Goal: Task Accomplishment & Management: Use online tool/utility

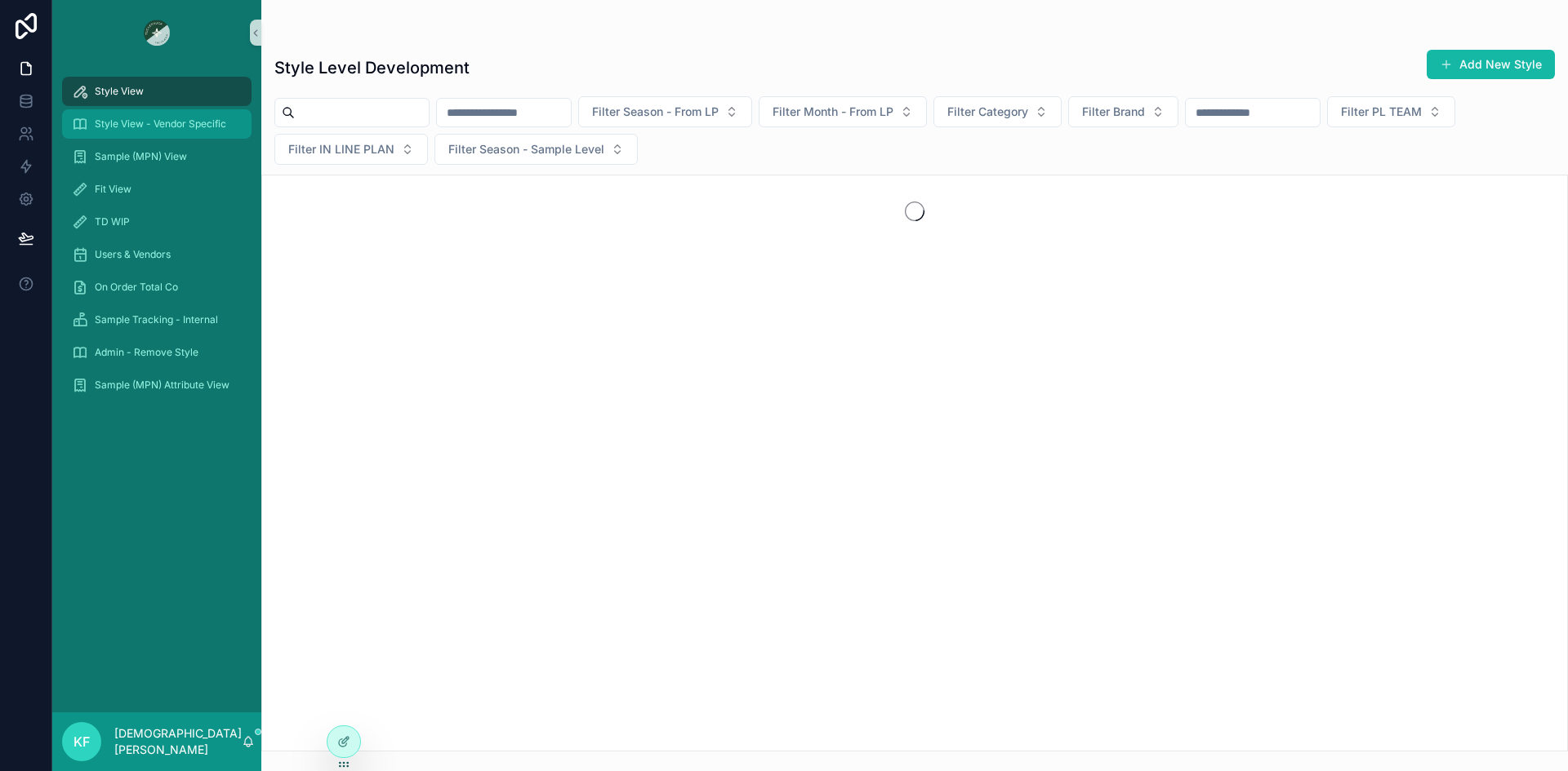
click at [125, 132] on div "Style View - Vendor Specific" at bounding box center [157, 123] width 169 height 26
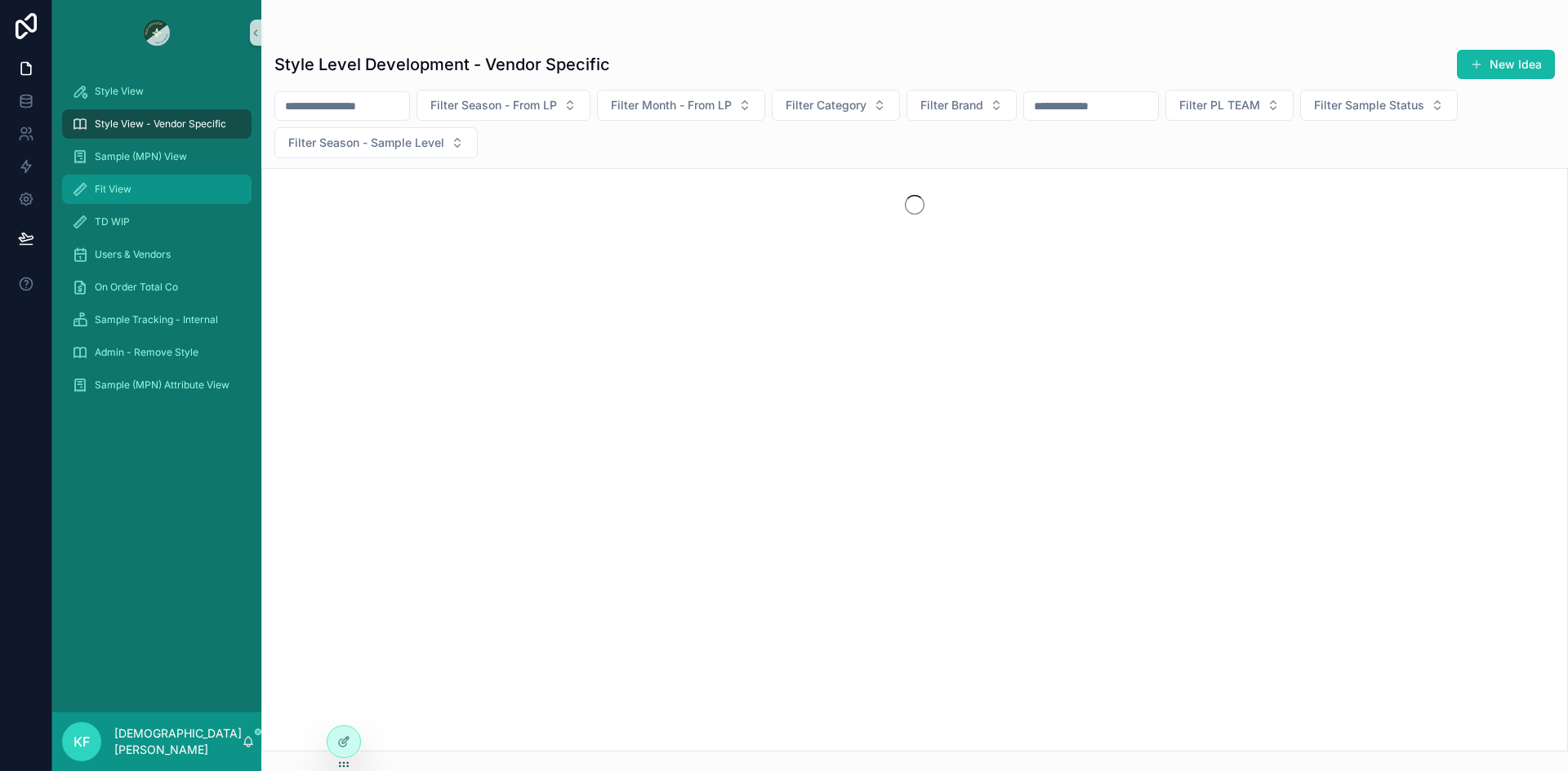
click at [134, 187] on div "Fit View" at bounding box center [157, 189] width 169 height 26
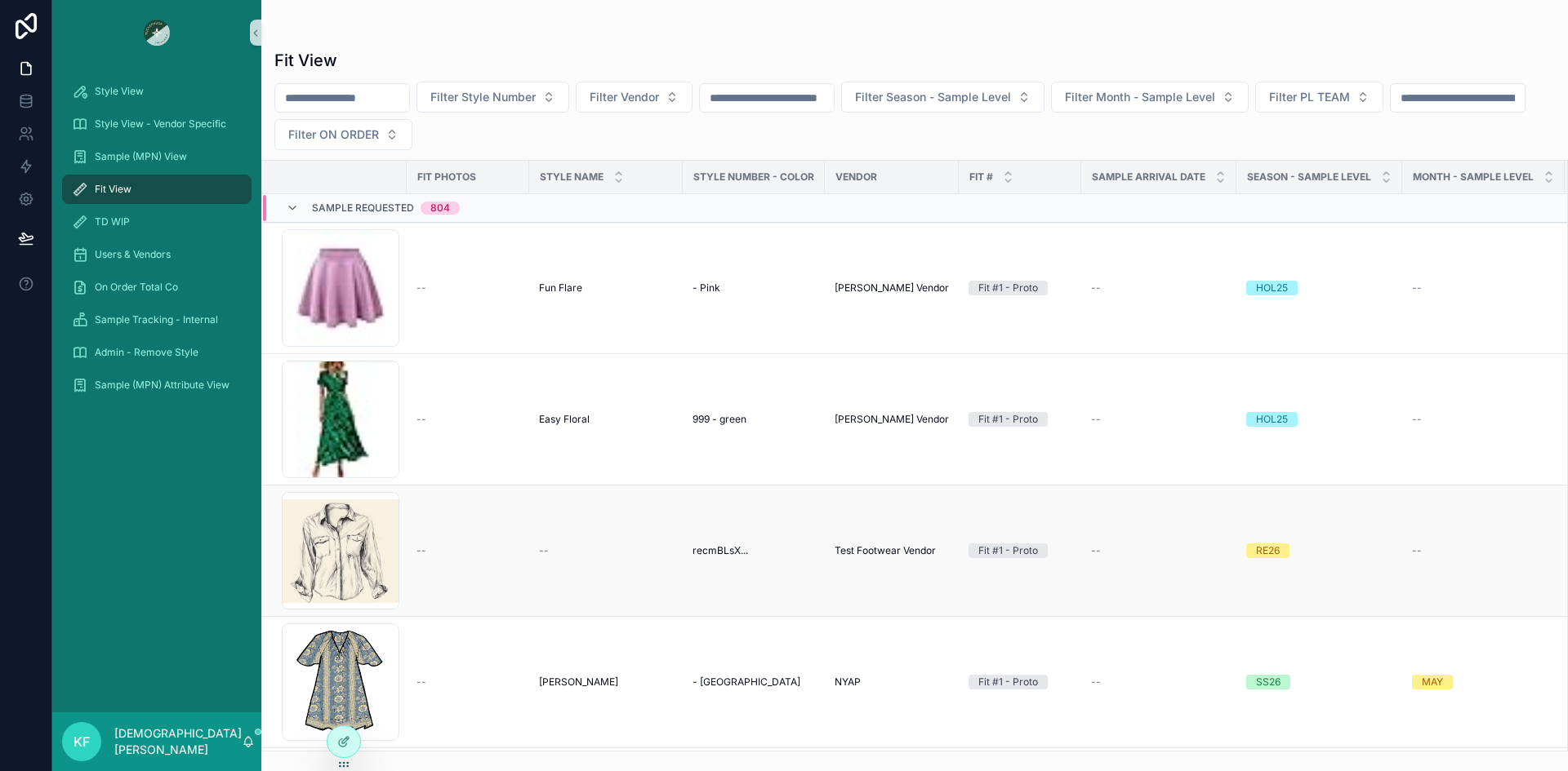
click at [557, 547] on div "--" at bounding box center [606, 550] width 134 height 13
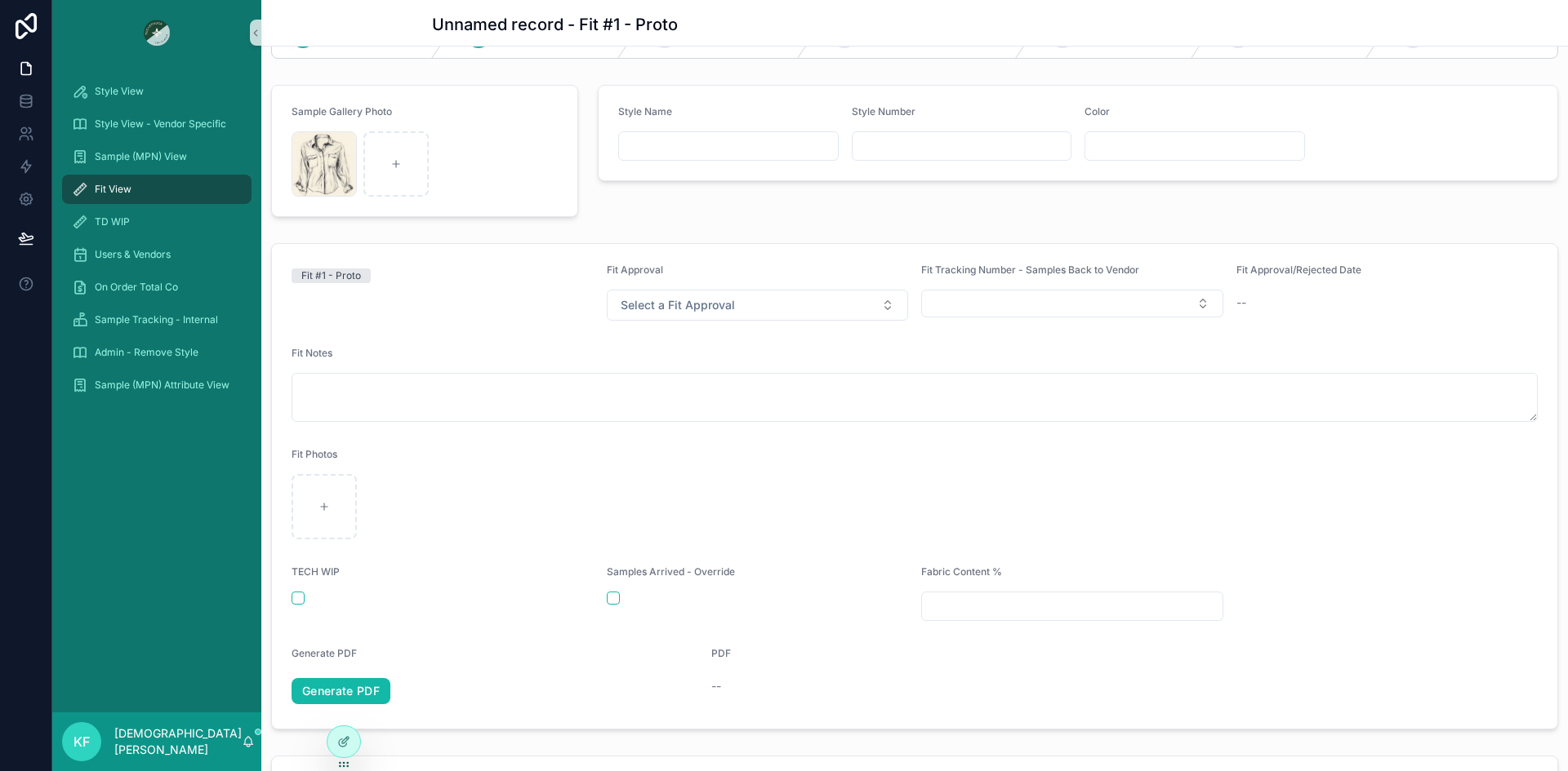
scroll to position [57, 0]
click at [112, 193] on span "Fit View" at bounding box center [113, 189] width 37 height 13
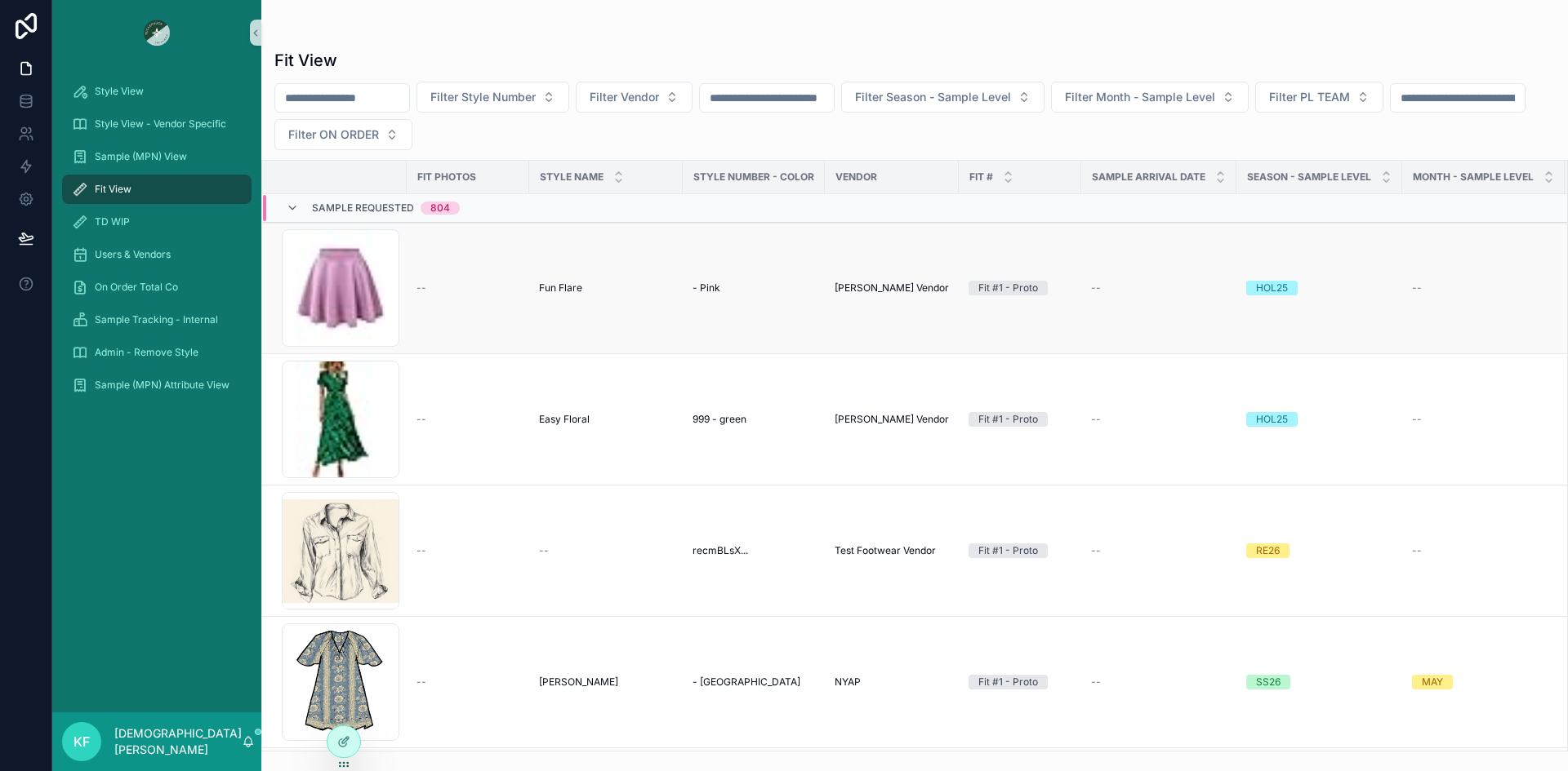
click at [606, 294] on div "Fun Flare Fun Flare" at bounding box center [606, 288] width 134 height 13
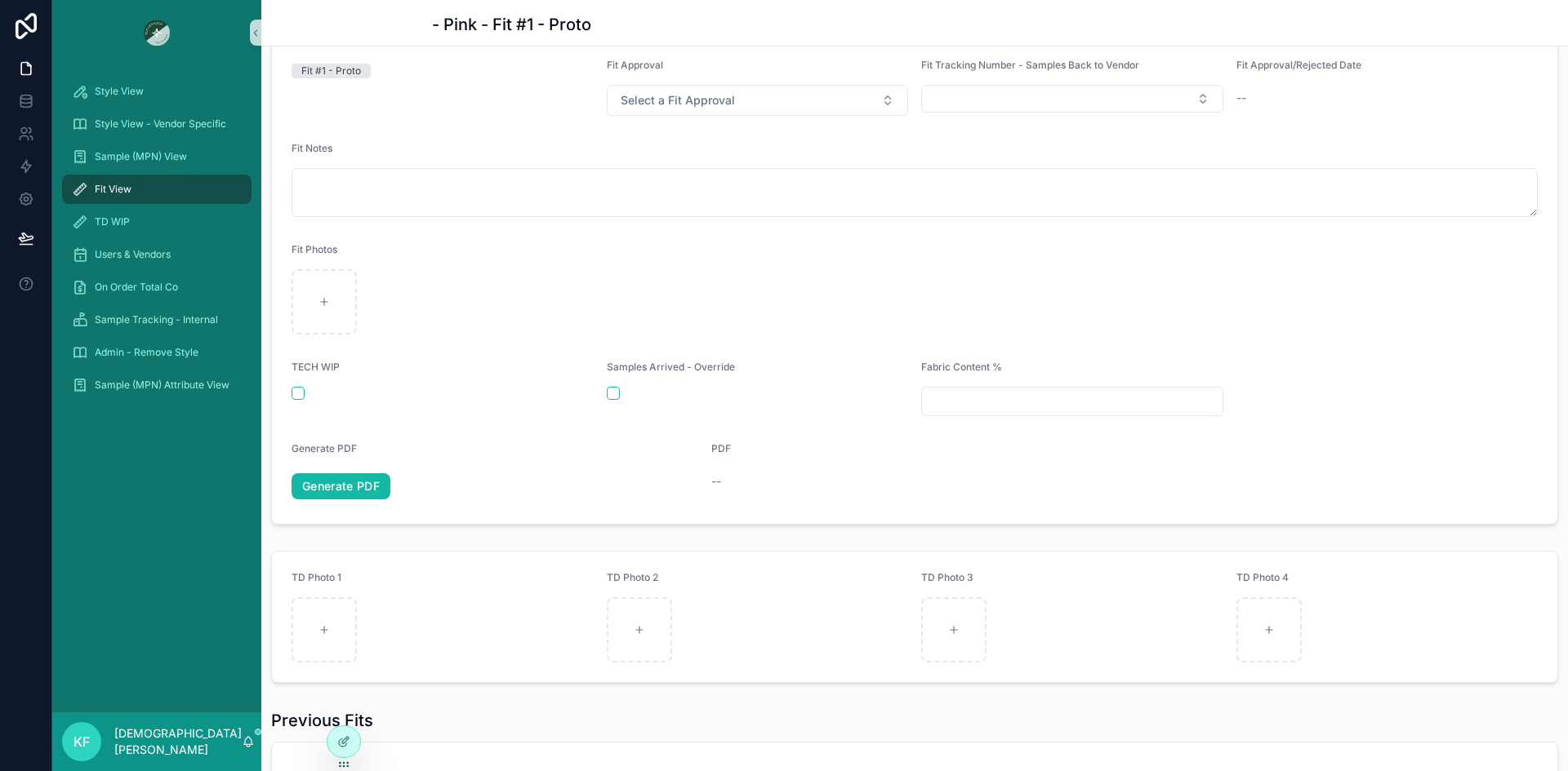
scroll to position [264, 0]
click at [323, 307] on div "scrollable content" at bounding box center [324, 301] width 65 height 65
type input "**********"
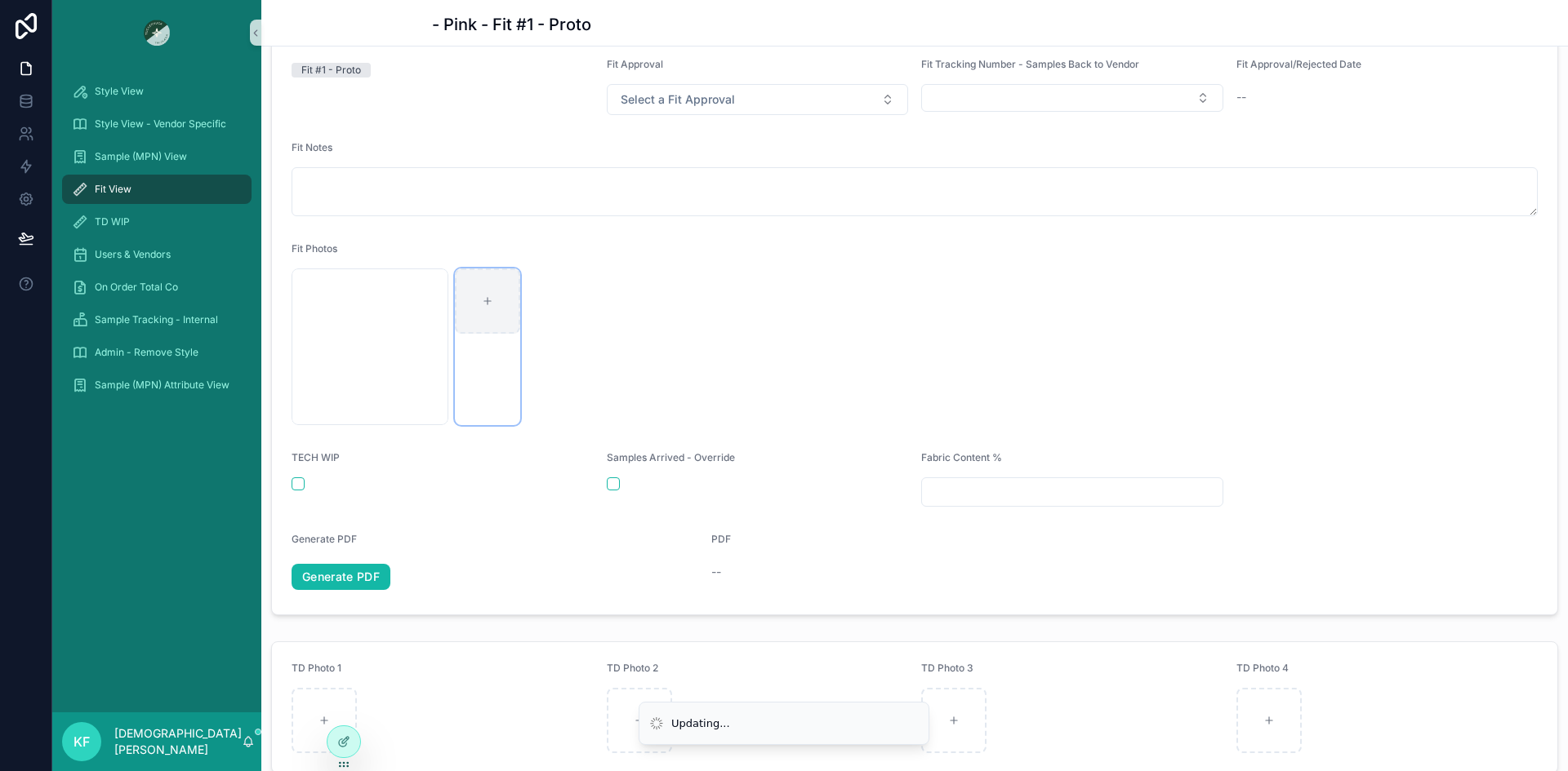
click at [490, 302] on icon "scrollable content" at bounding box center [488, 301] width 12 height 12
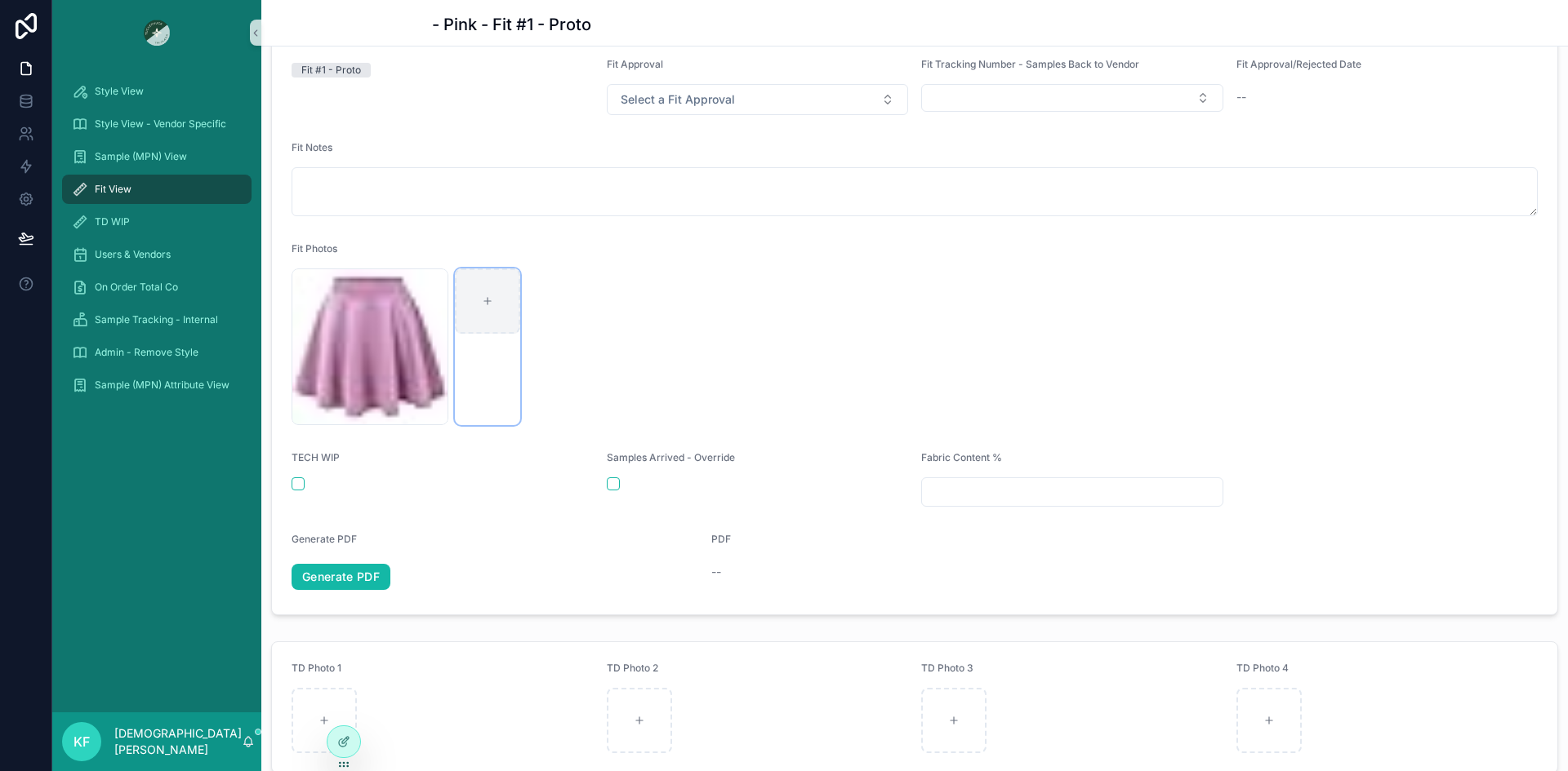
type input "**********"
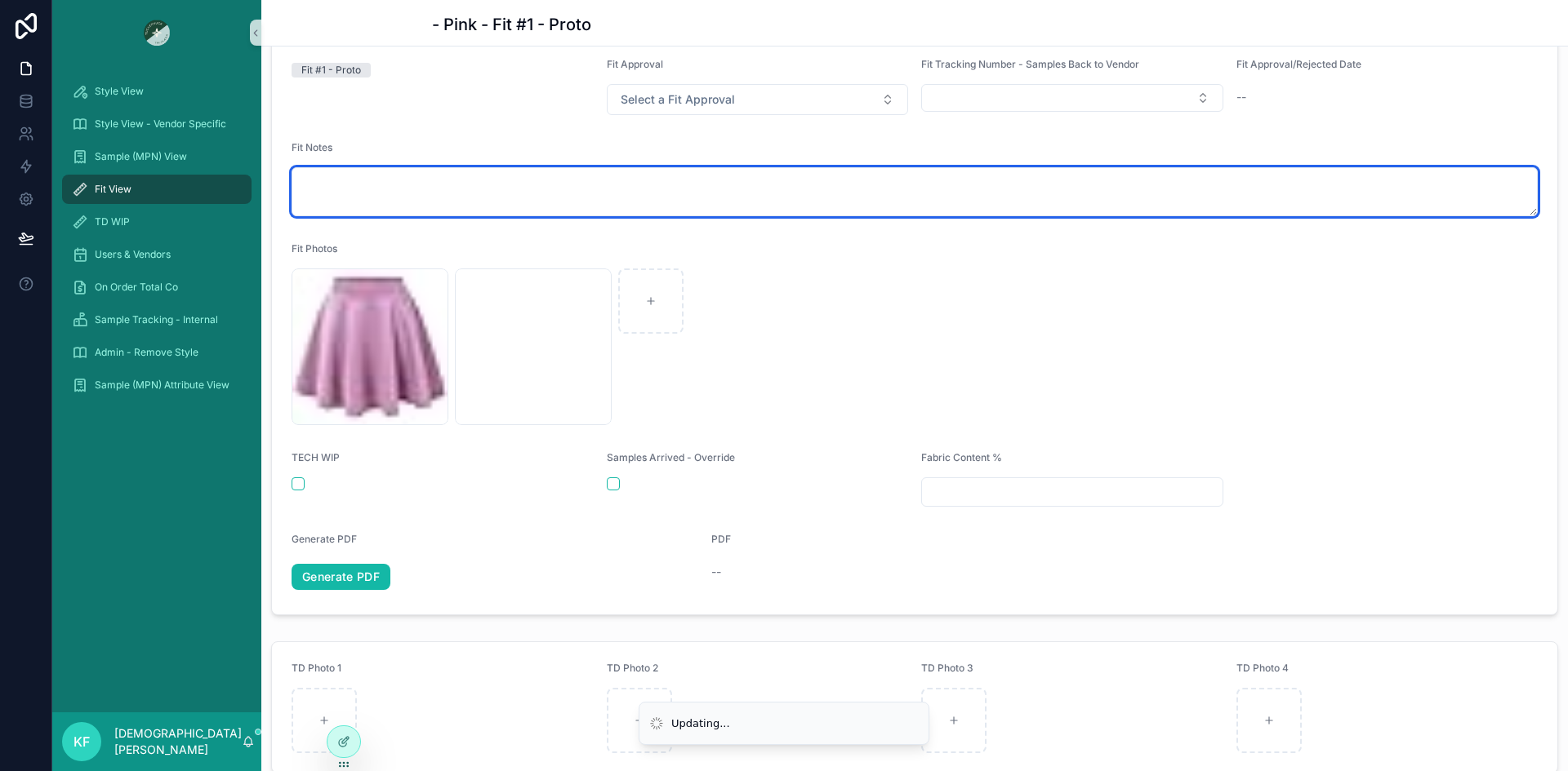
click at [356, 184] on textarea "scrollable content" at bounding box center [914, 192] width 1246 height 49
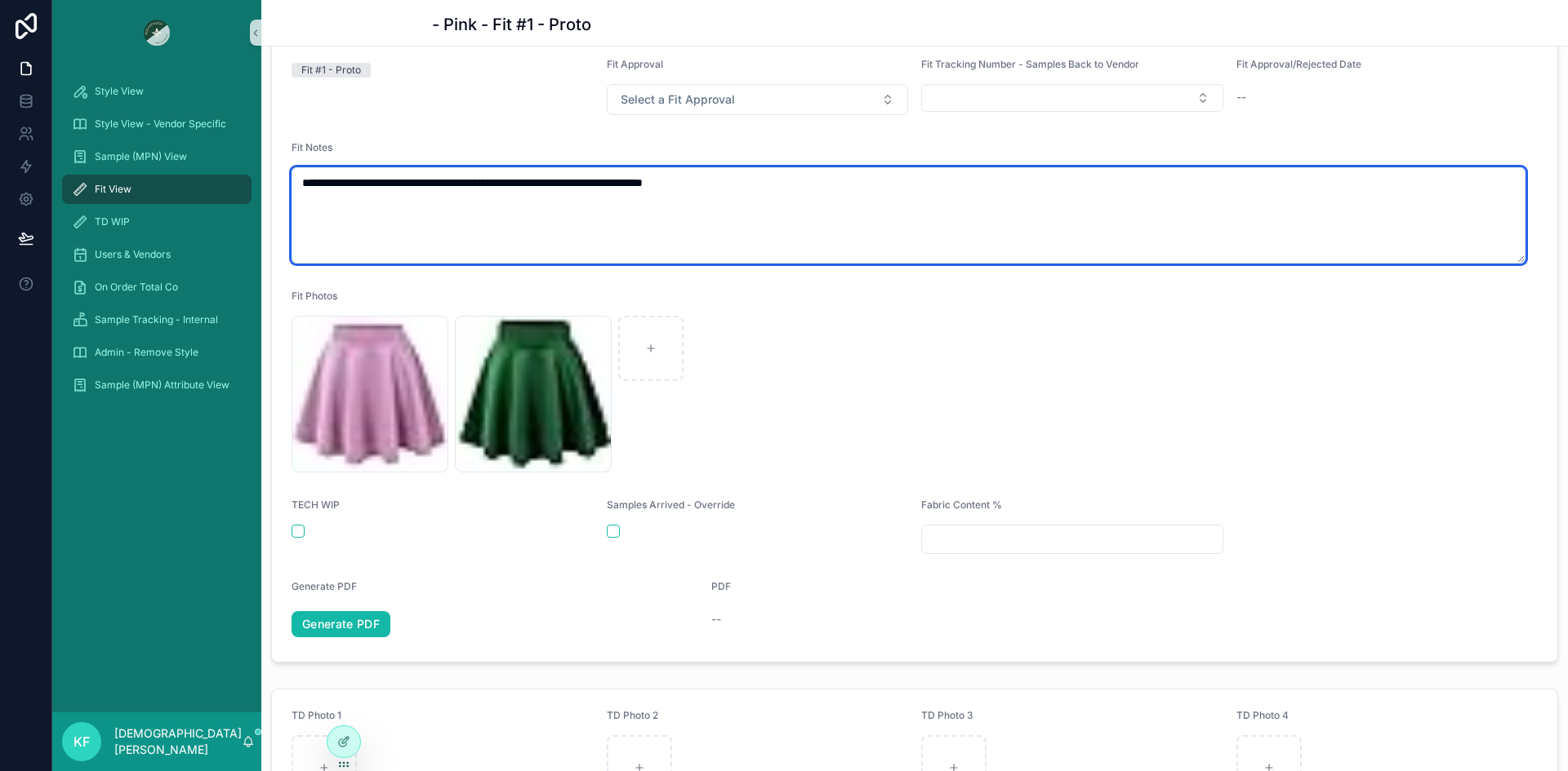
drag, startPoint x: 304, startPoint y: 183, endPoint x: 772, endPoint y: 184, distance: 468.0
click at [772, 184] on textarea "**********" at bounding box center [907, 215] width 1234 height 96
click at [762, 190] on textarea "**********" at bounding box center [907, 215] width 1234 height 96
paste textarea "**********"
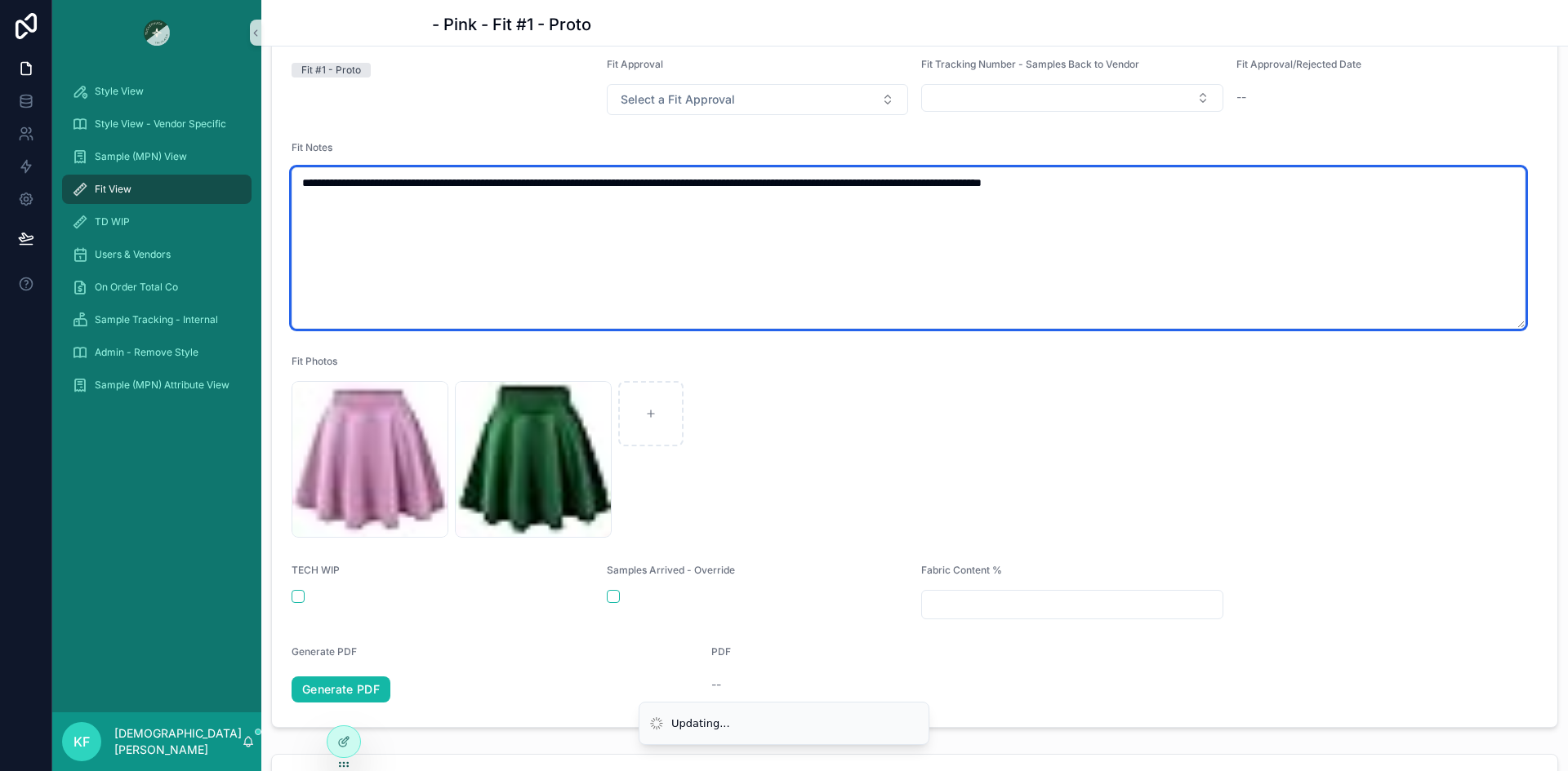
paste textarea "**********"
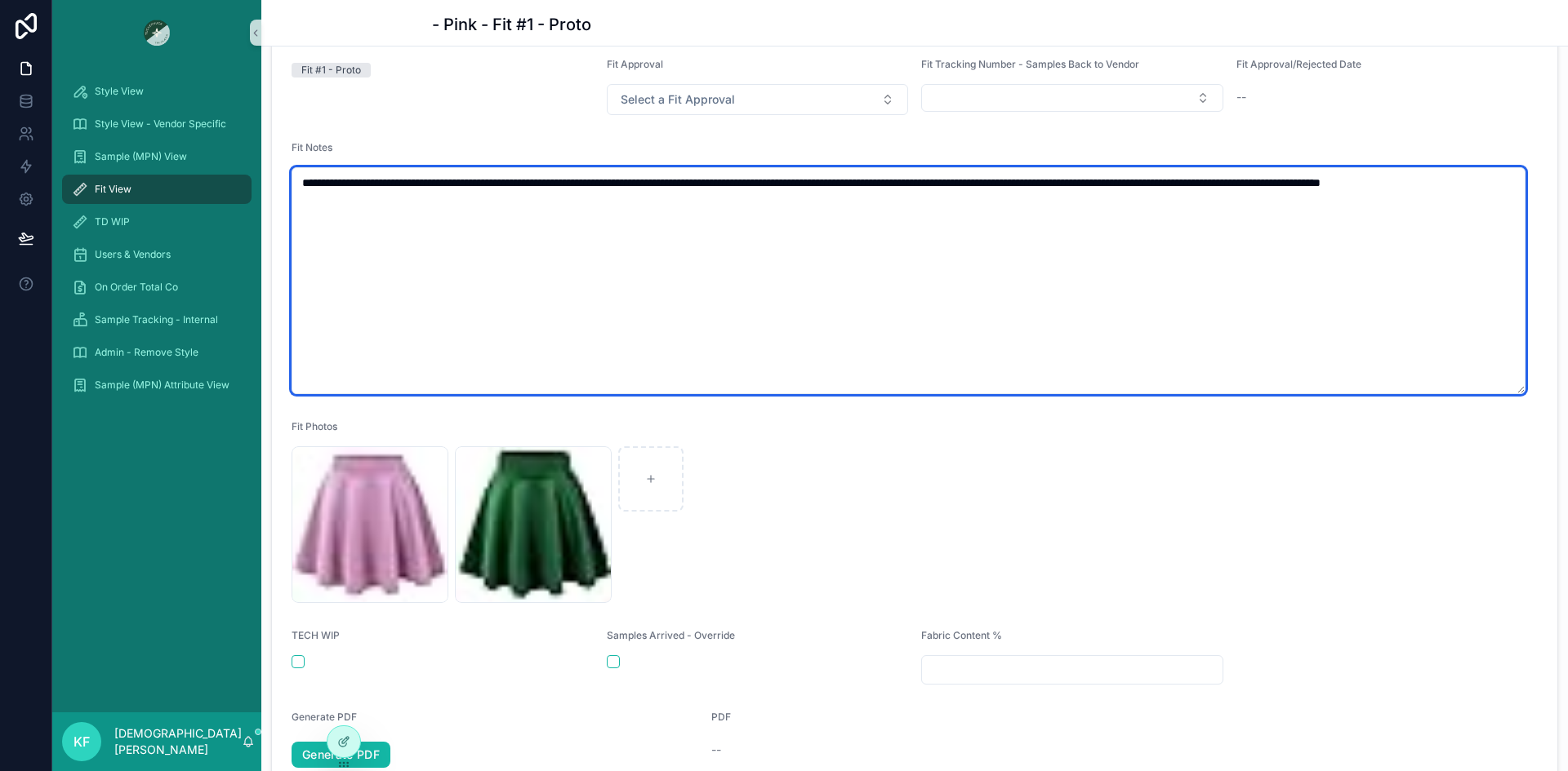
paste textarea "**********"
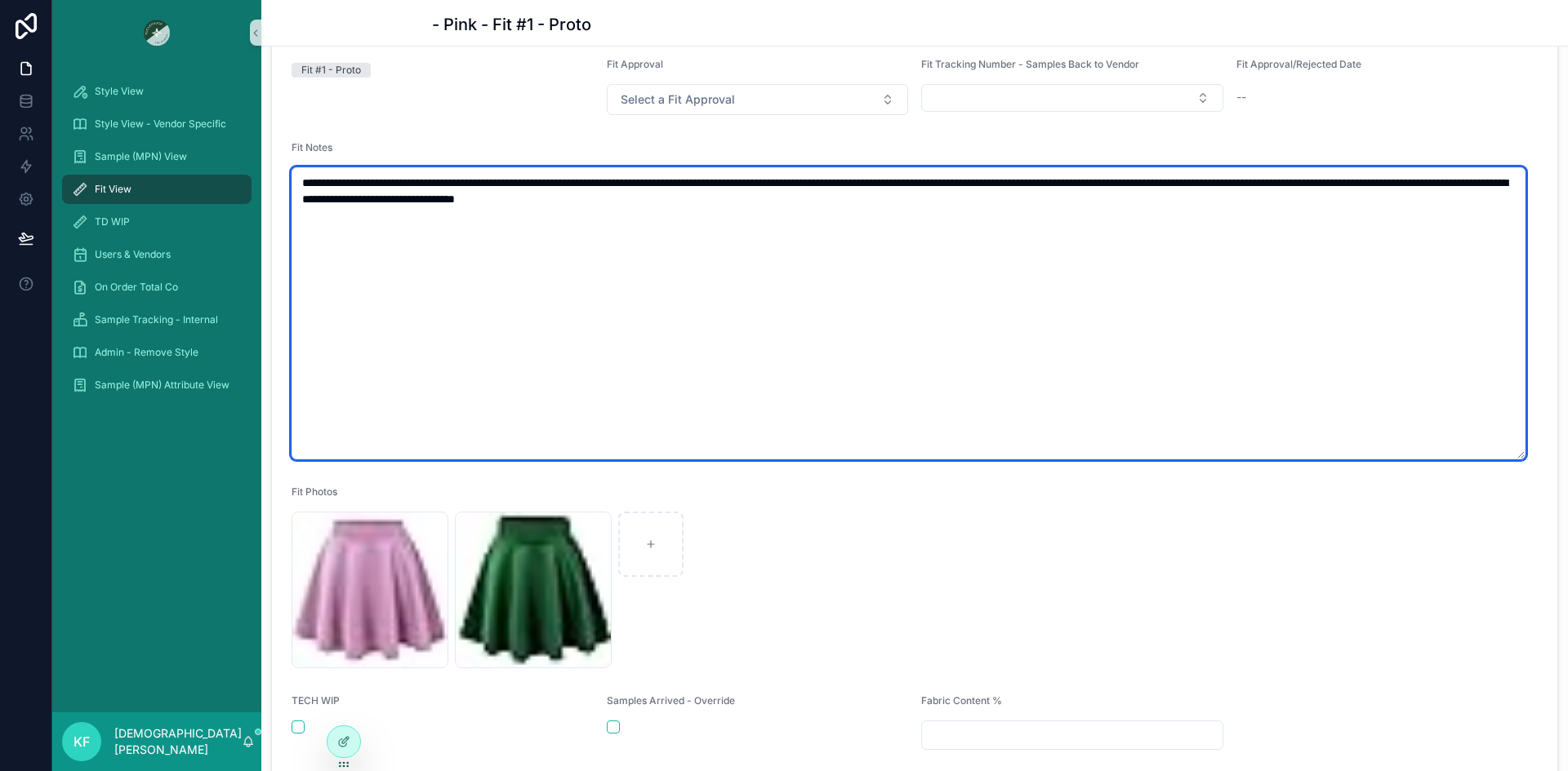
paste textarea "**********"
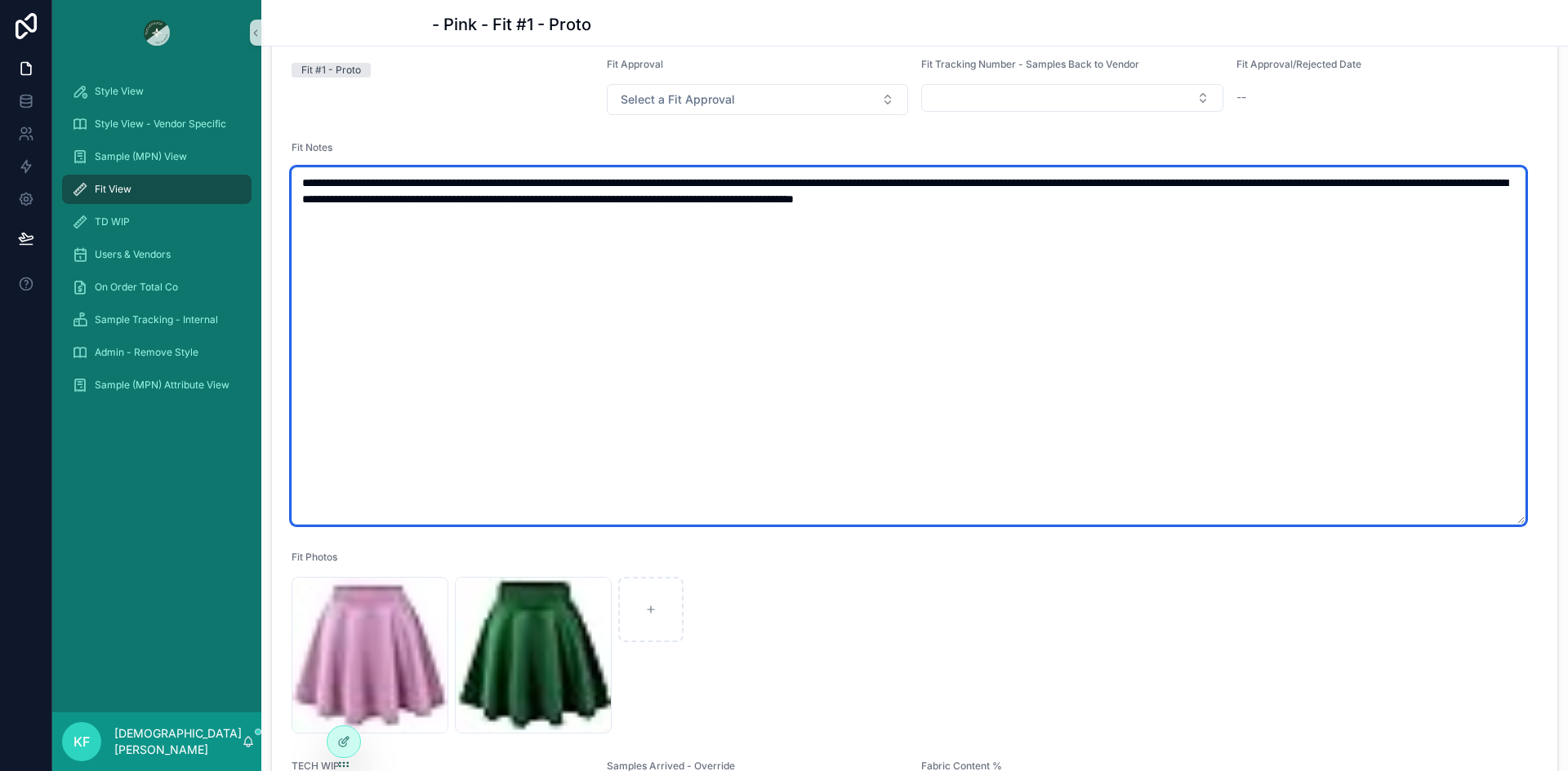
paste textarea "**********"
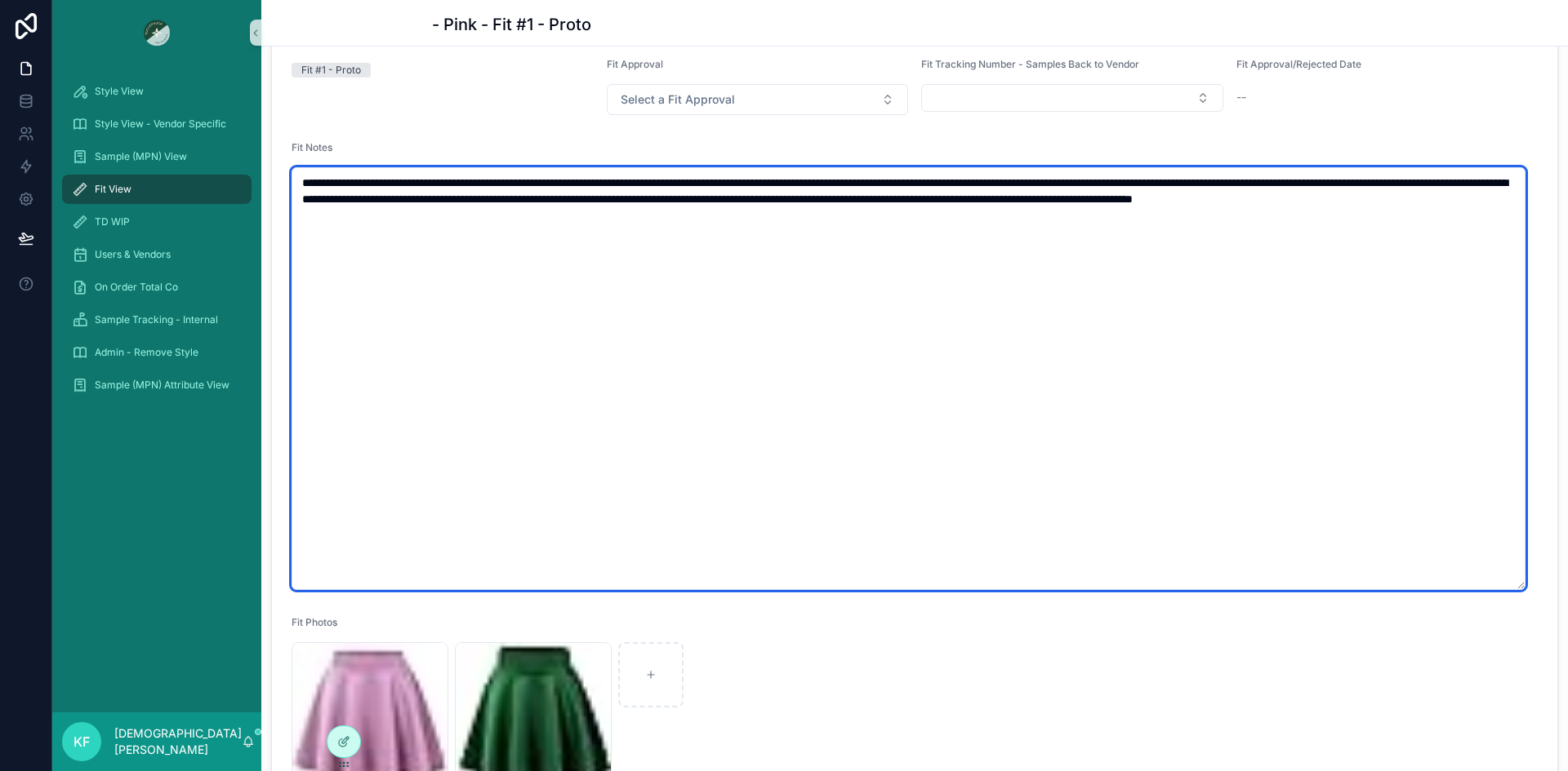
paste textarea "**********"
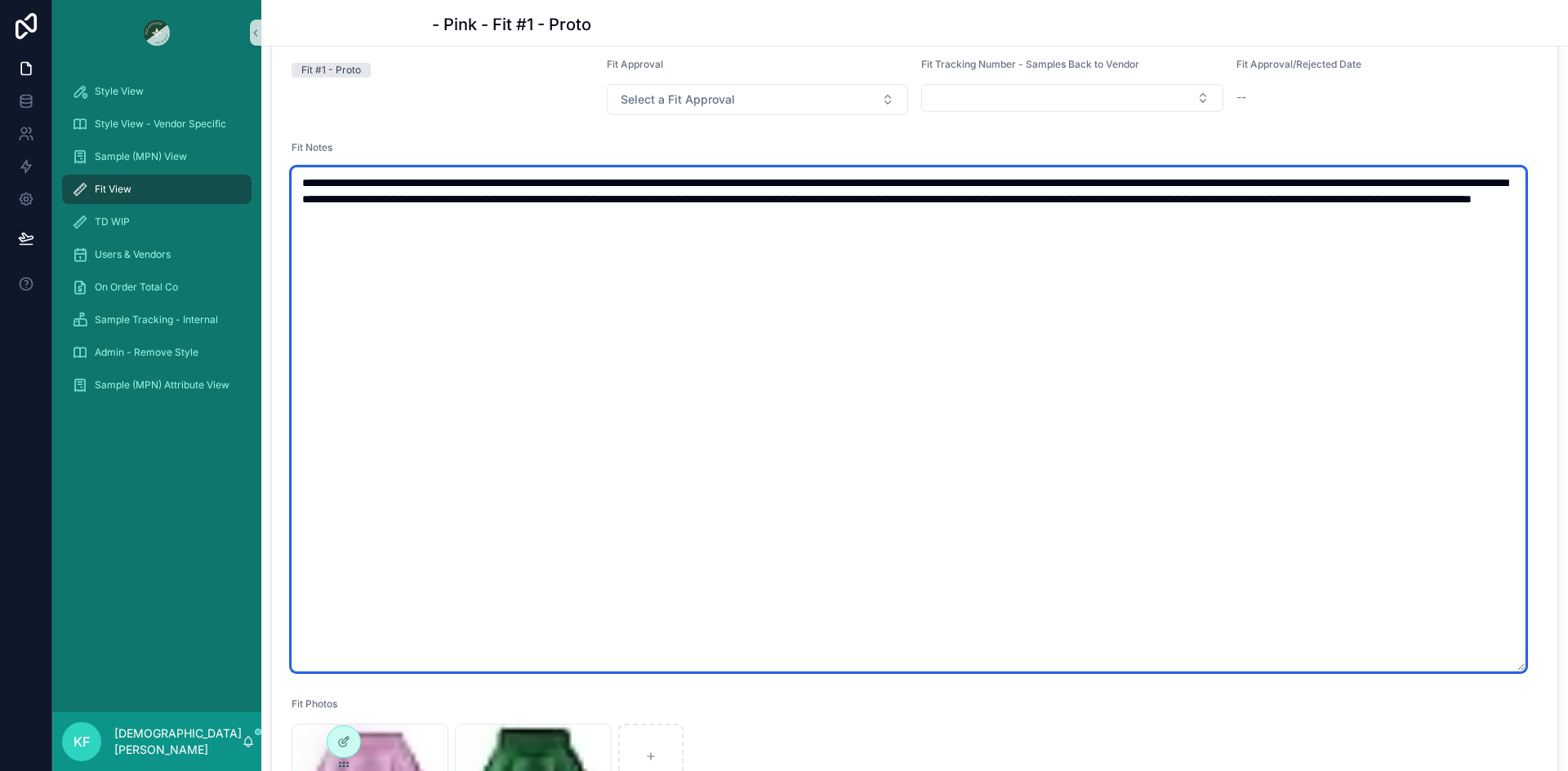
paste textarea "**********"
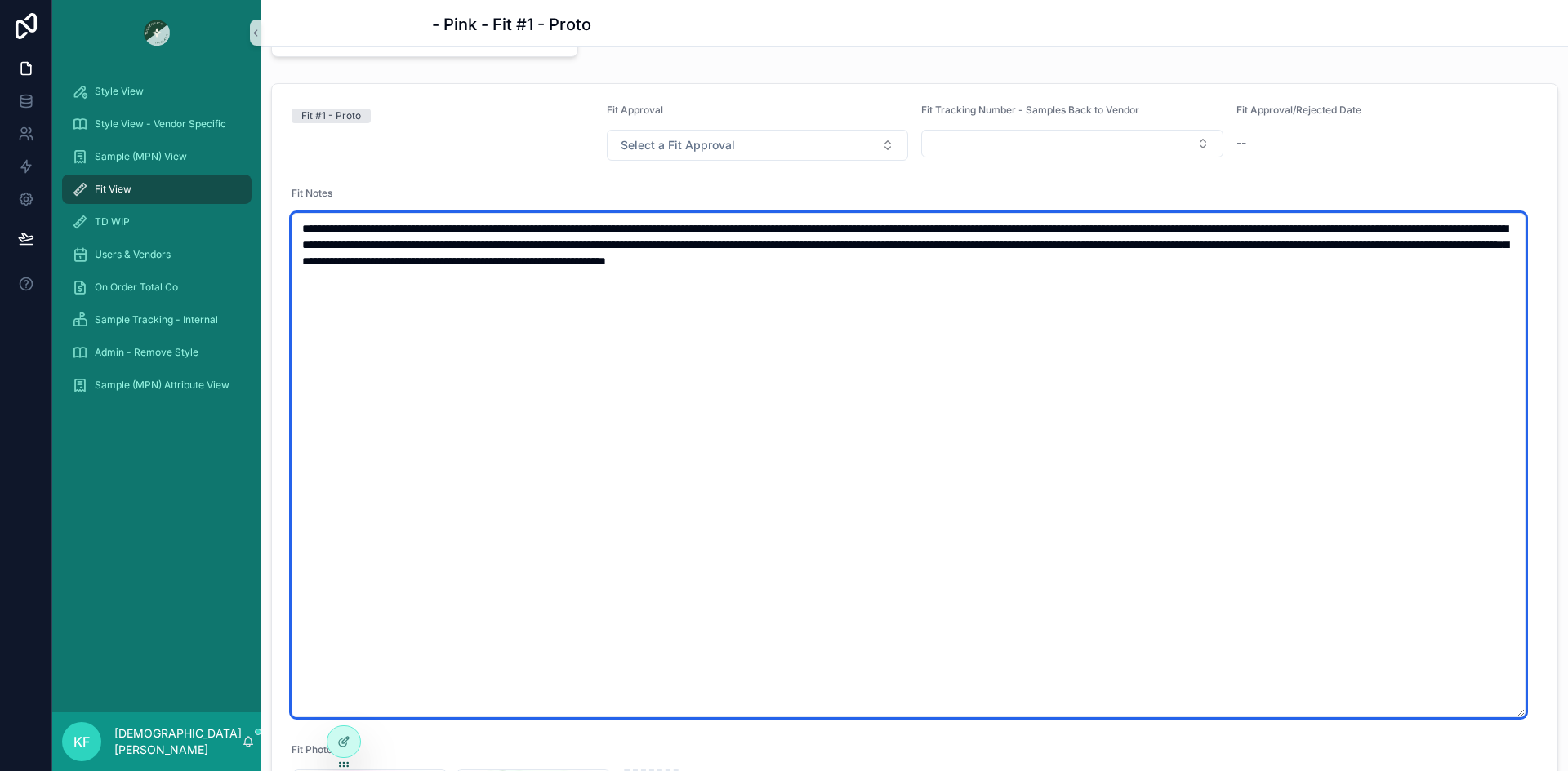
scroll to position [214, 0]
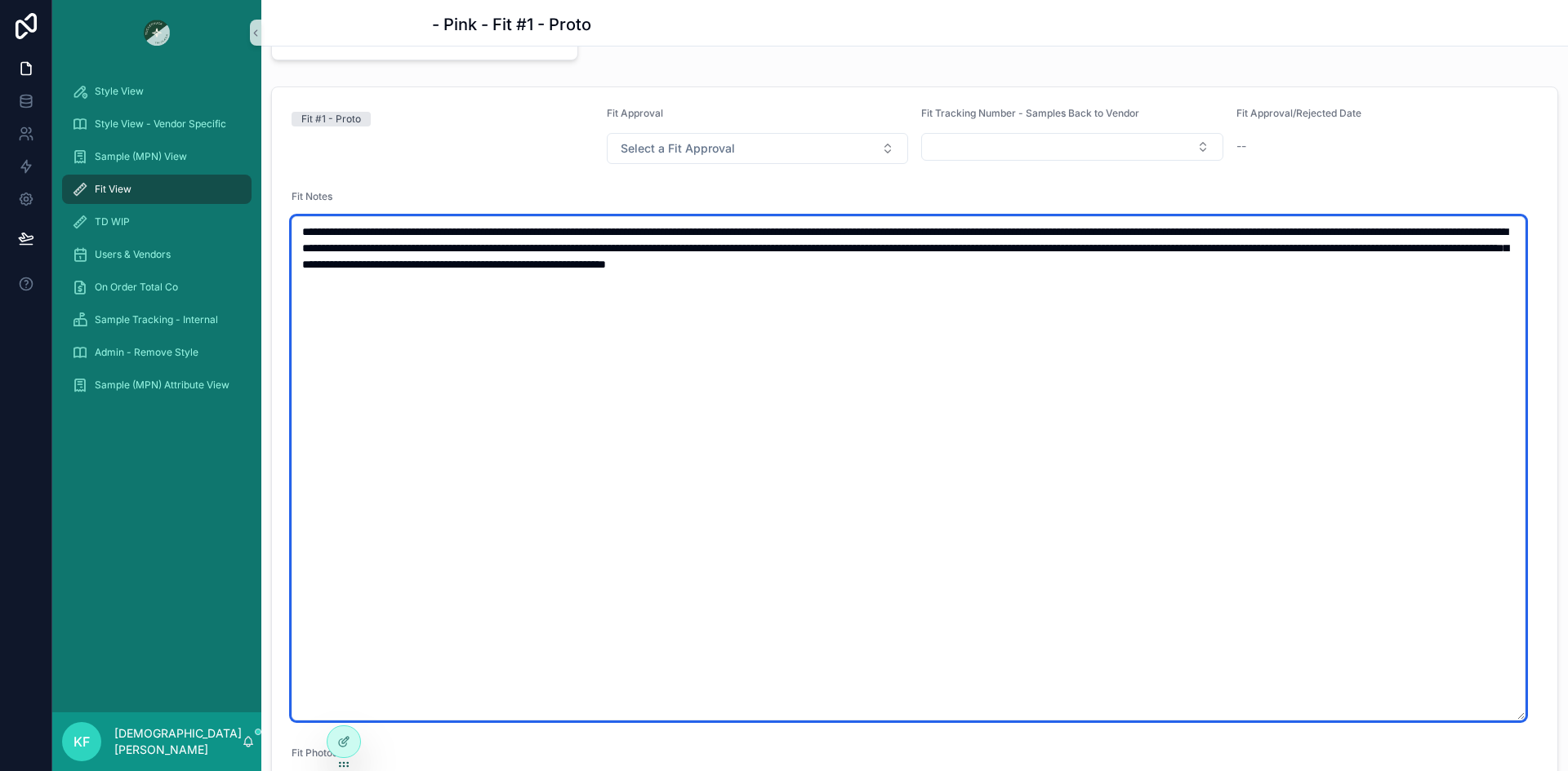
type textarea "**********"
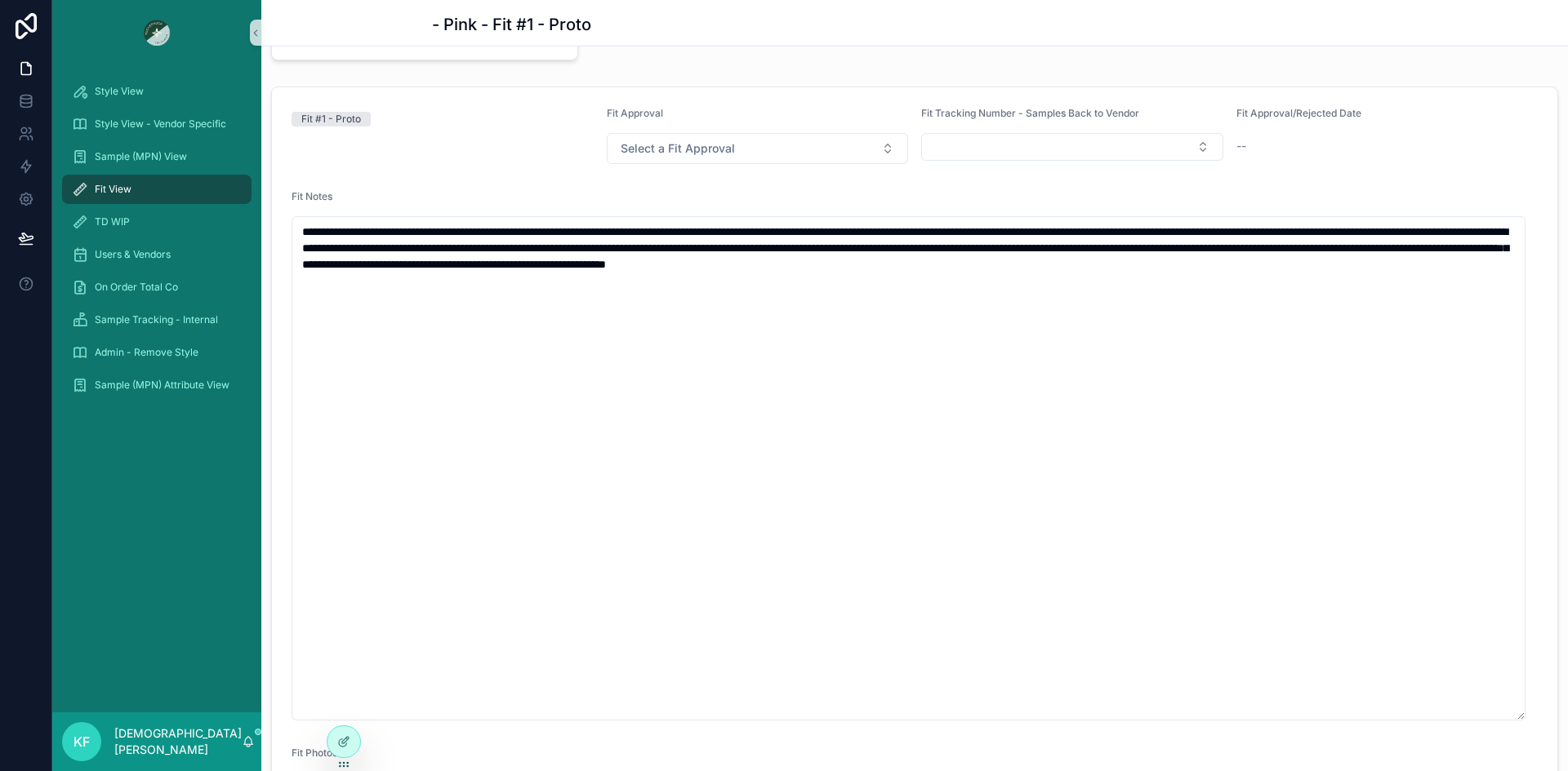
click at [585, 164] on form "**********" at bounding box center [915, 603] width 1285 height 1031
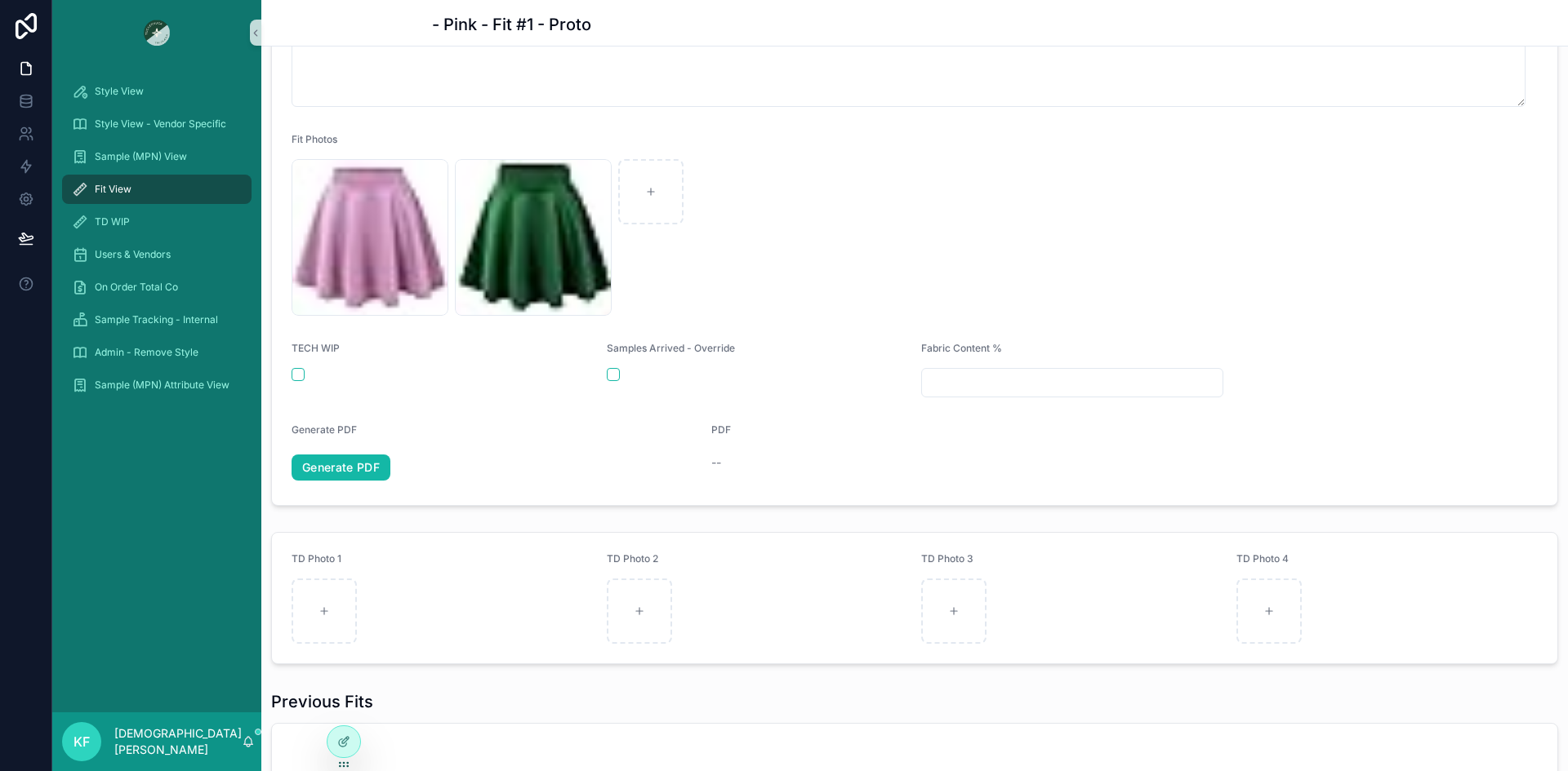
scroll to position [830, 0]
click at [344, 467] on link "Generate PDF" at bounding box center [341, 467] width 99 height 26
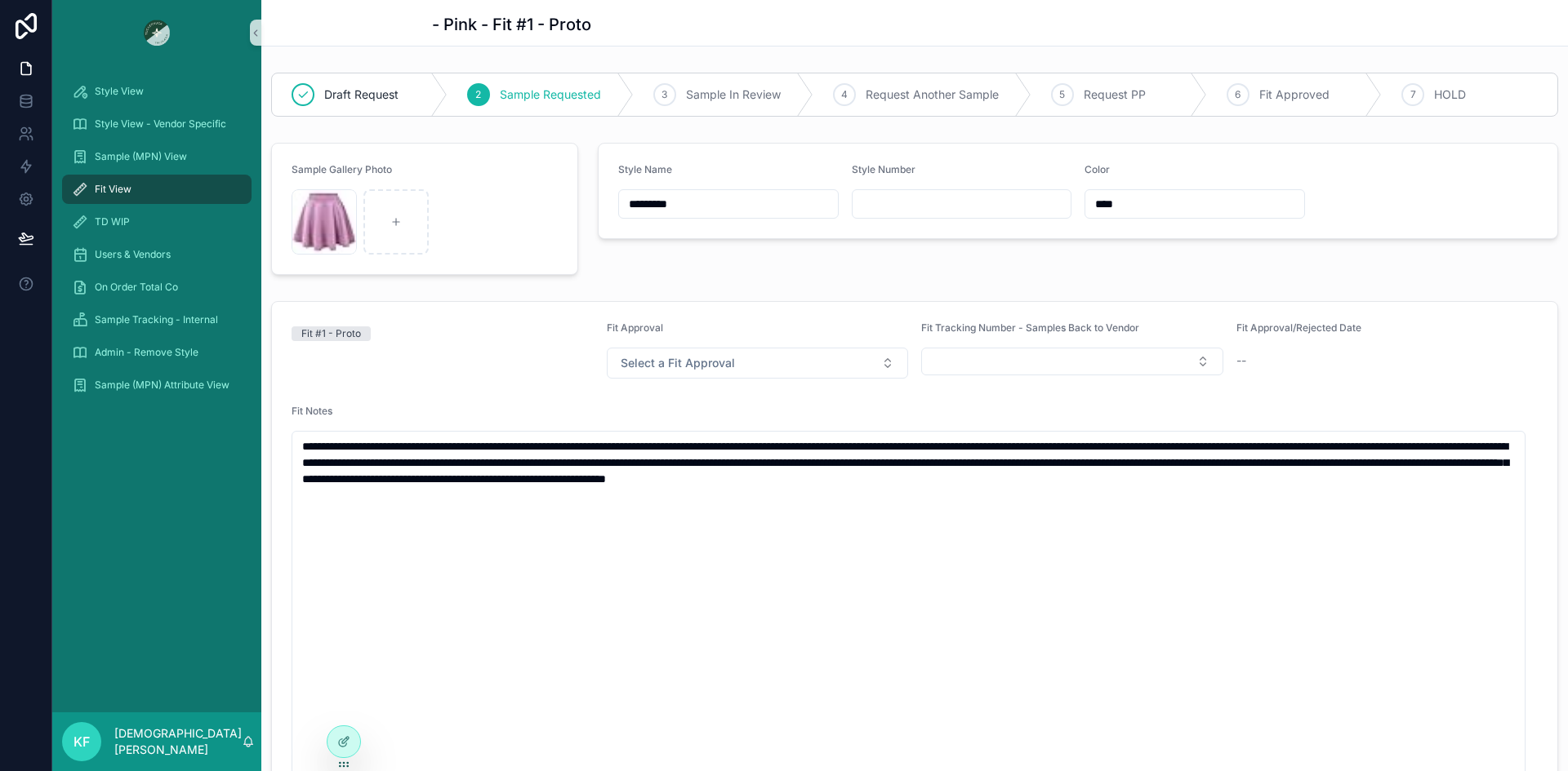
click at [972, 203] on input "scrollable content" at bounding box center [962, 204] width 219 height 23
type input "*****"
click at [809, 268] on div "Style Name ********* Style Number ***** Color ****" at bounding box center [1077, 208] width 980 height 145
click at [112, 94] on span "Style View" at bounding box center [119, 91] width 49 height 13
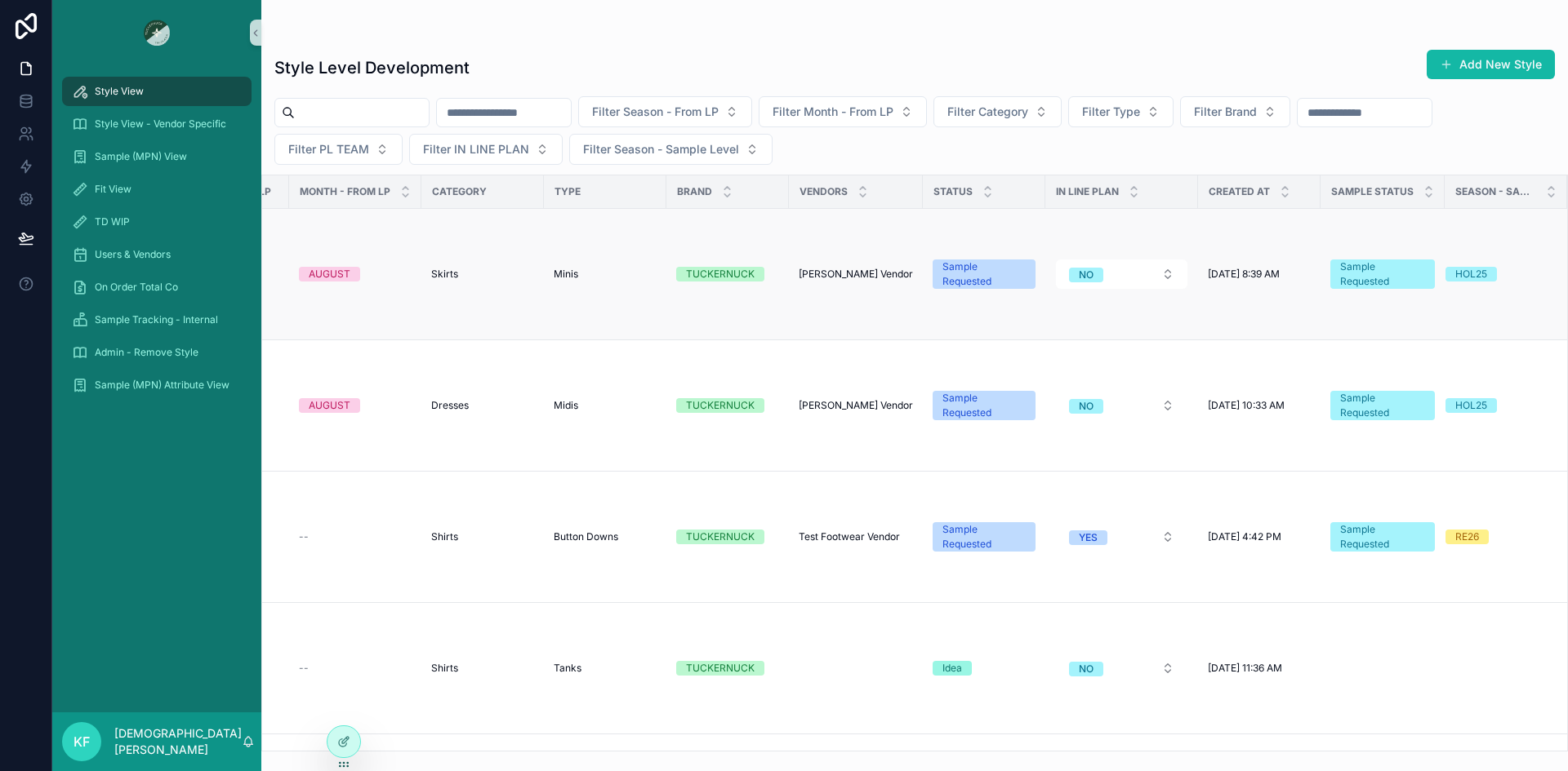
scroll to position [41, 0]
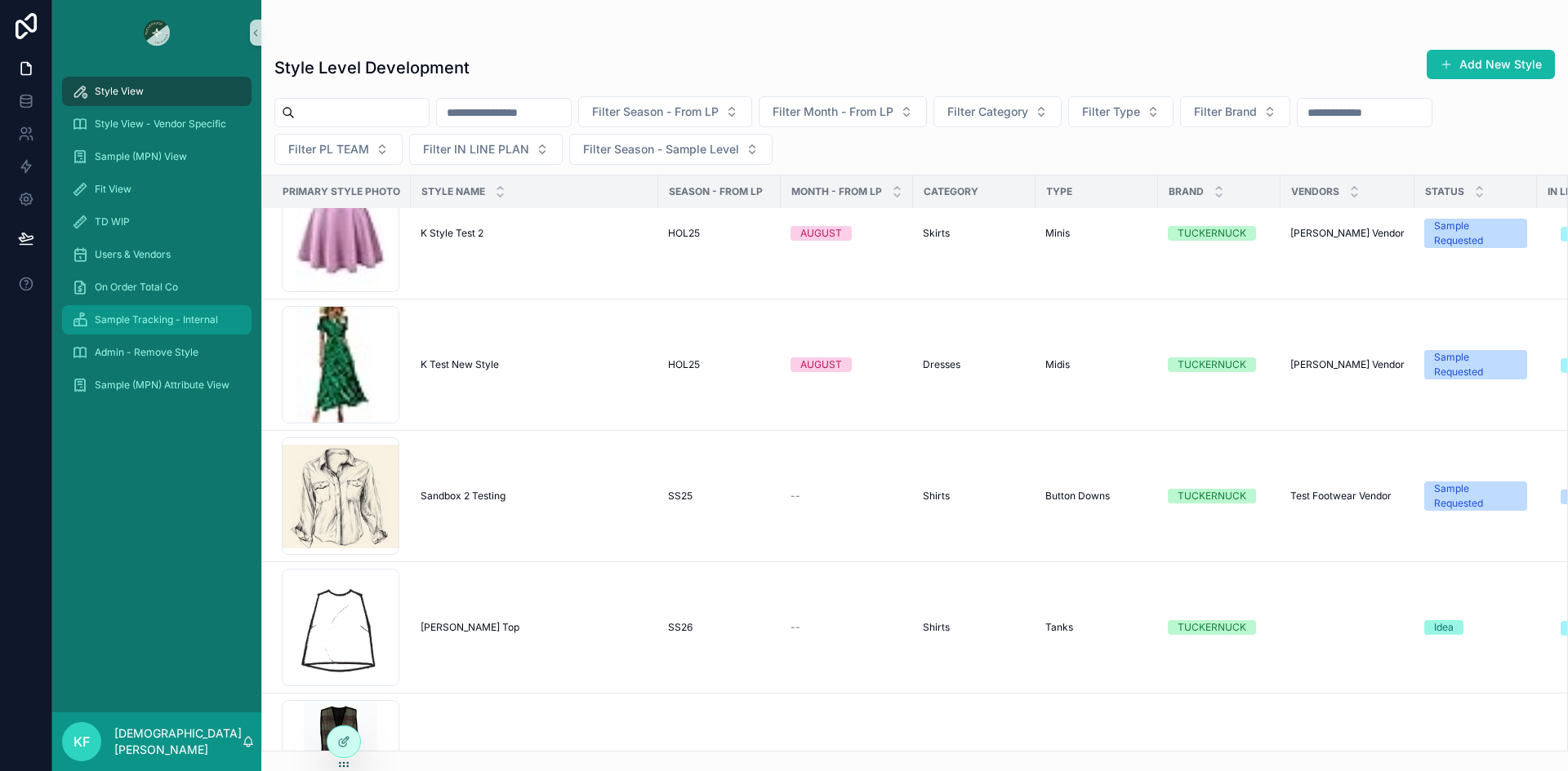
click at [160, 321] on span "Sample Tracking - Internal" at bounding box center [156, 320] width 123 height 13
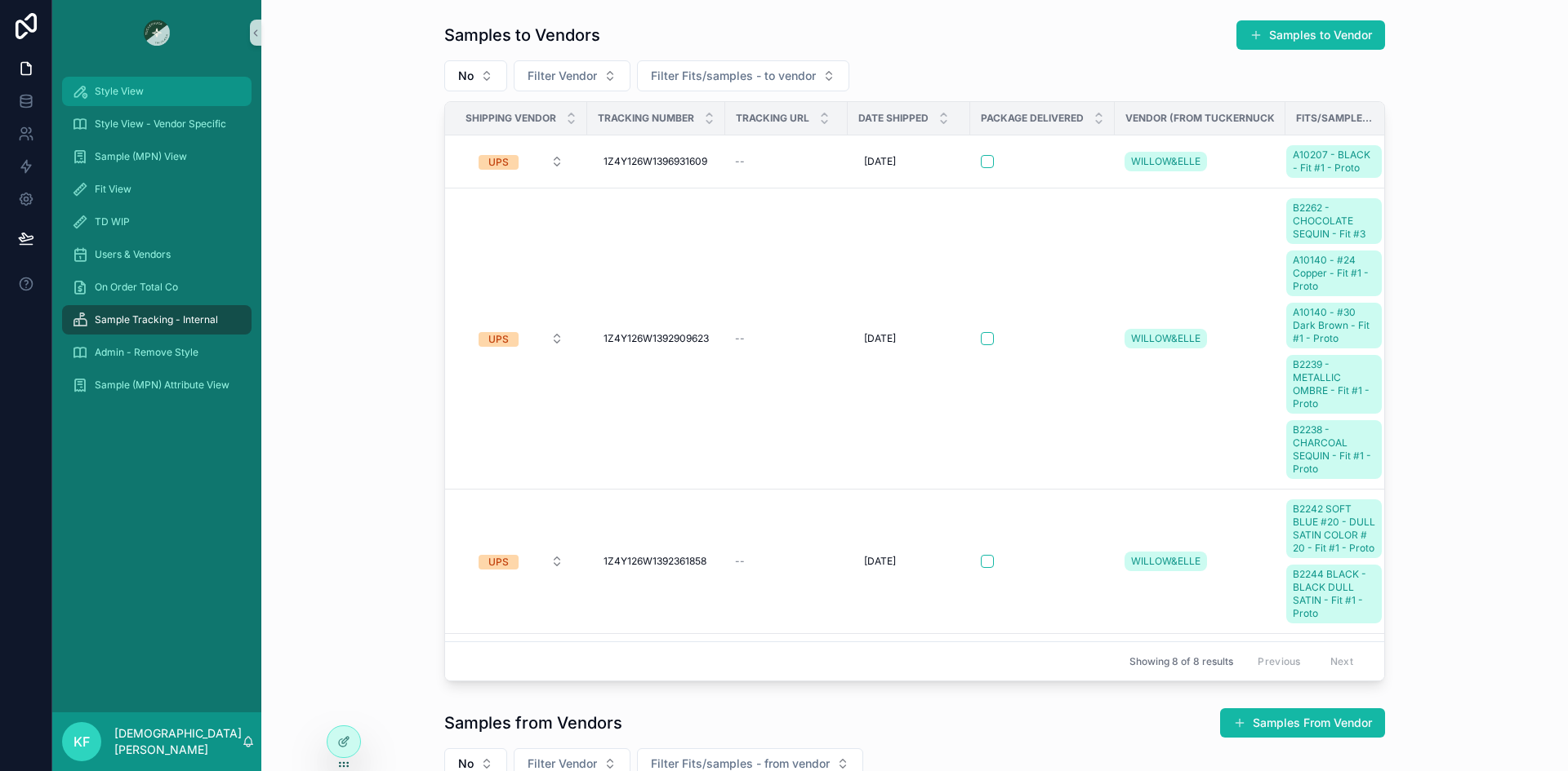
click at [134, 100] on div "Style View" at bounding box center [157, 91] width 169 height 26
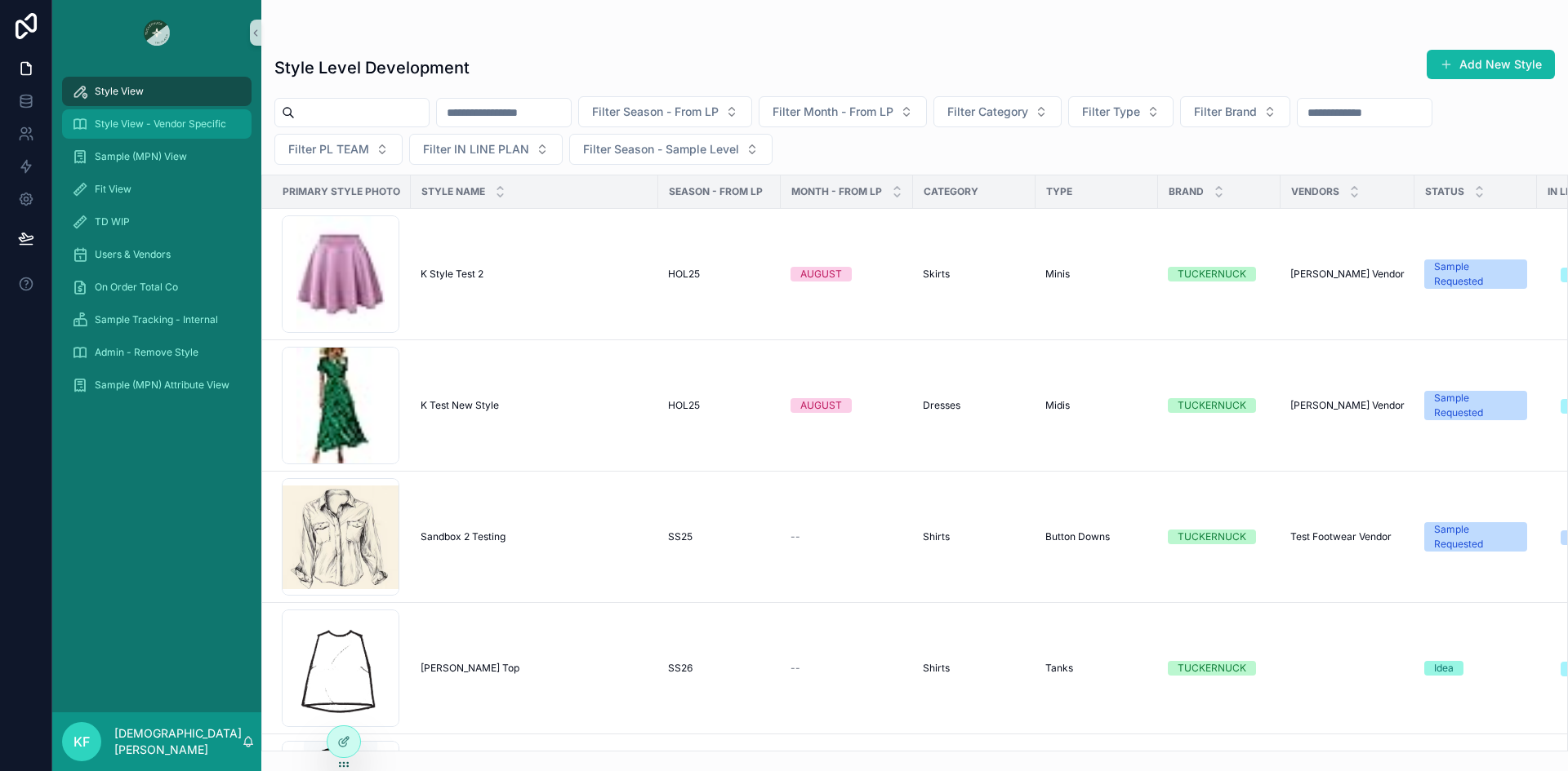
click at [134, 126] on span "Style View - Vendor Specific" at bounding box center [160, 123] width 132 height 13
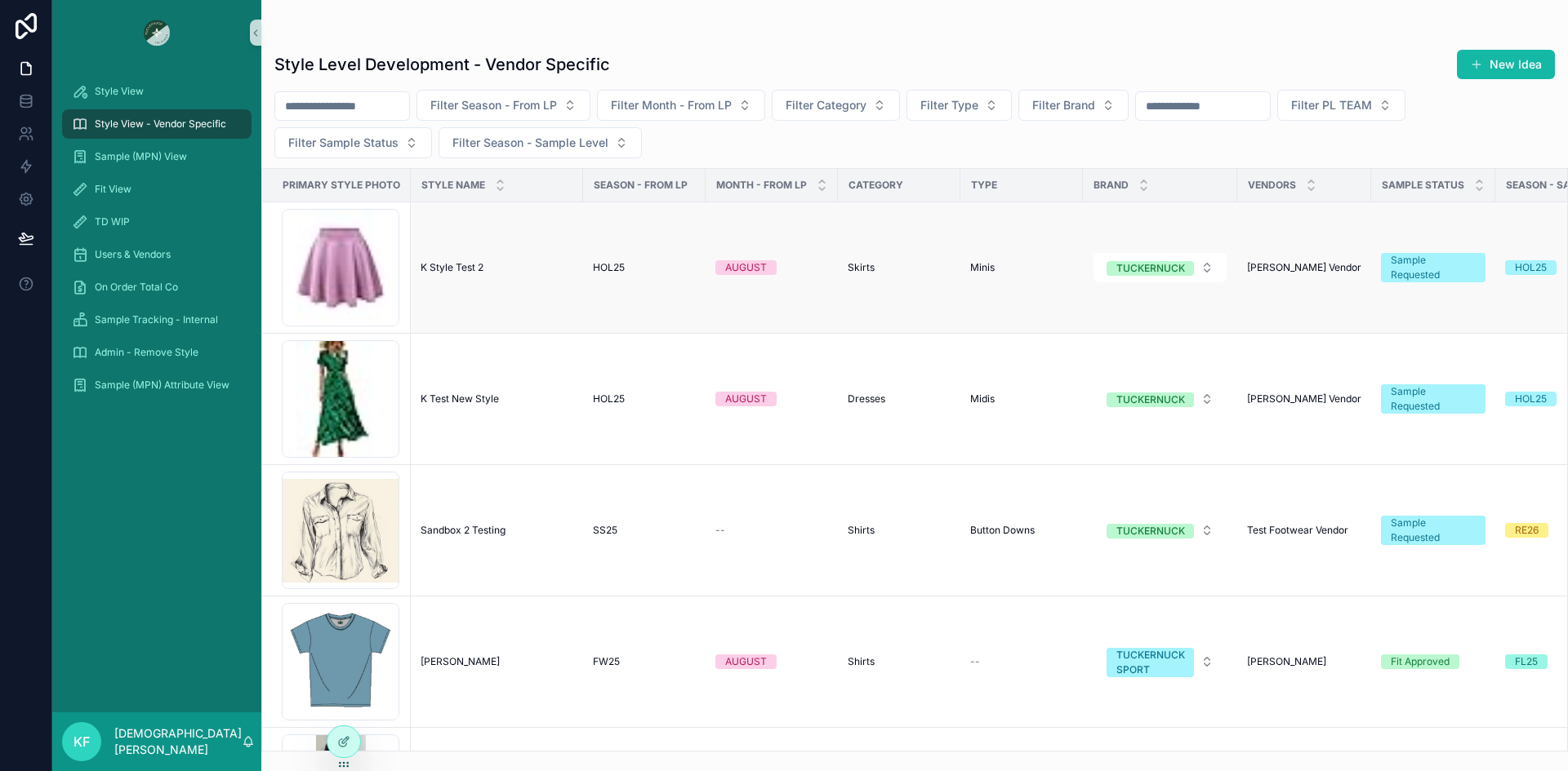
click at [590, 302] on td "HOL25" at bounding box center [644, 268] width 123 height 132
click at [665, 267] on div "HOL25" at bounding box center [644, 268] width 103 height 13
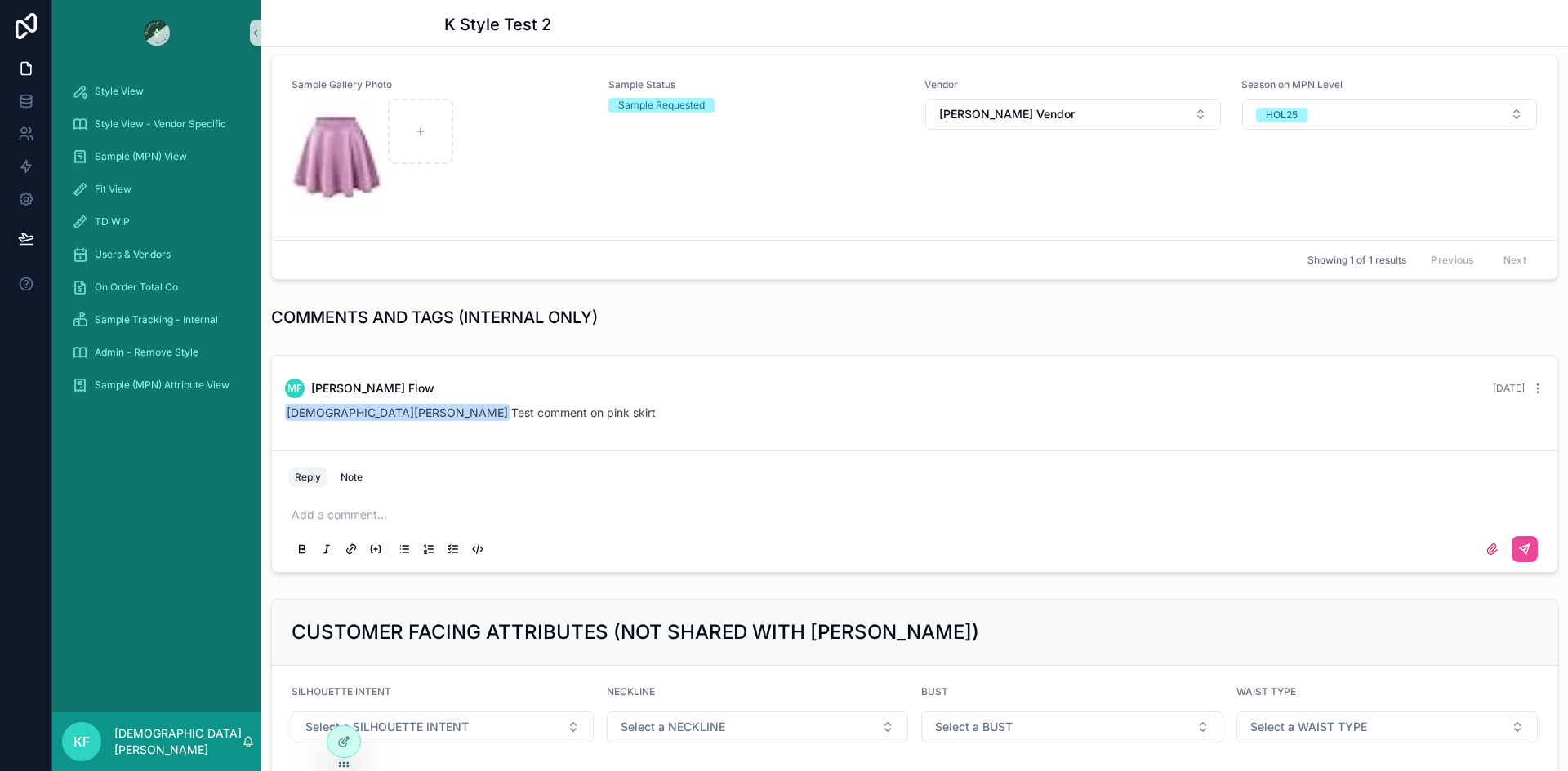
scroll to position [721, 0]
click at [688, 210] on div "Sample Status Sample Requested" at bounding box center [757, 147] width 297 height 139
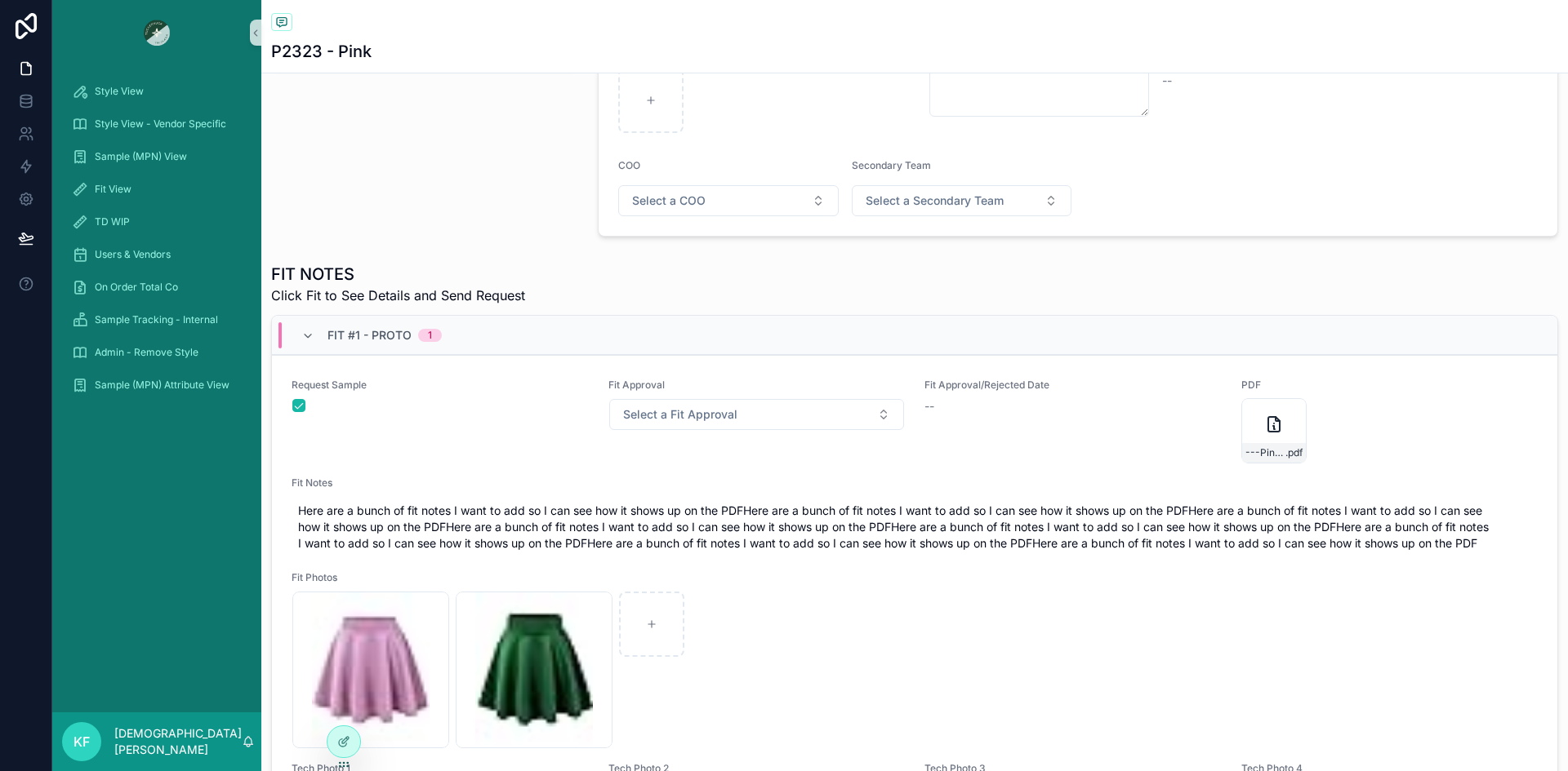
scroll to position [378, 0]
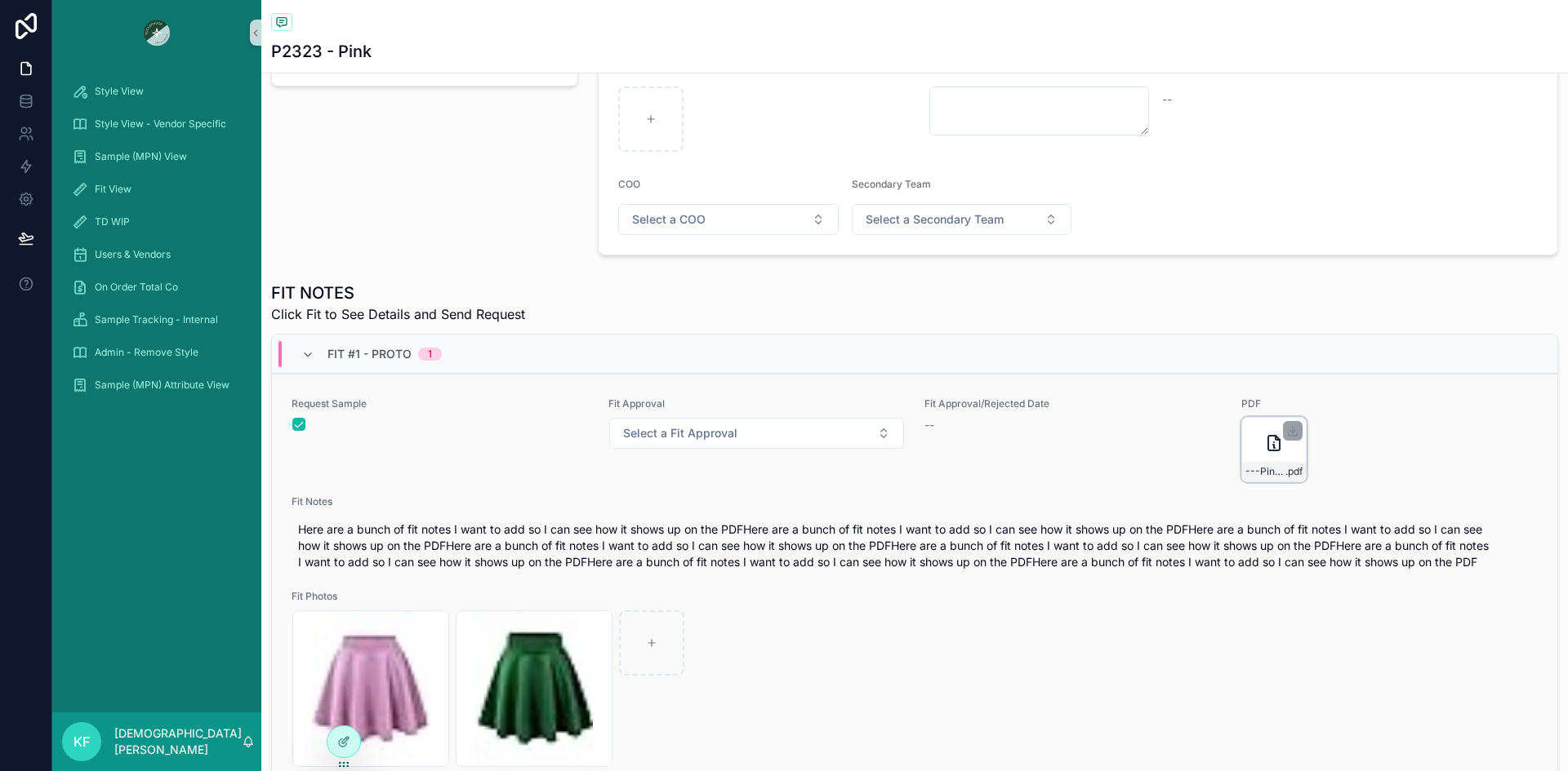
click at [1257, 455] on div "---Pink---Fit-#1---Proto .pdf" at bounding box center [1273, 449] width 65 height 65
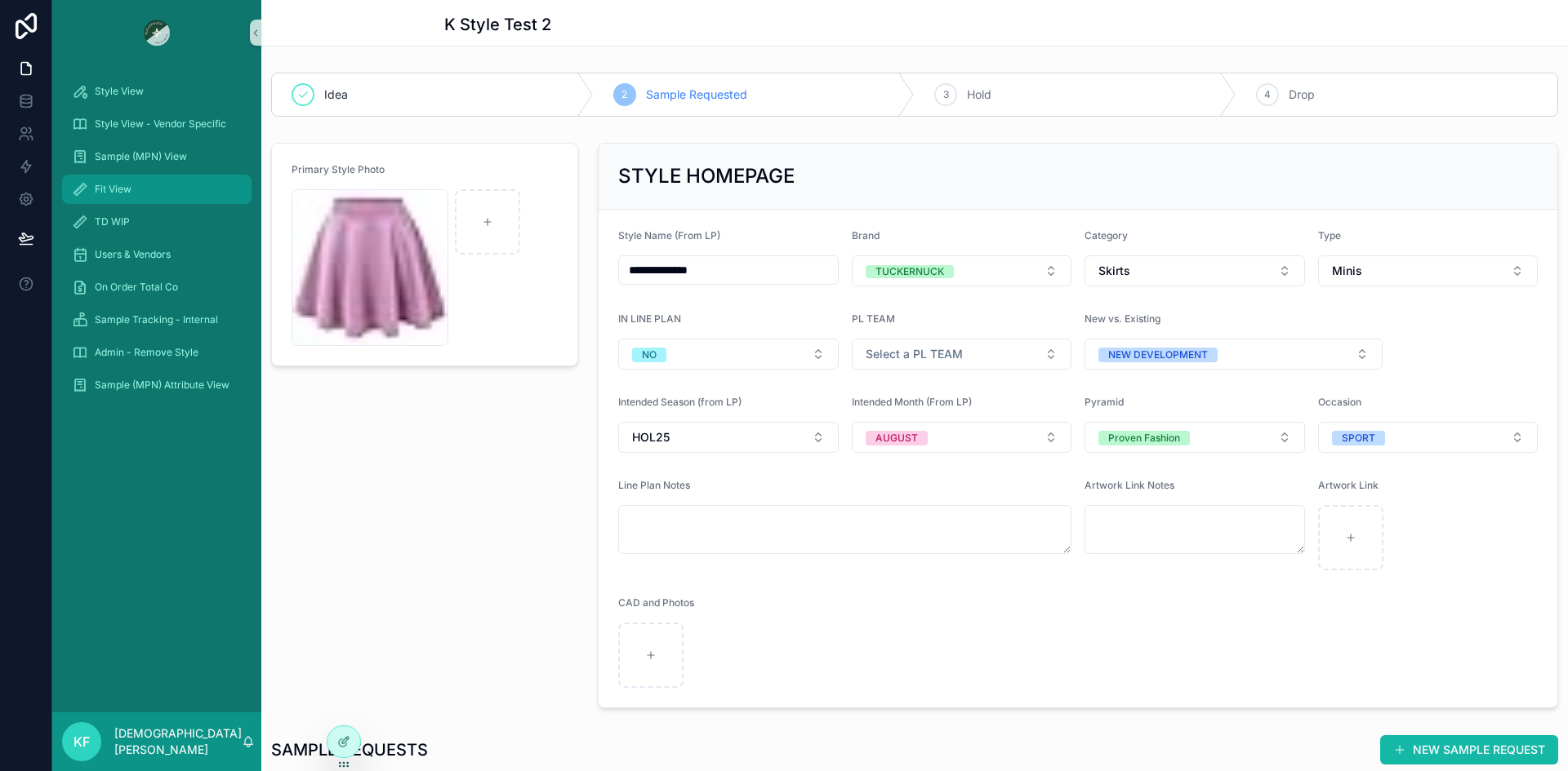
click at [112, 187] on span "Fit View" at bounding box center [113, 189] width 37 height 13
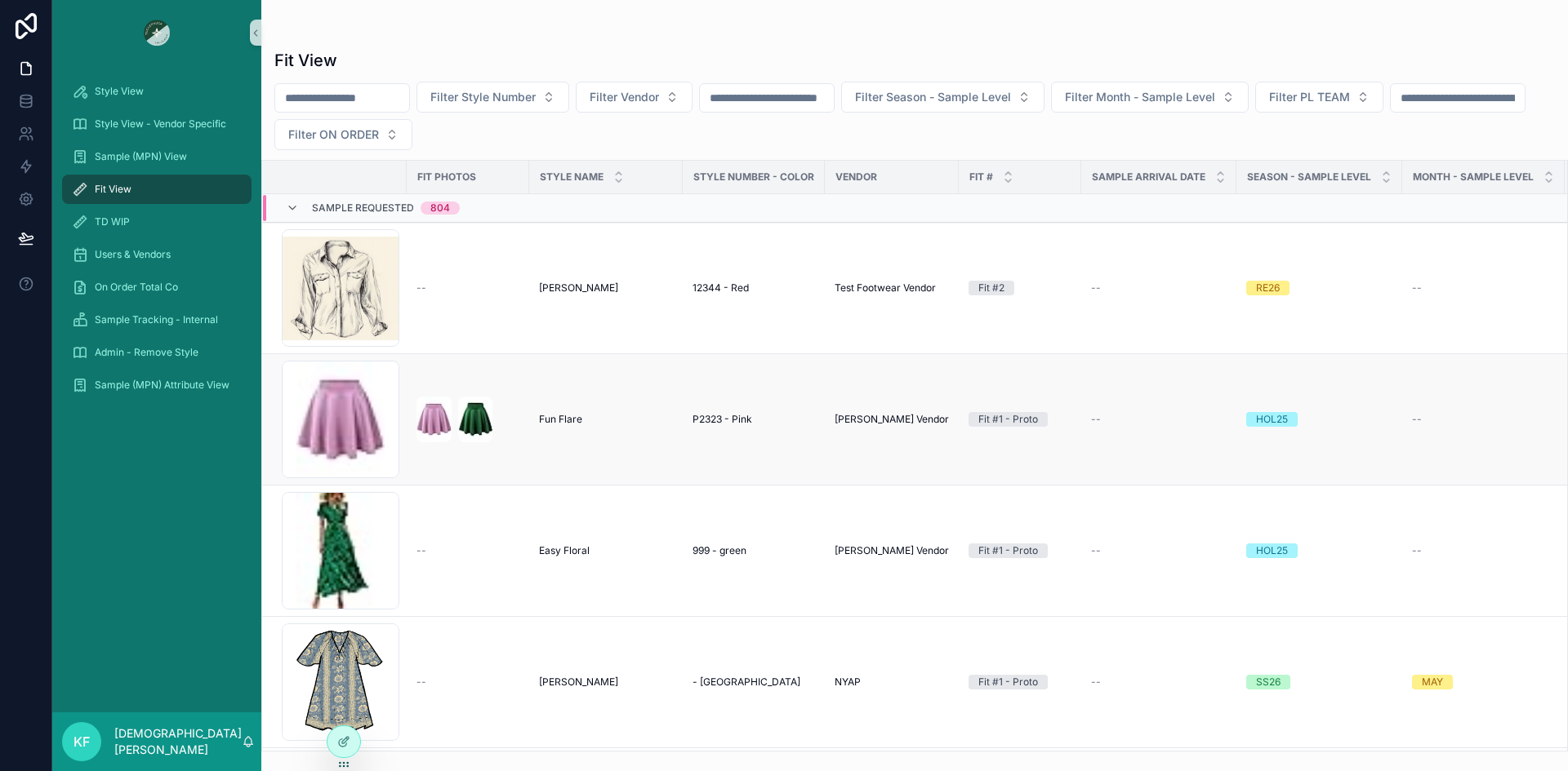
click at [462, 475] on td "scrollable content" at bounding box center [468, 420] width 123 height 132
click at [510, 449] on td "scrollable content" at bounding box center [468, 420] width 123 height 132
click at [422, 404] on img "scrollable content" at bounding box center [433, 419] width 35 height 46
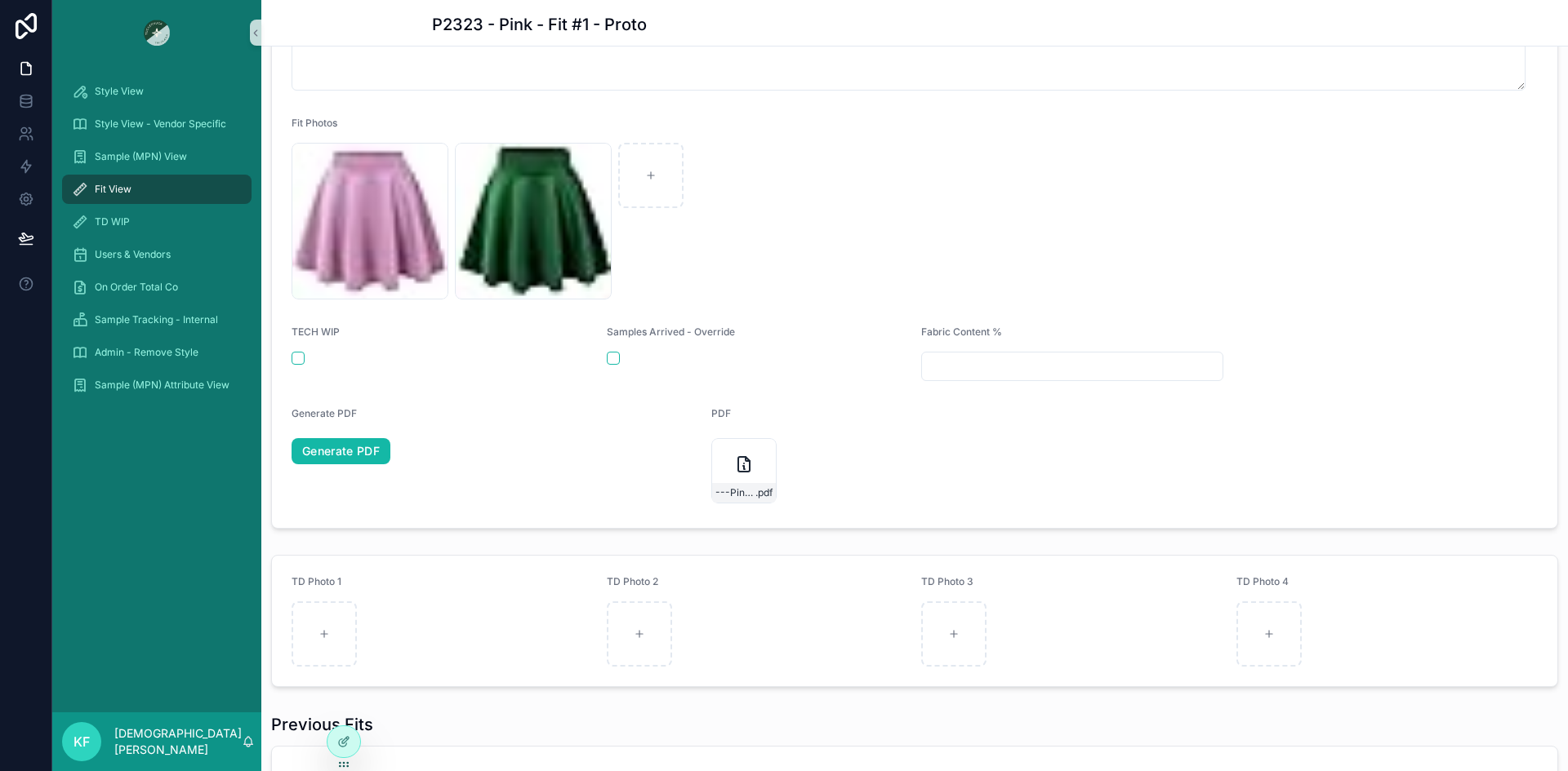
scroll to position [846, 0]
click at [349, 454] on link "Generate PDF" at bounding box center [341, 450] width 99 height 26
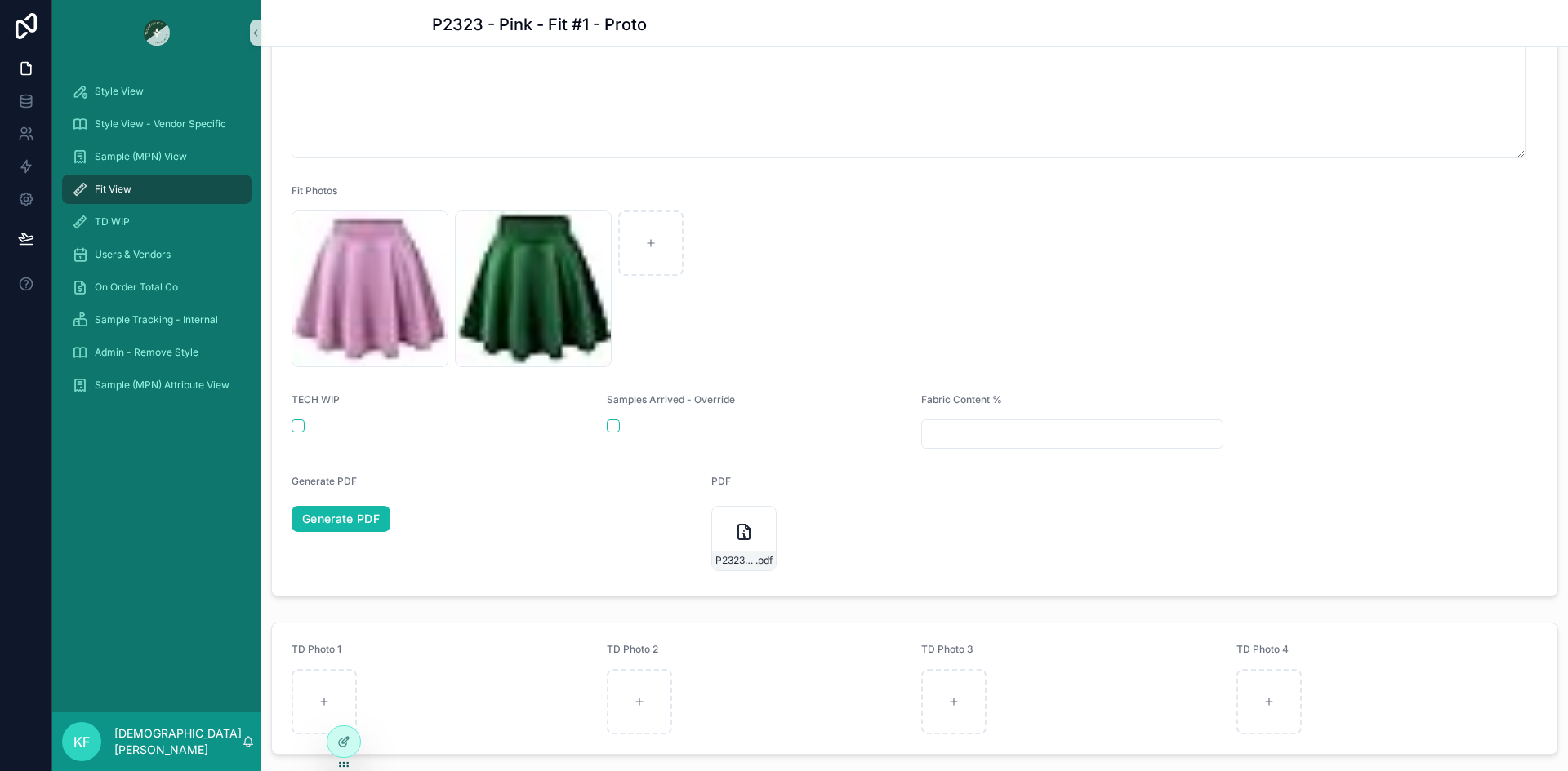
scroll to position [777, 0]
click at [324, 520] on link "Generate PDF" at bounding box center [341, 518] width 99 height 26
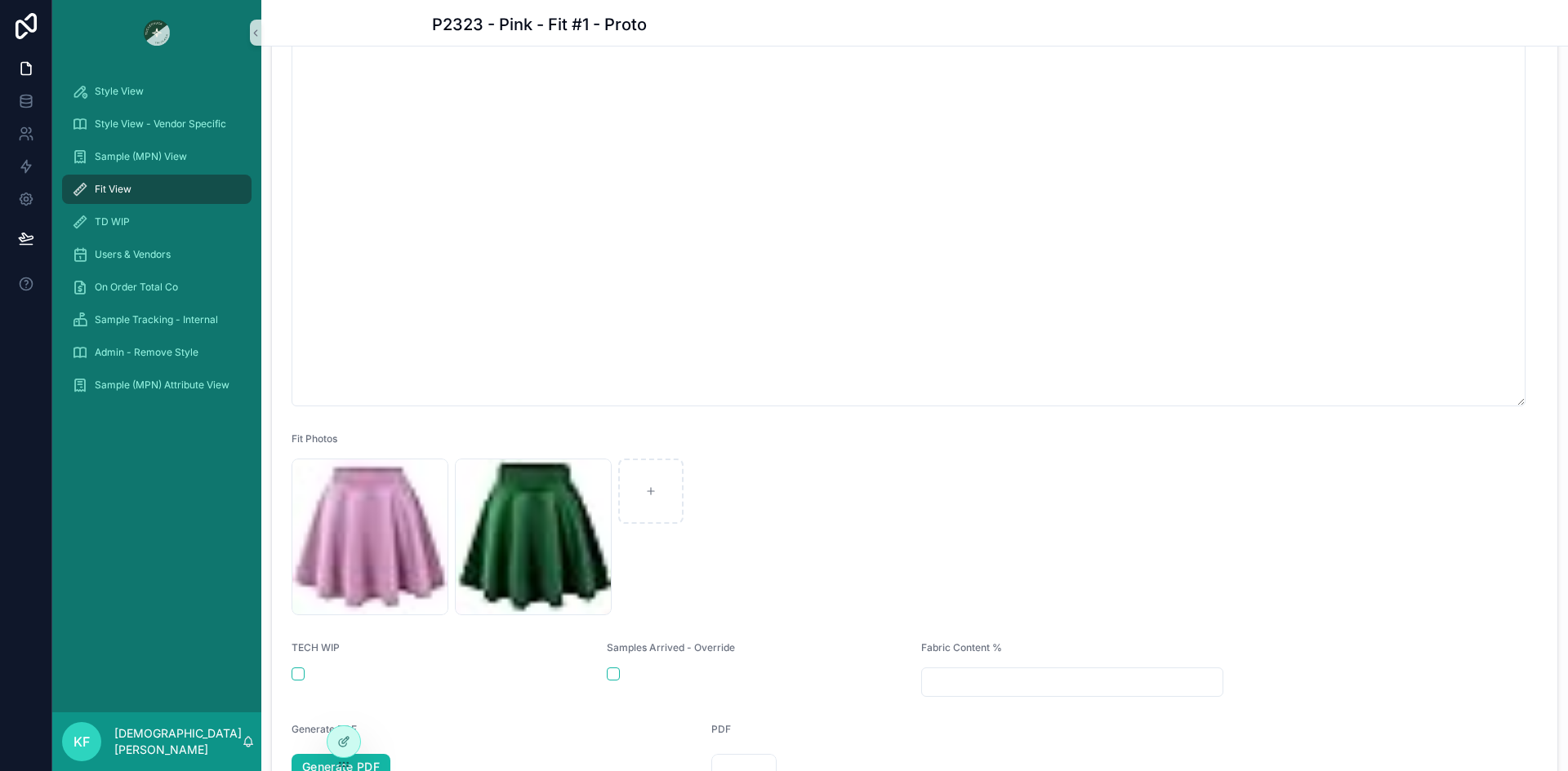
scroll to position [431, 0]
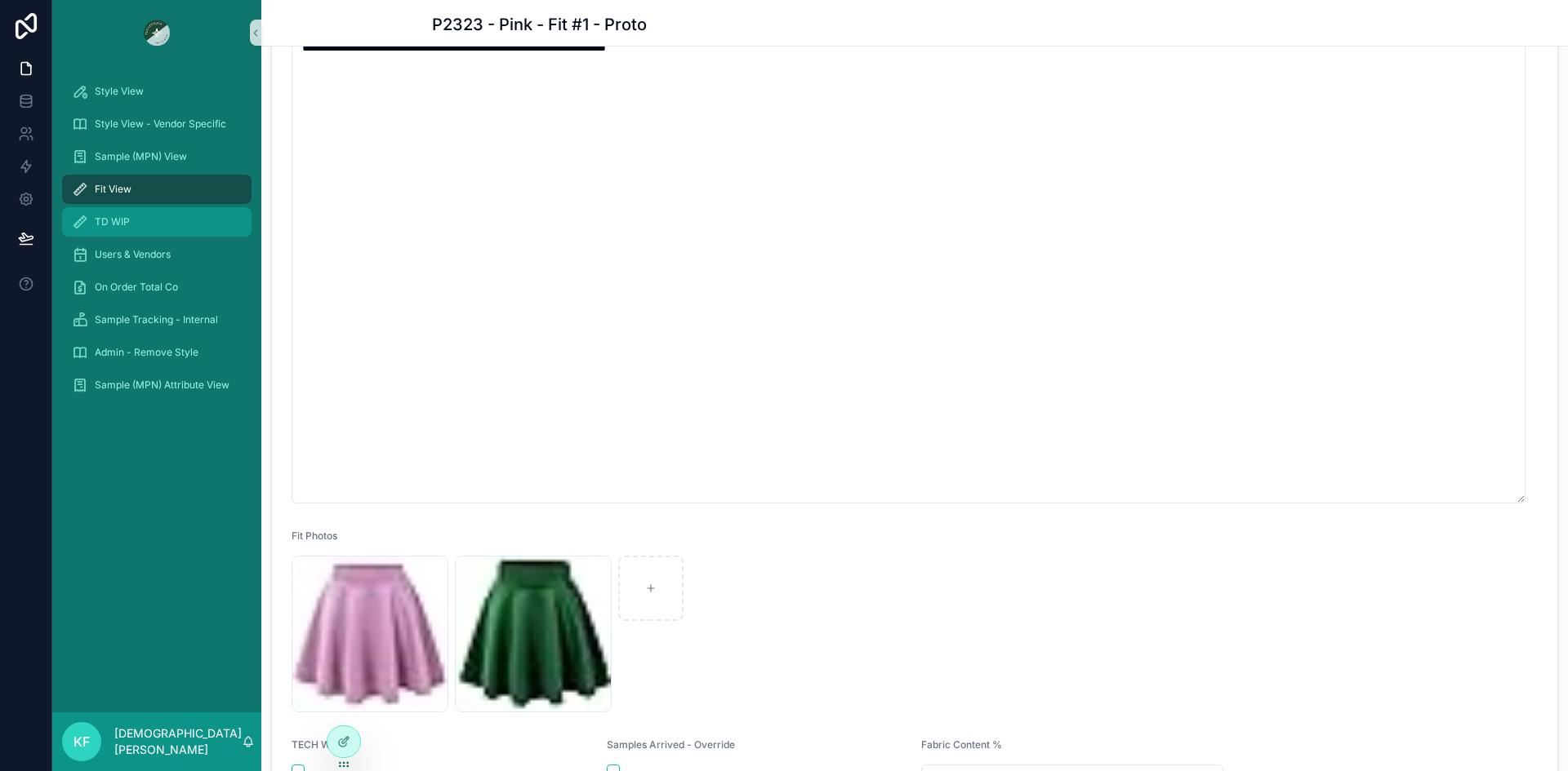
click at [109, 221] on span "TD WIP" at bounding box center [112, 222] width 35 height 13
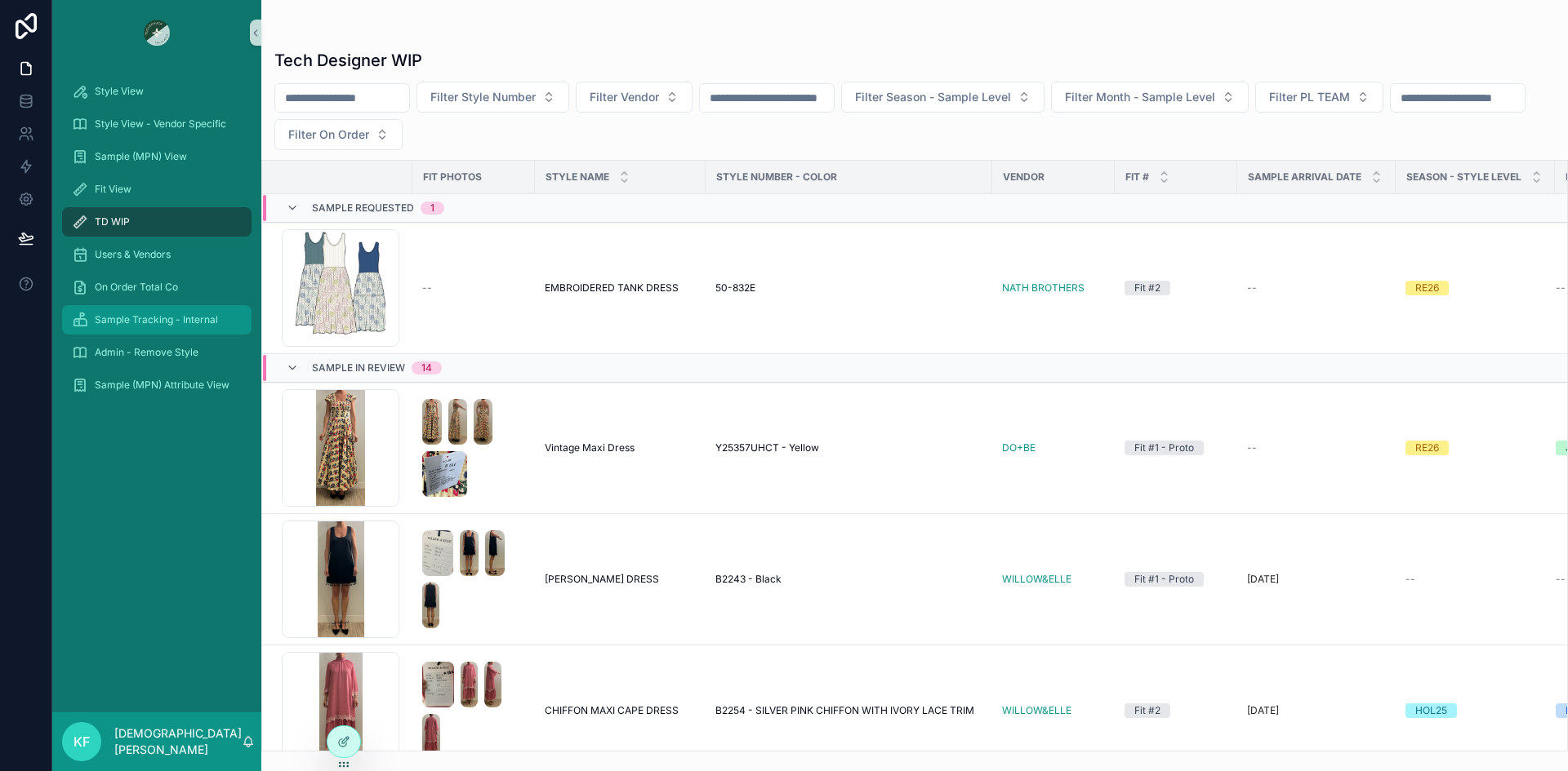
click at [141, 313] on span "Sample Tracking - Internal" at bounding box center [156, 320] width 123 height 13
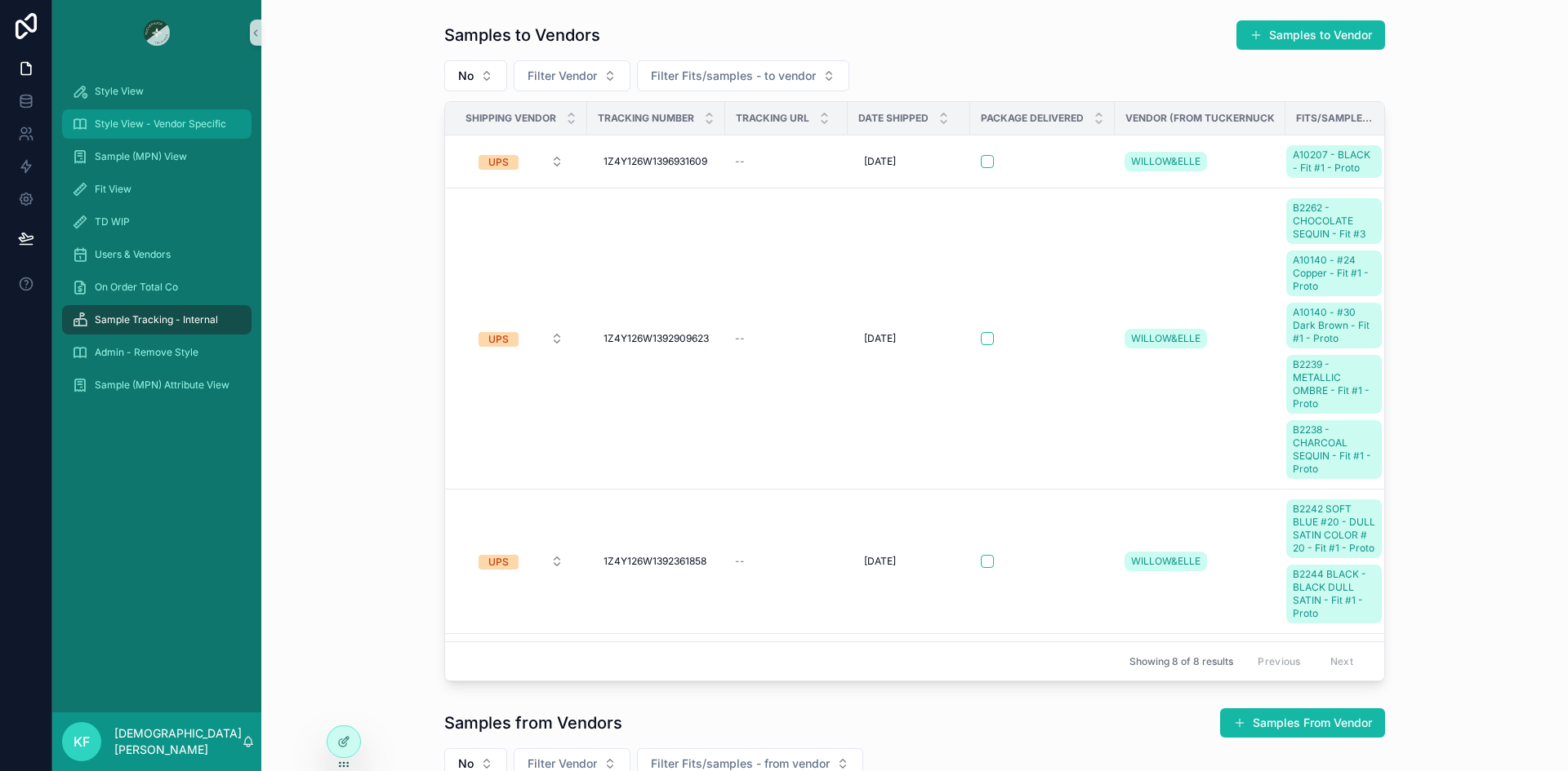
click at [140, 127] on span "Style View - Vendor Specific" at bounding box center [160, 123] width 132 height 13
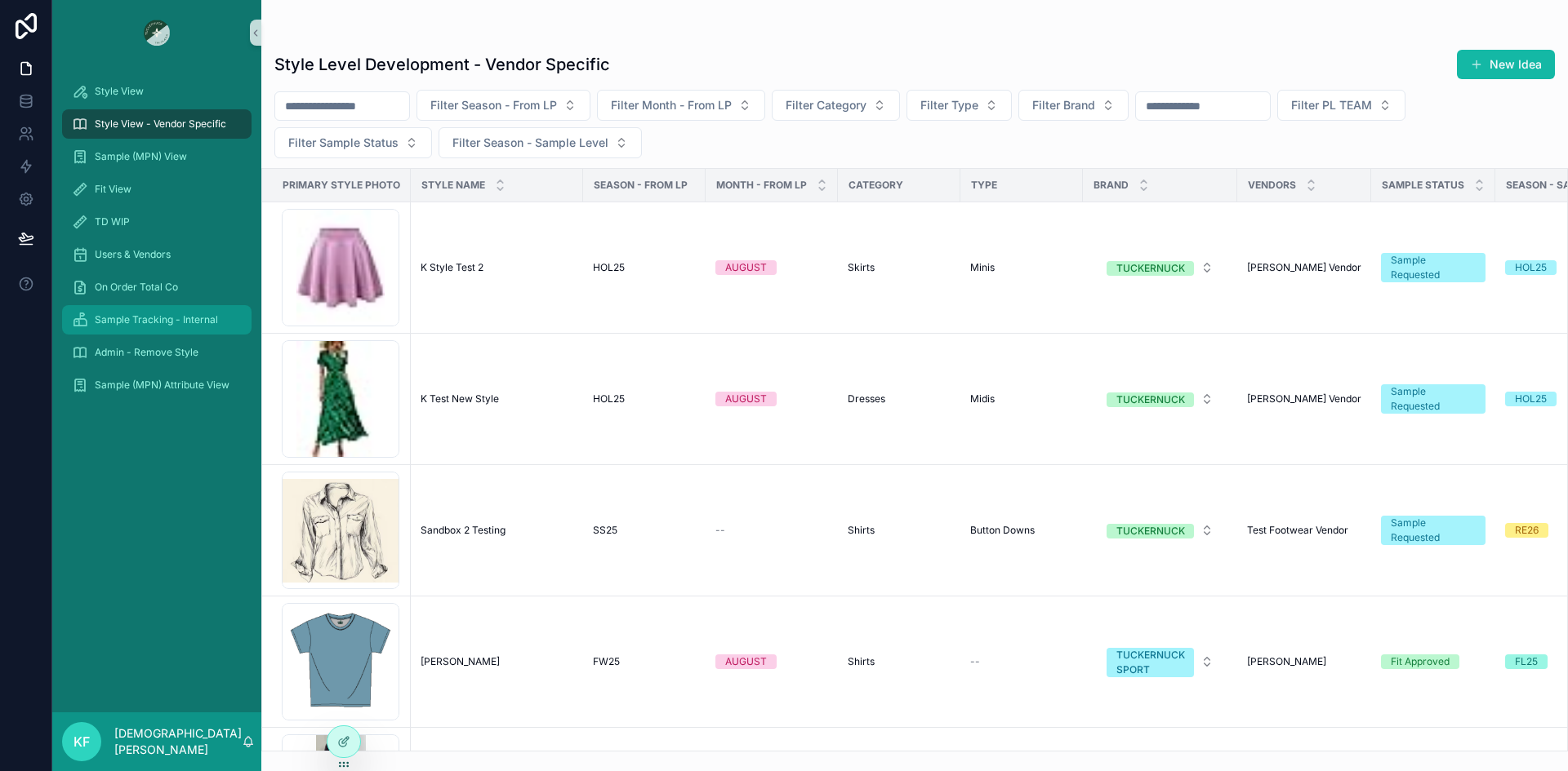
click at [121, 320] on span "Sample Tracking - Internal" at bounding box center [156, 320] width 123 height 13
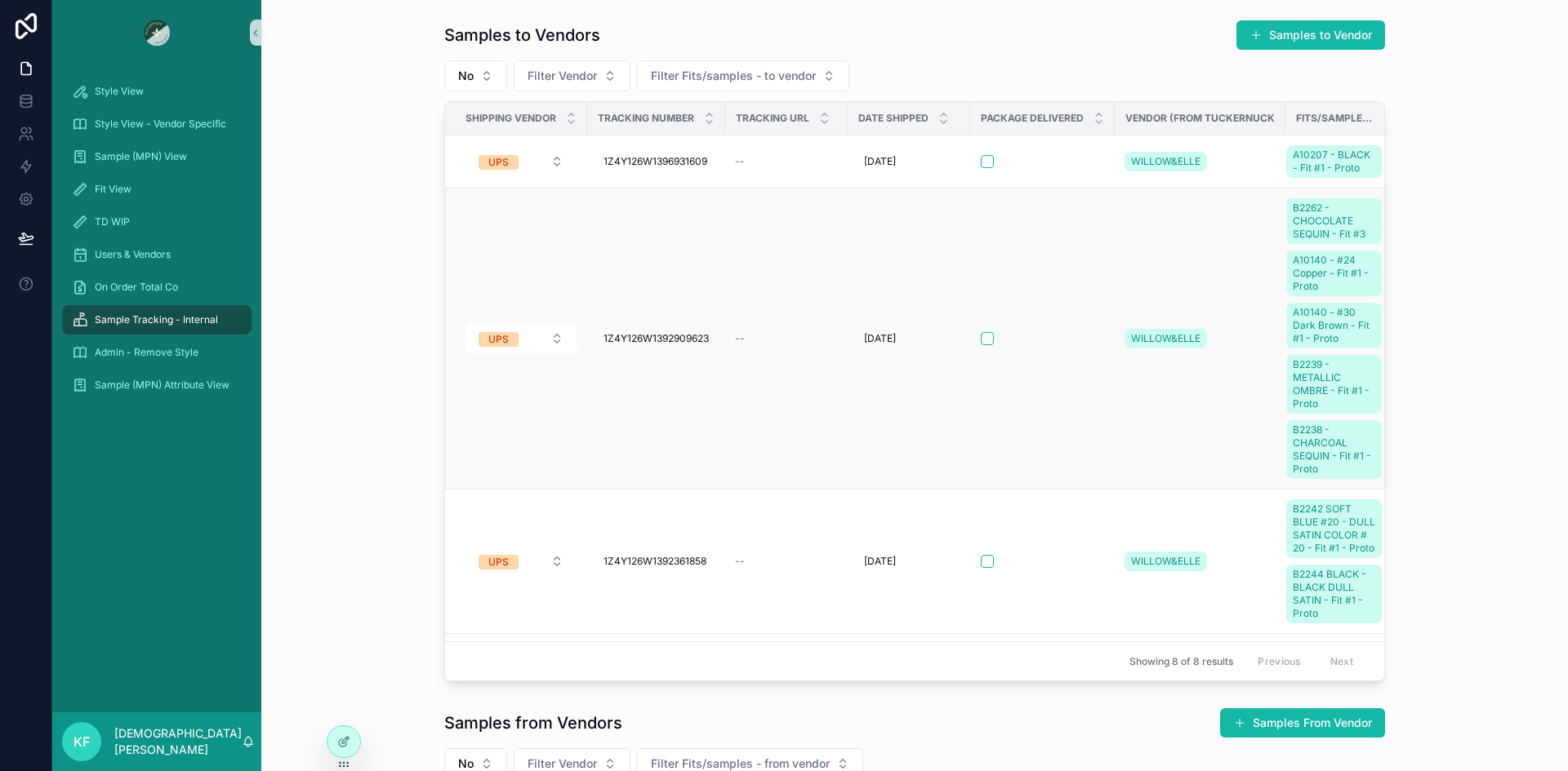
scroll to position [0, 39]
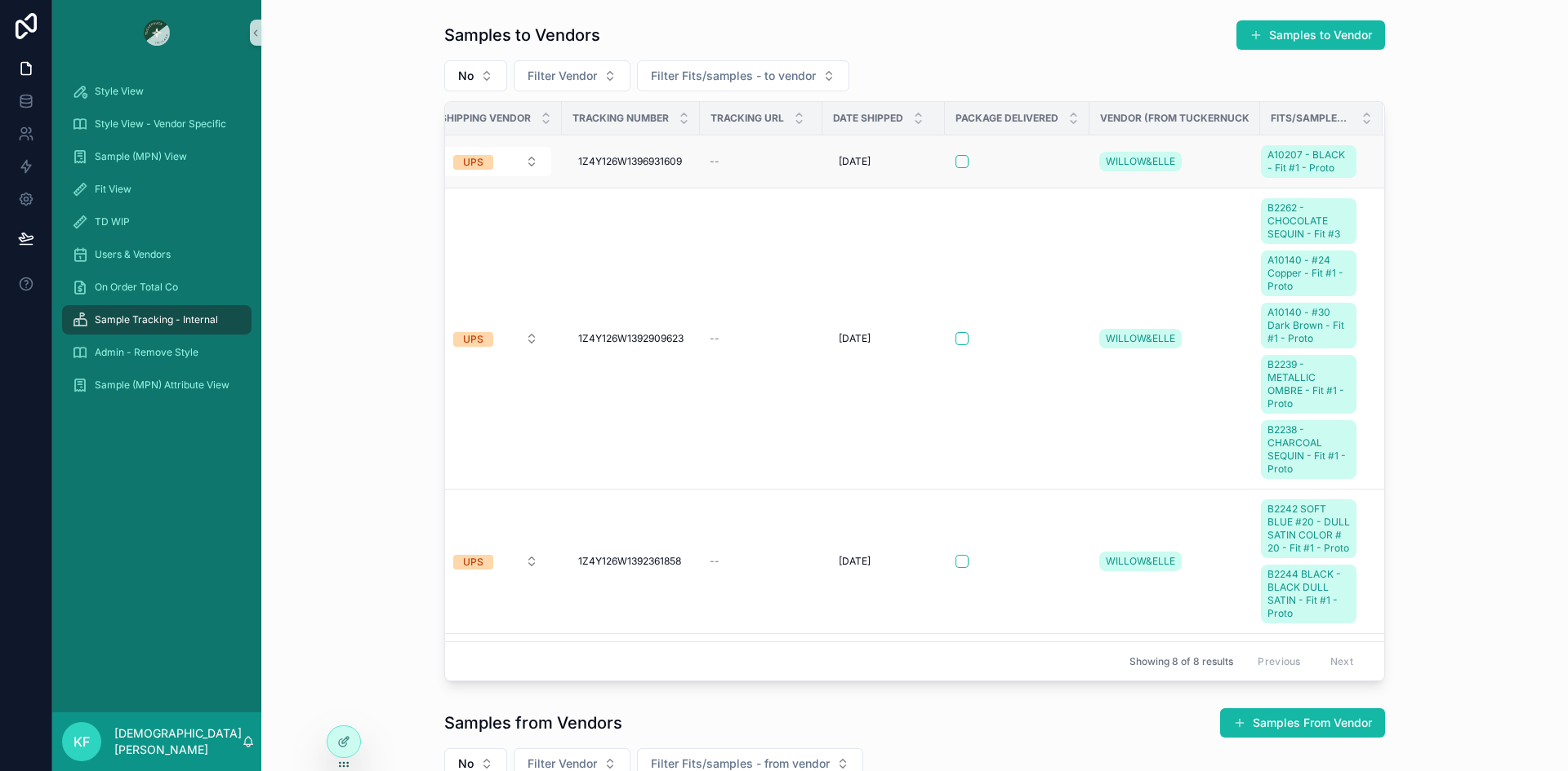
click at [752, 177] on td "--" at bounding box center [761, 161] width 123 height 53
click at [790, 161] on div "--" at bounding box center [761, 161] width 103 height 13
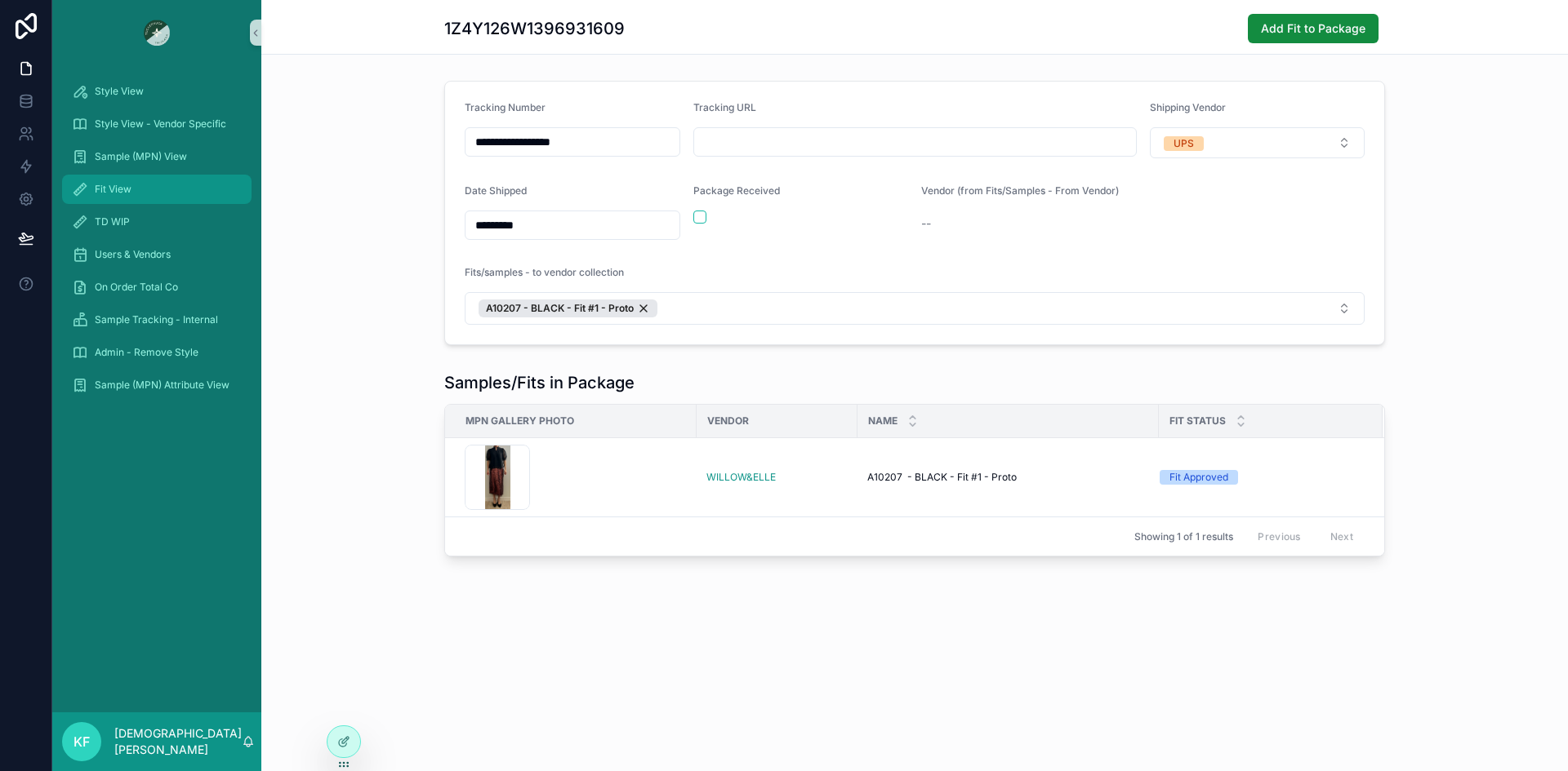
click at [118, 183] on span "Fit View" at bounding box center [113, 189] width 37 height 13
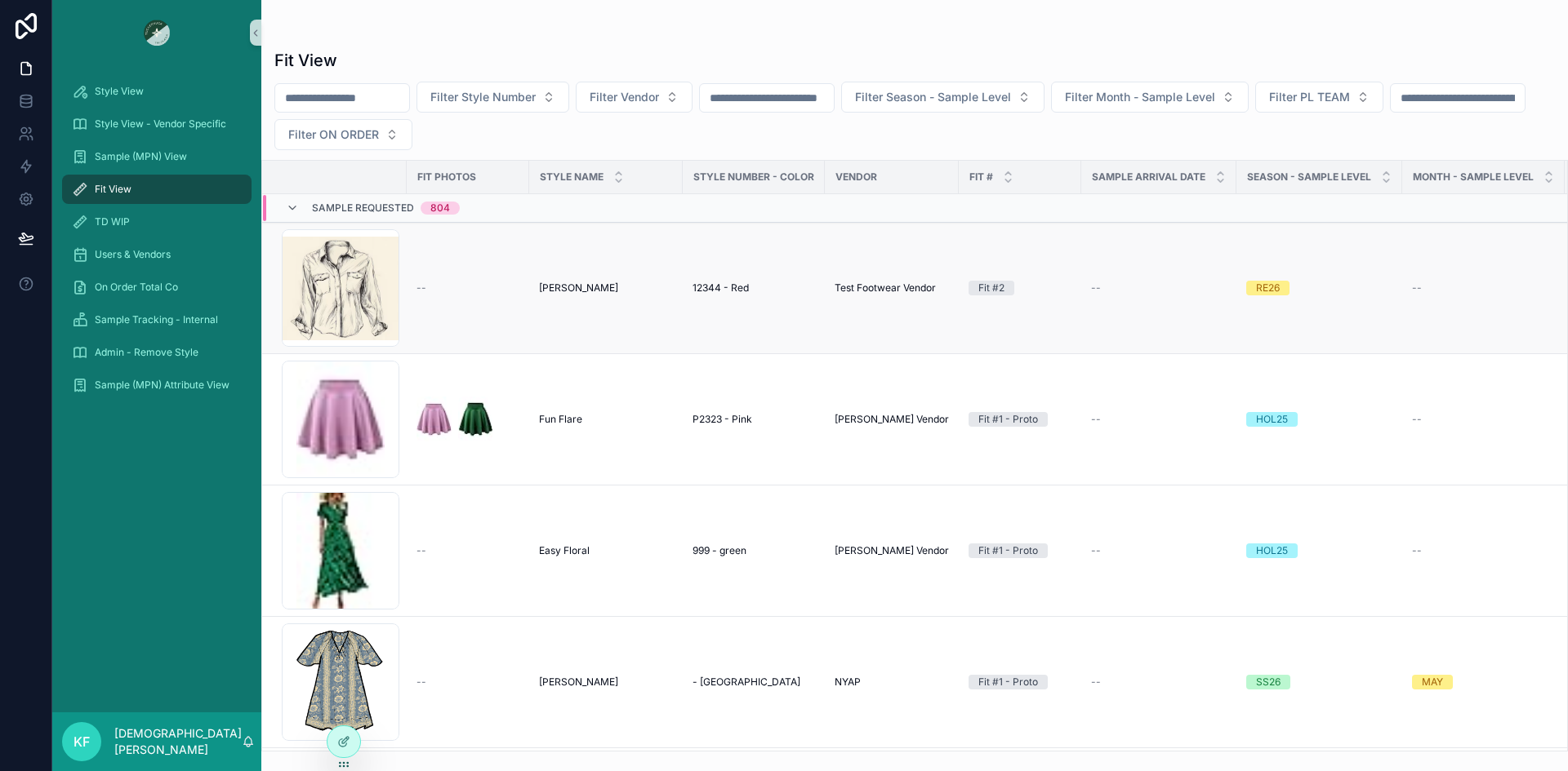
click at [534, 288] on td "Michelle Testing Michelle Testing" at bounding box center [606, 288] width 153 height 132
click at [599, 288] on span "Michelle Testing" at bounding box center [579, 288] width 79 height 13
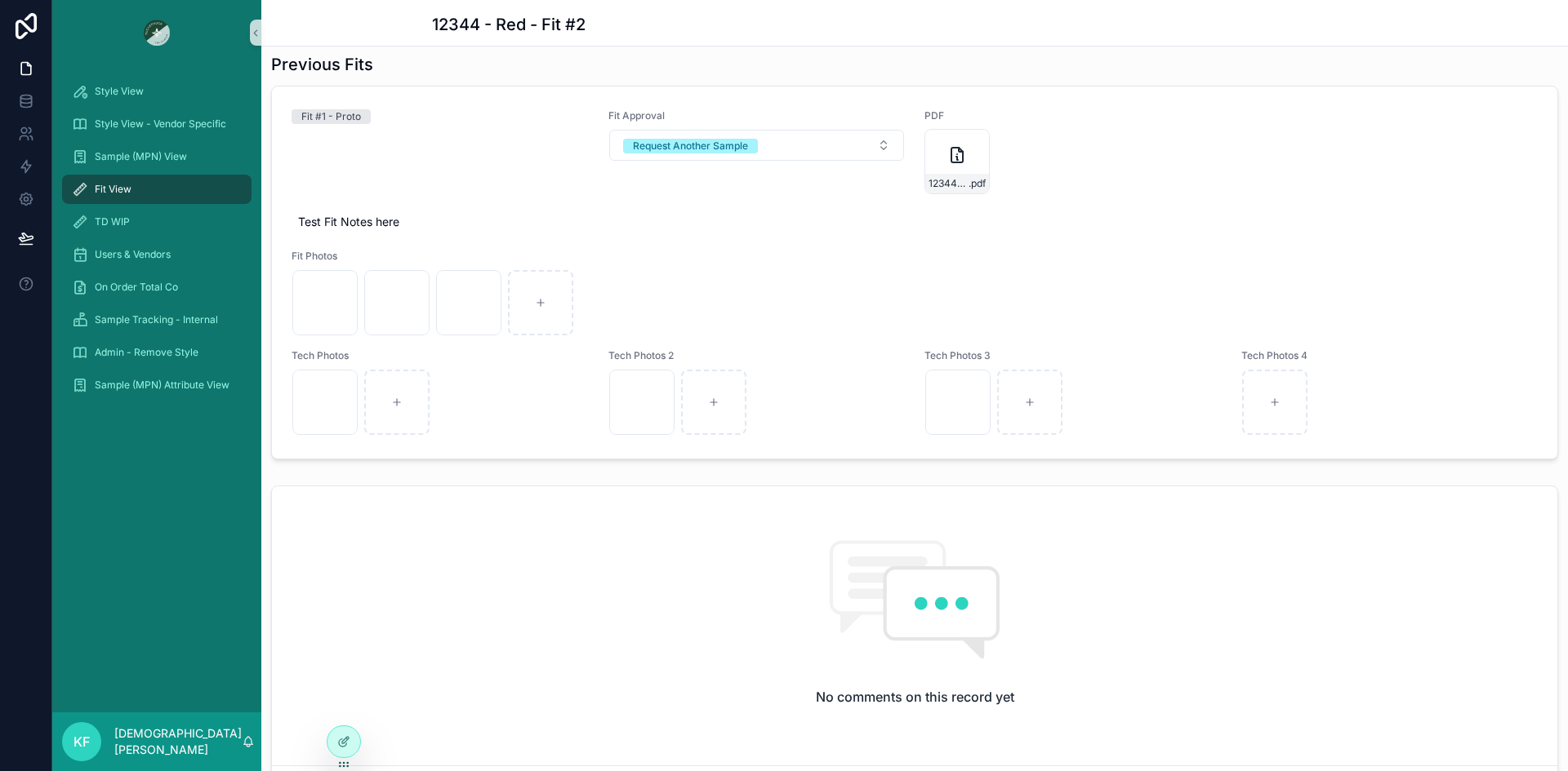
scroll to position [908, 0]
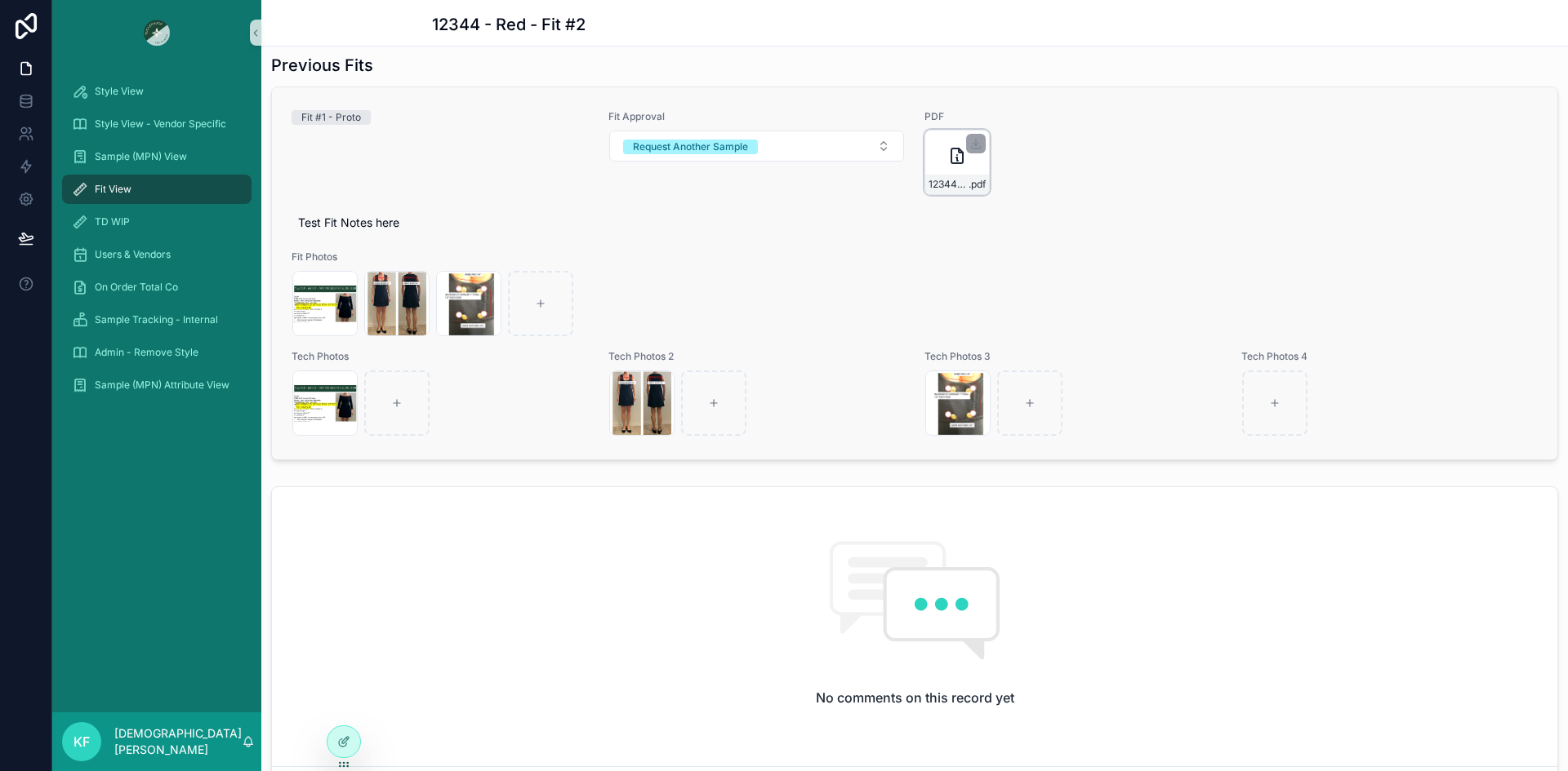
click at [954, 161] on icon "scrollable content" at bounding box center [957, 156] width 20 height 20
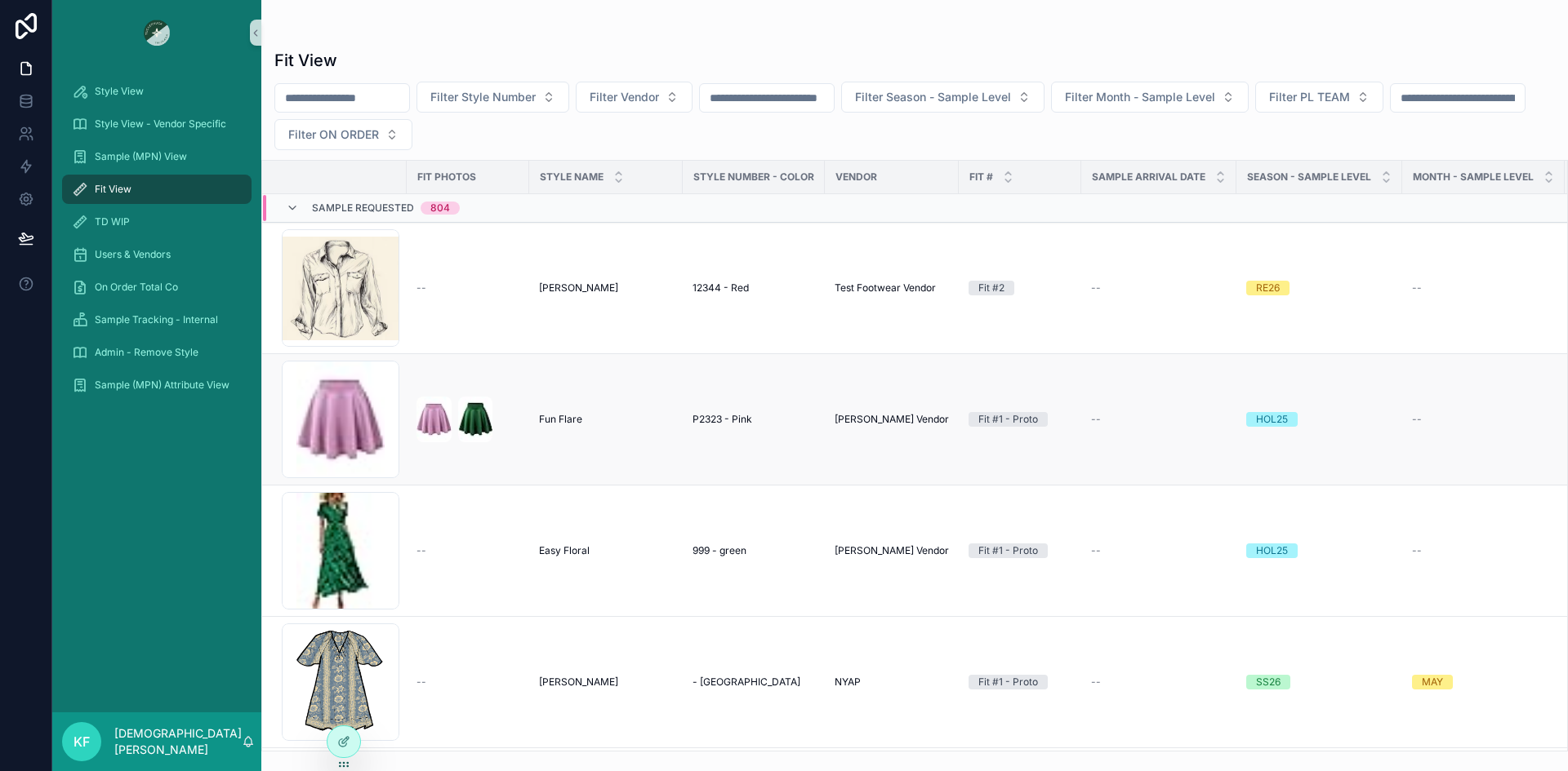
click at [567, 422] on span "Fun Flare" at bounding box center [561, 419] width 43 height 13
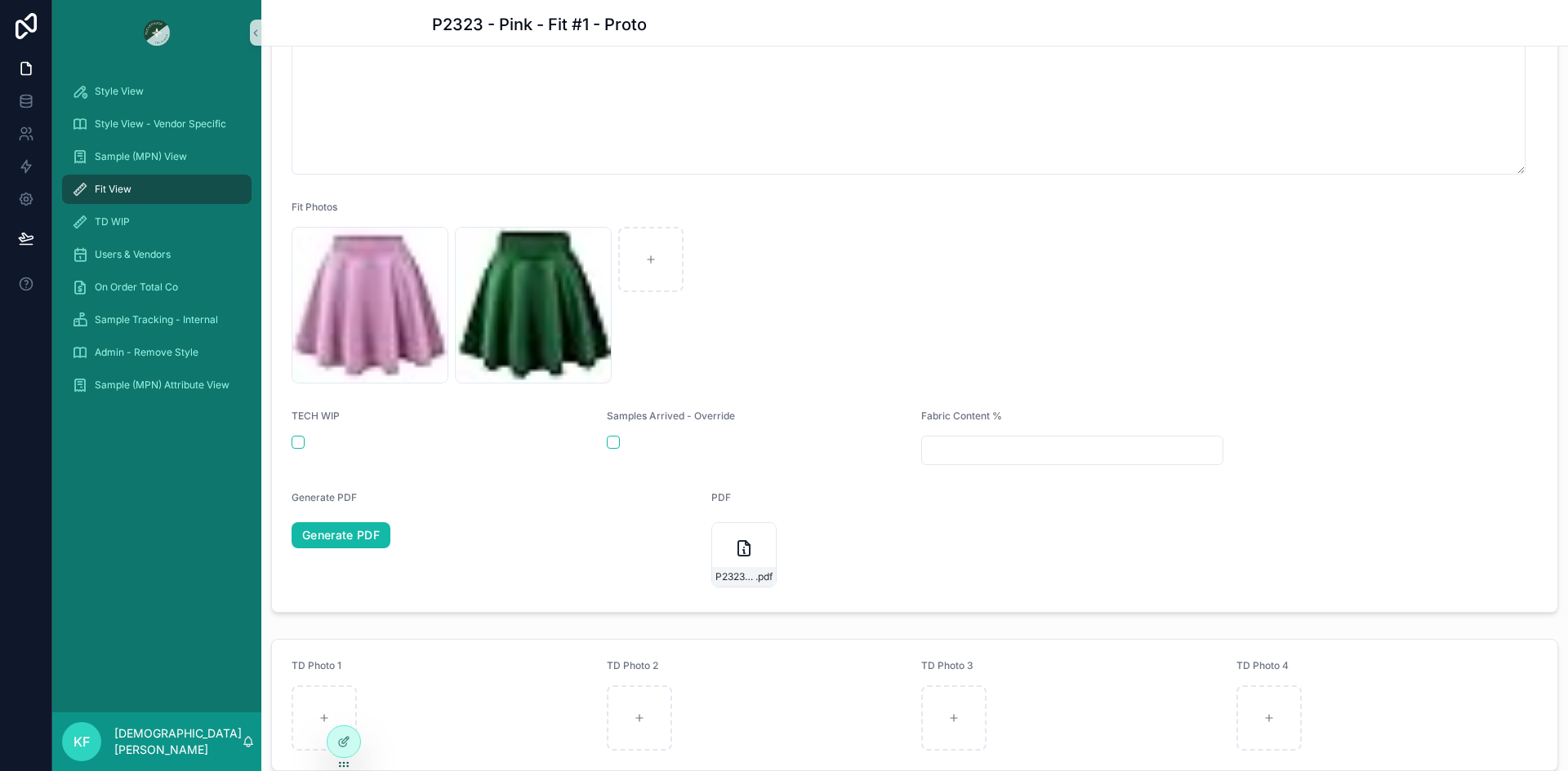
scroll to position [765, 0]
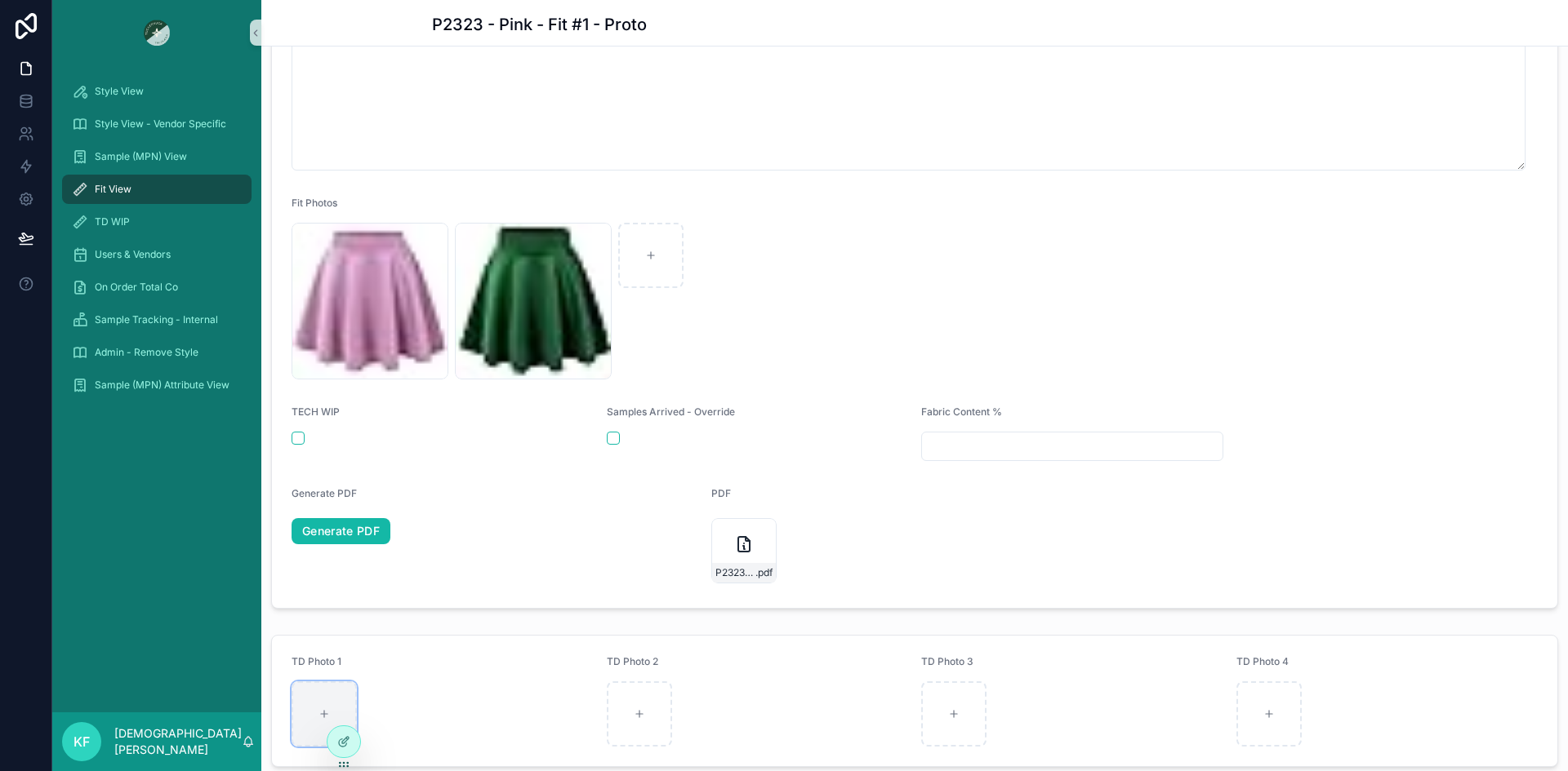
click at [322, 699] on div "scrollable content" at bounding box center [324, 714] width 65 height 65
type input "**********"
click at [630, 707] on div "scrollable content" at bounding box center [639, 714] width 65 height 65
type input "**********"
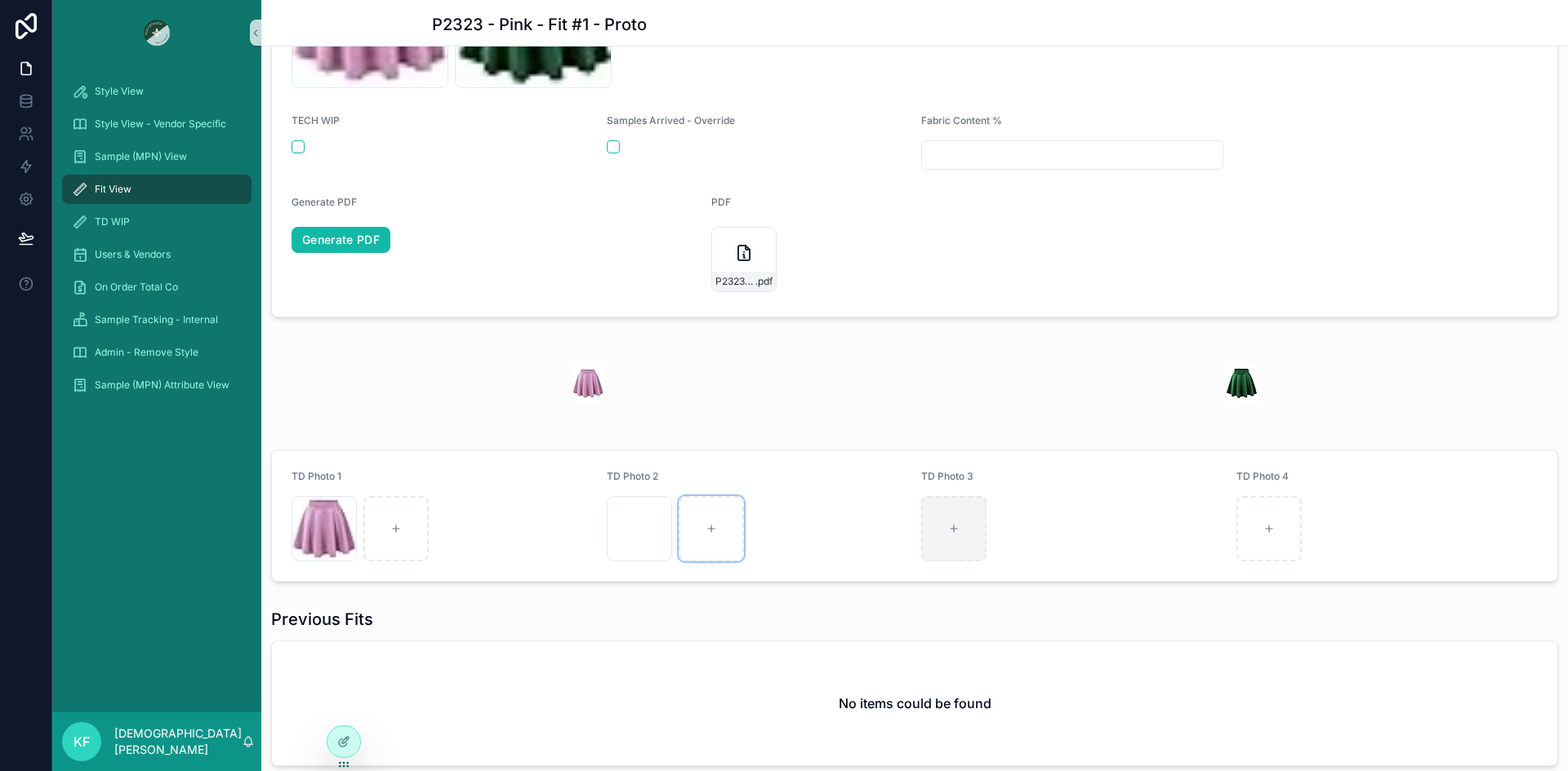
scroll to position [1057, 0]
click at [956, 512] on div "scrollable content" at bounding box center [953, 528] width 65 height 65
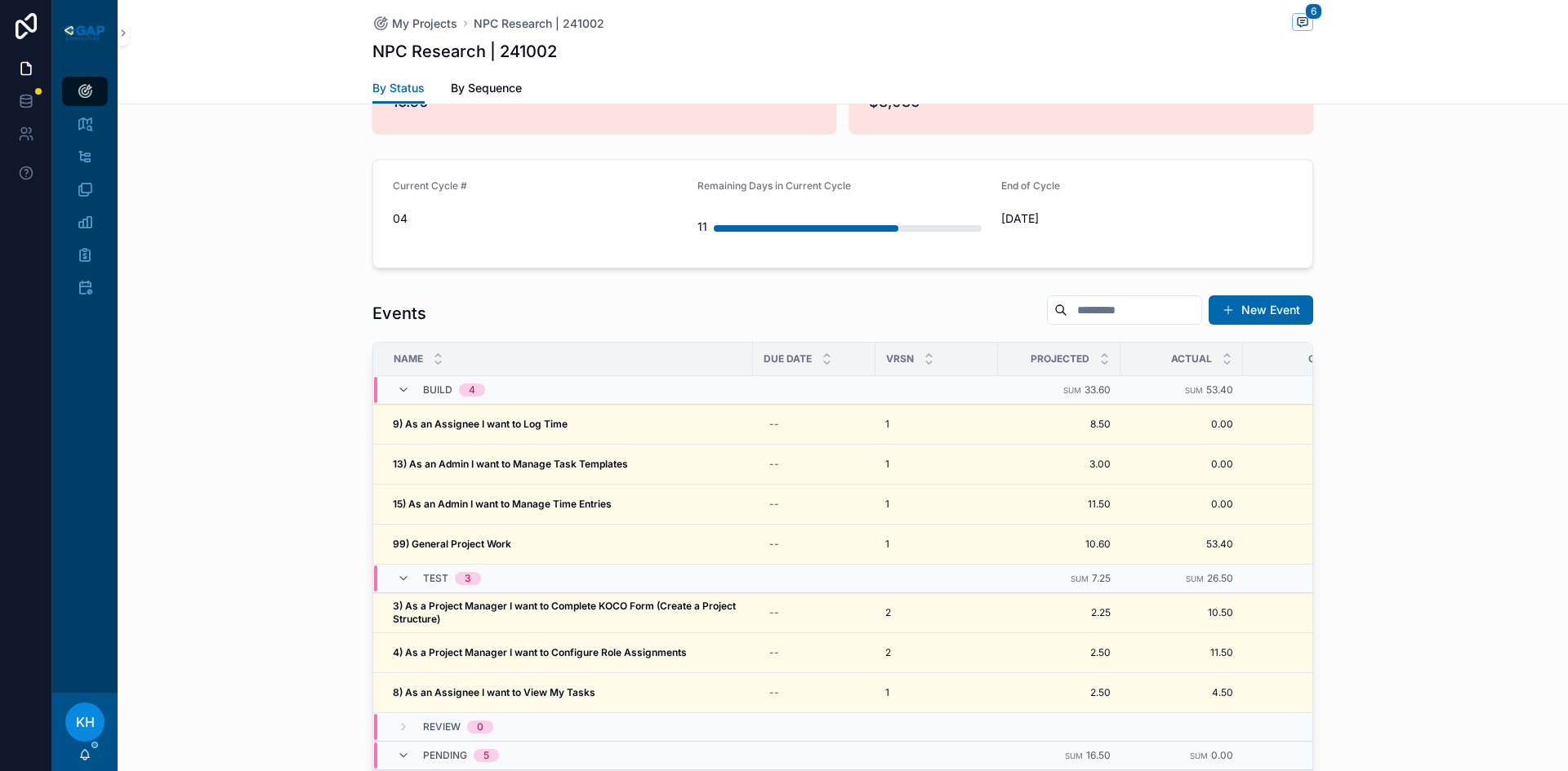
scroll to position [1491, 0]
click at [85, 89] on icon "scrollable content" at bounding box center [85, 91] width 16 height 16
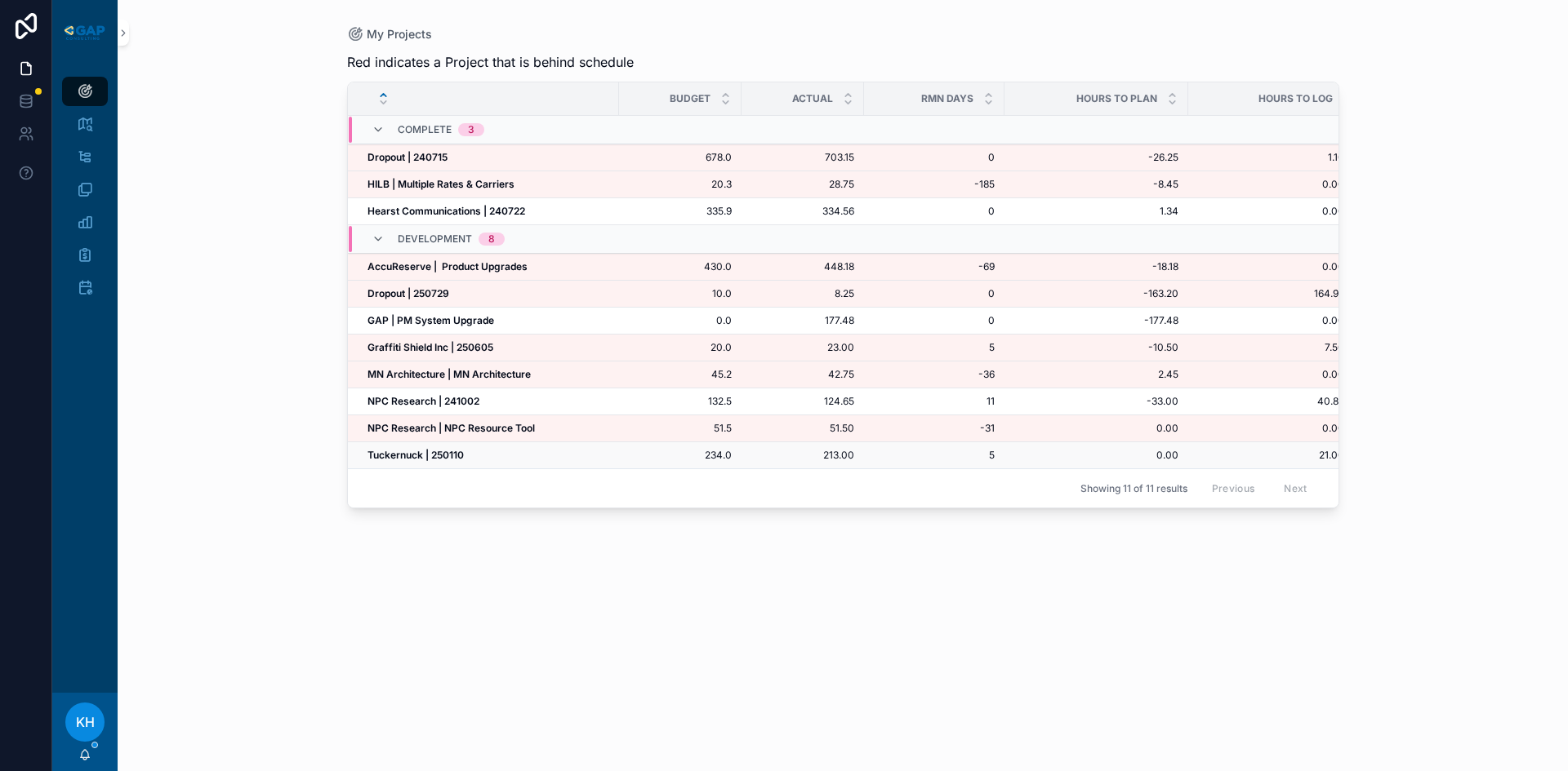
click at [397, 456] on strong "Tuckernuck | 250110" at bounding box center [415, 455] width 96 height 13
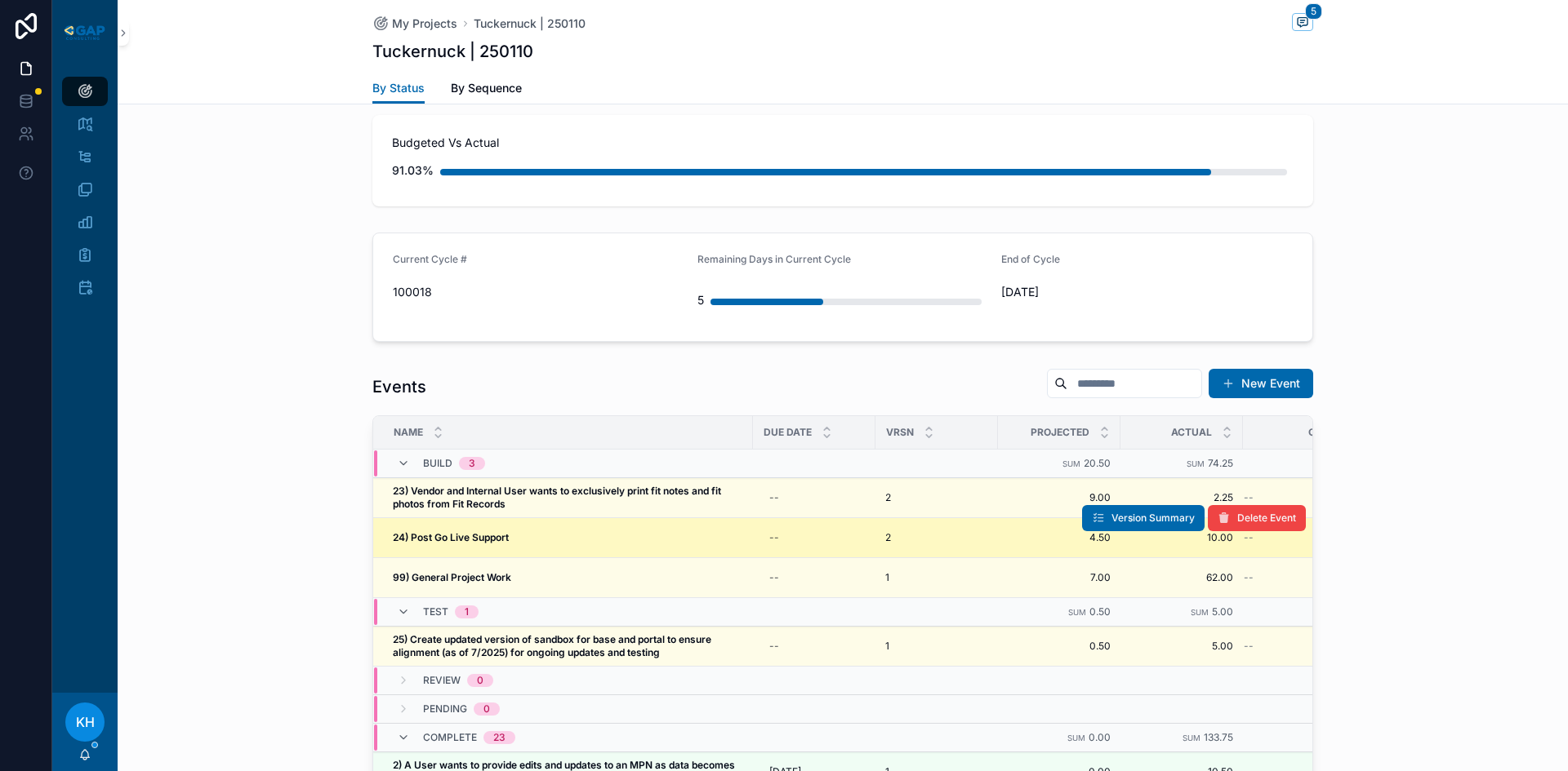
click at [469, 518] on td "24) Post Go Live Support 24) Post Go Live Support" at bounding box center [562, 538] width 379 height 40
click at [469, 531] on strong "24) Post Go Live Support" at bounding box center [451, 538] width 116 height 13
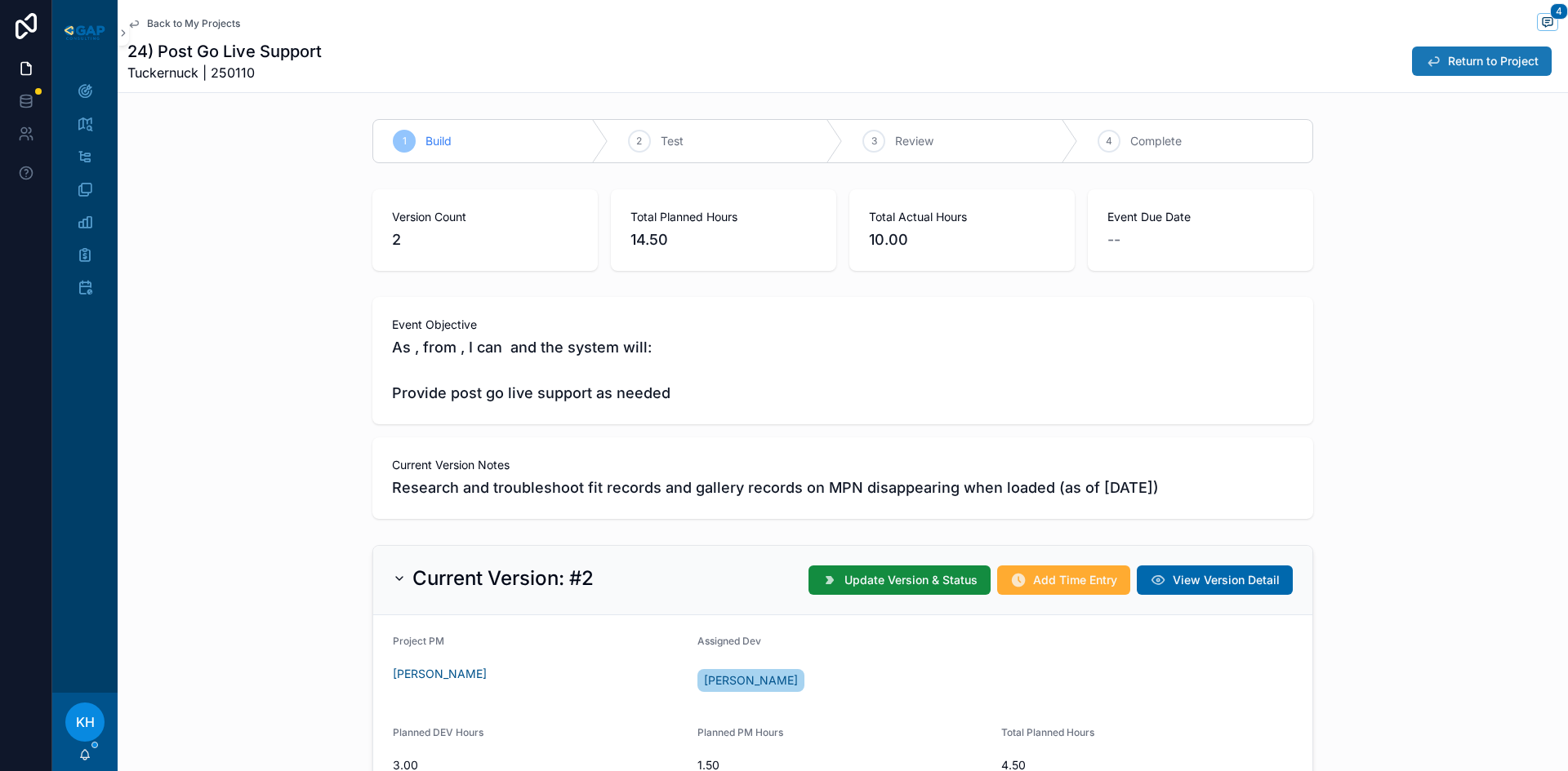
click at [1451, 64] on span "Return to Project" at bounding box center [1492, 61] width 91 height 16
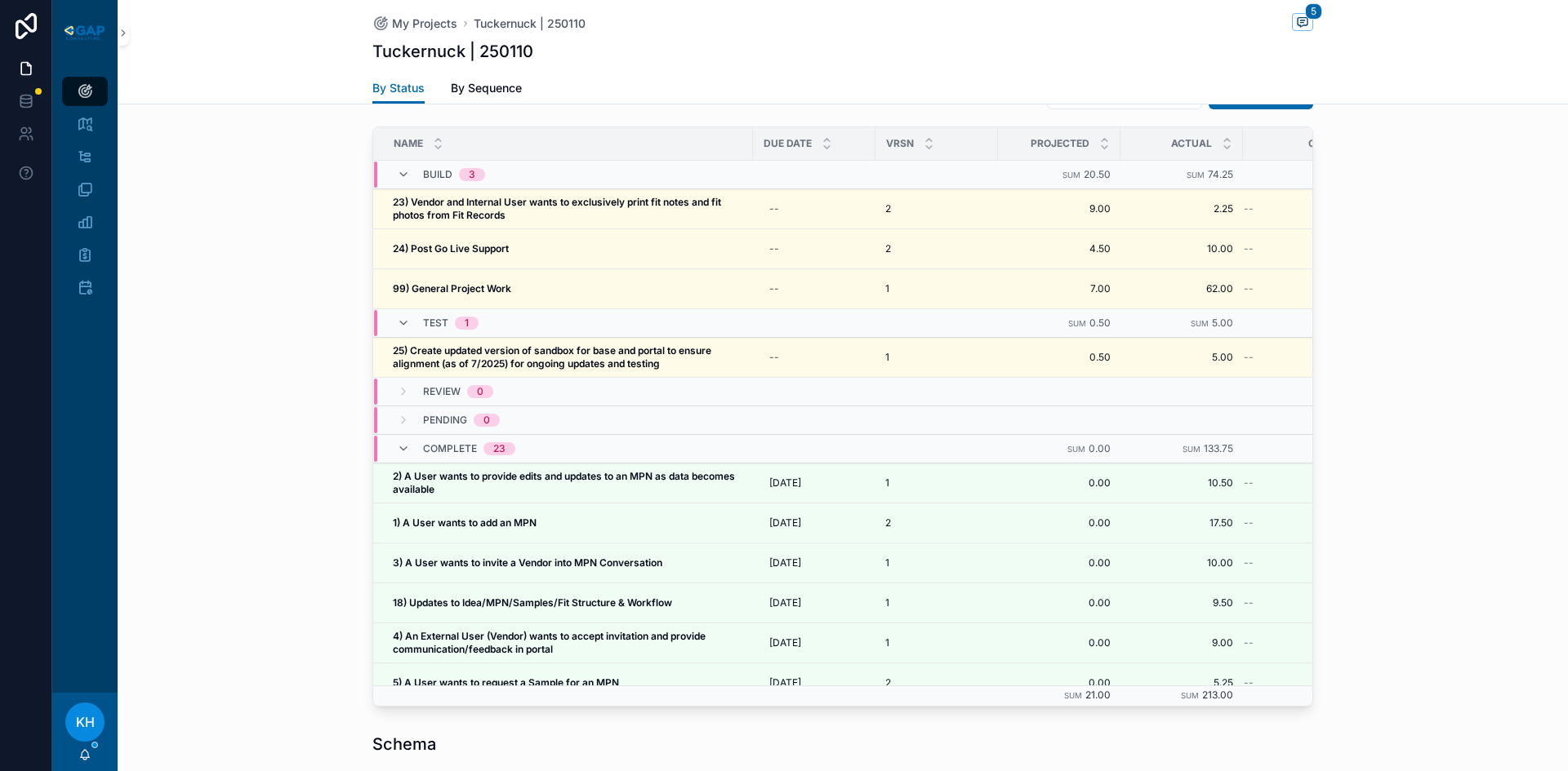
scroll to position [1739, 0]
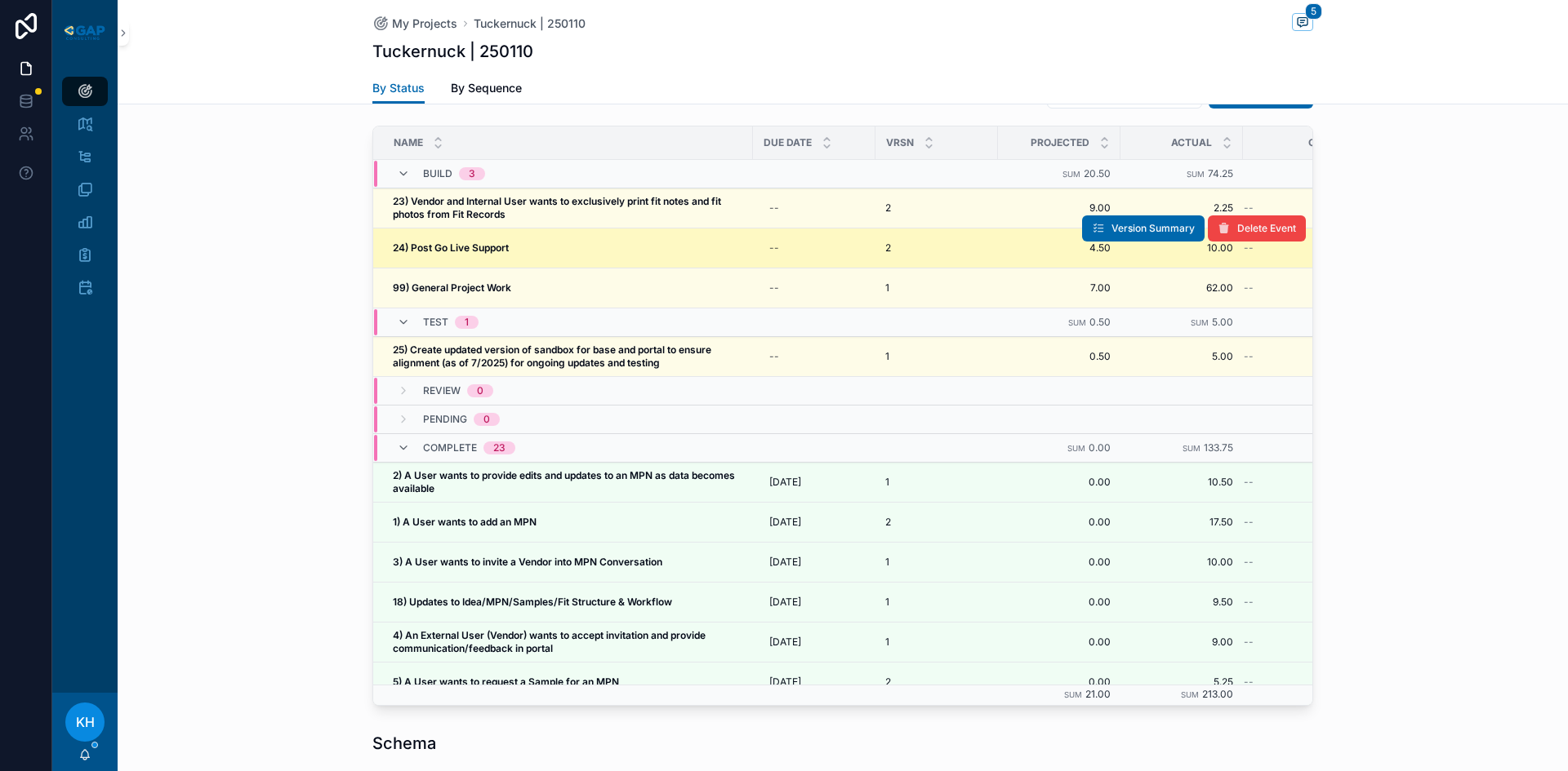
click at [482, 241] on strong "24) Post Go Live Support" at bounding box center [451, 248] width 116 height 13
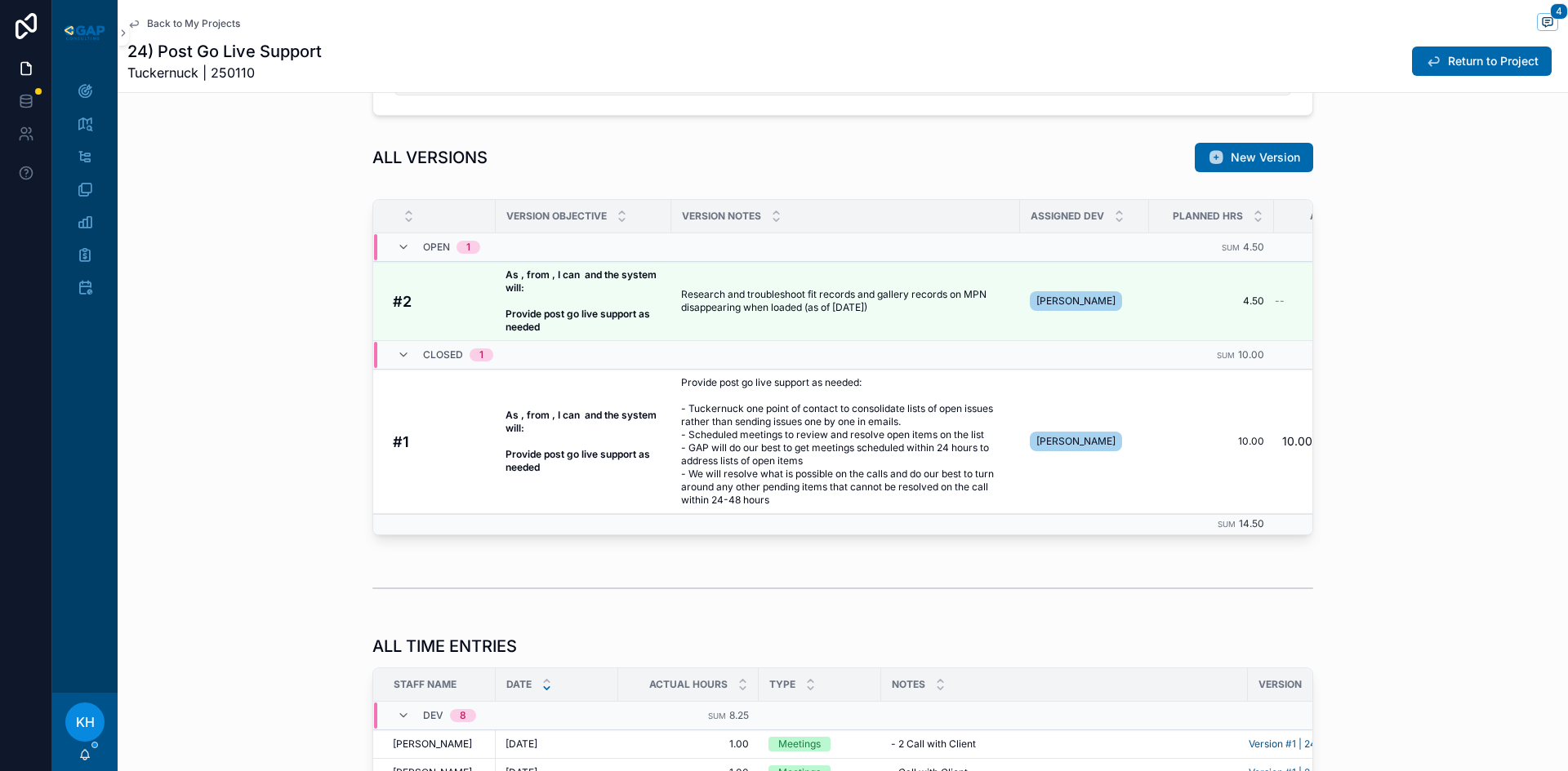
scroll to position [1191, 0]
click at [1447, 66] on span "Return to Project" at bounding box center [1492, 61] width 91 height 16
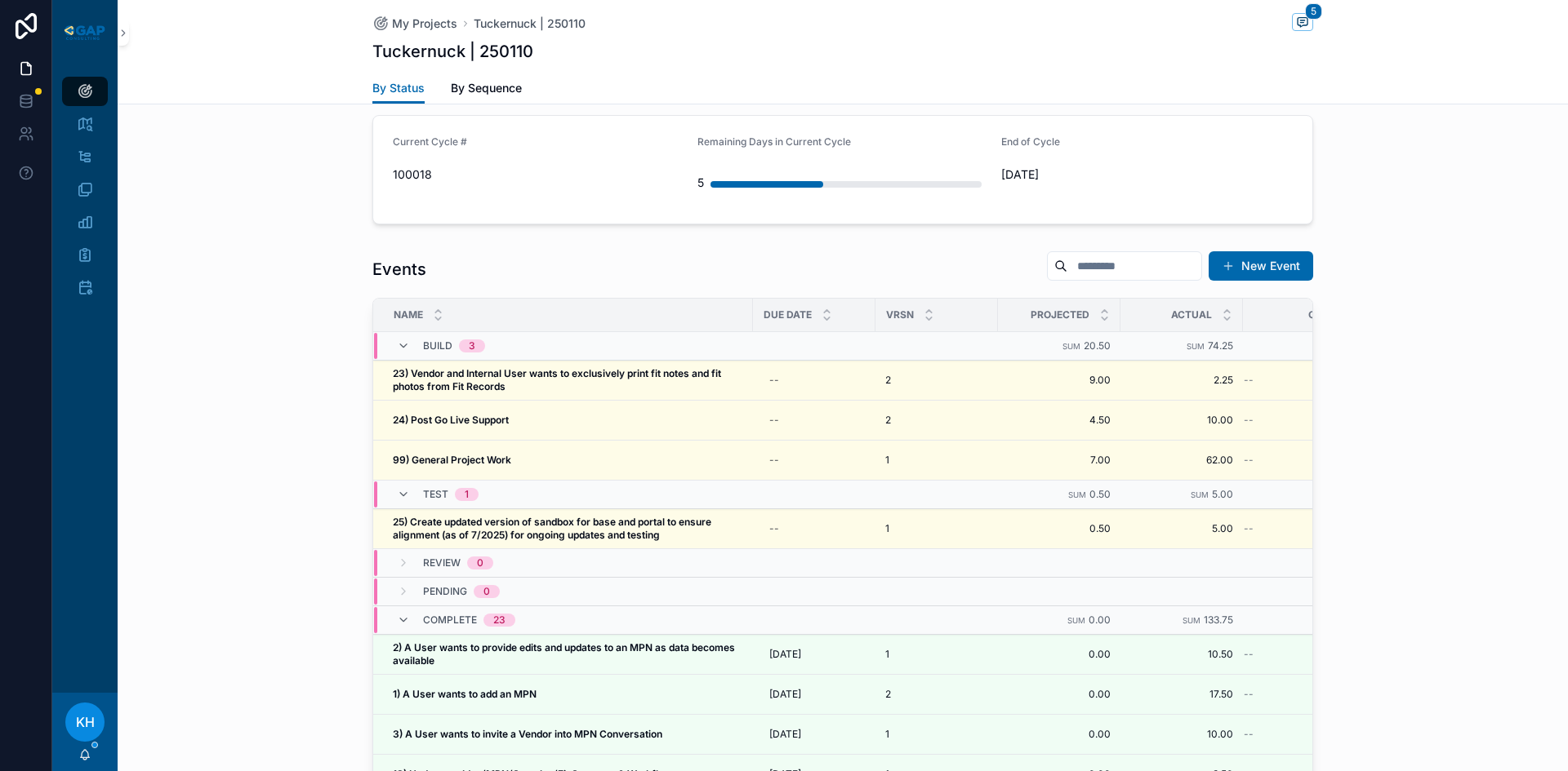
scroll to position [1567, 0]
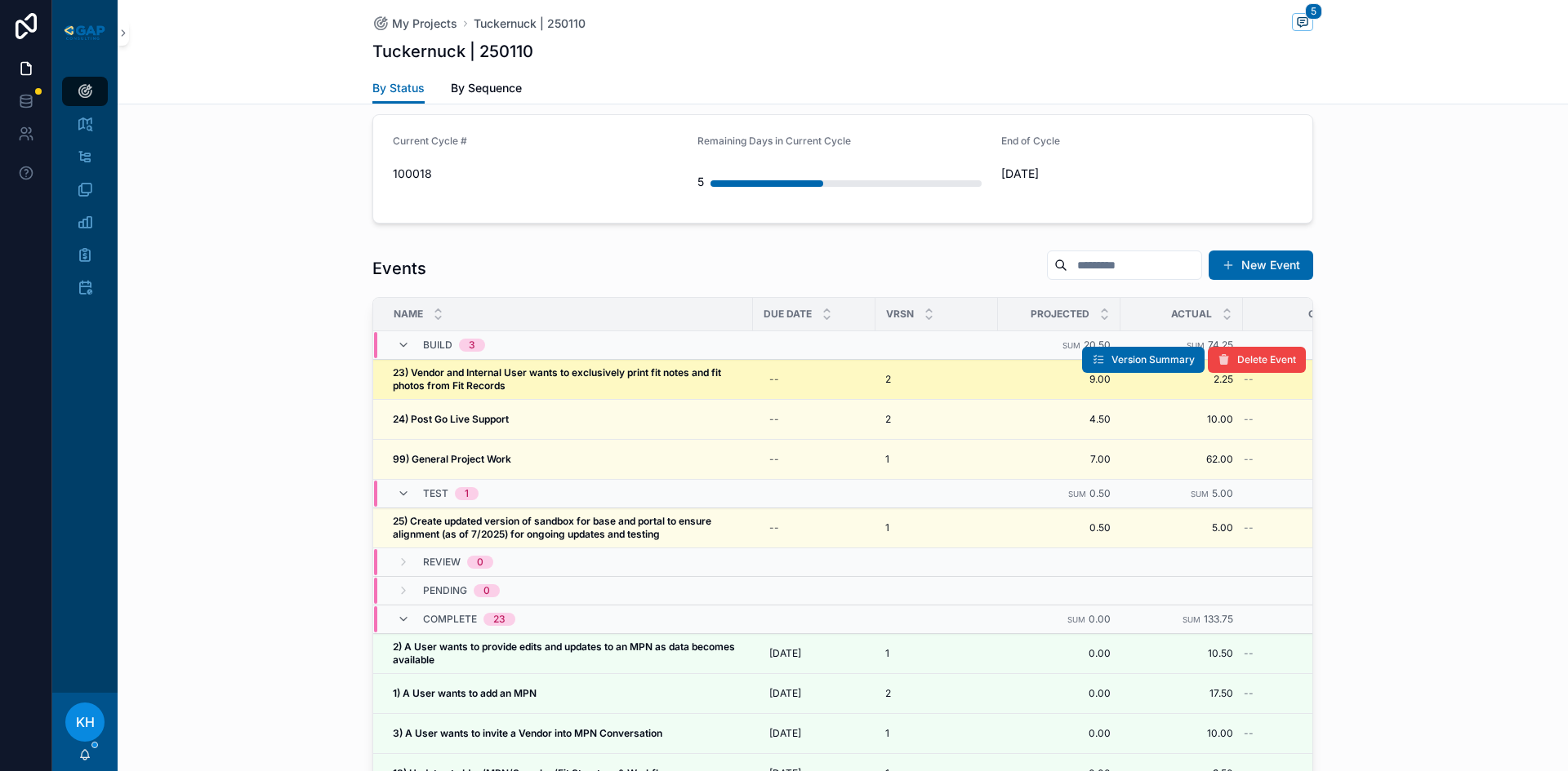
click at [482, 367] on span "23) Vendor and Internal User wants to exclusively print fit notes and fit photo…" at bounding box center [568, 379] width 351 height 26
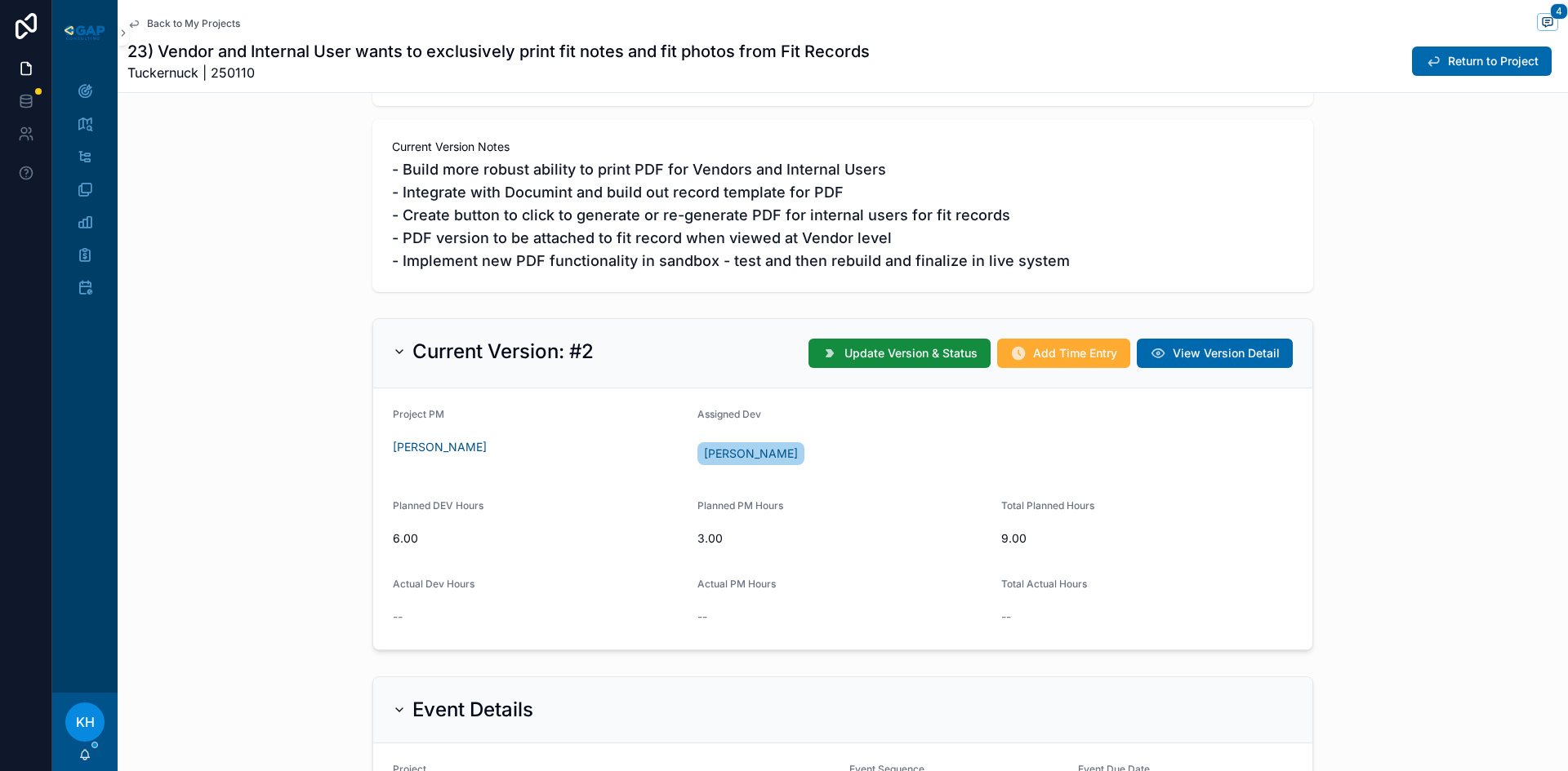
scroll to position [278, 0]
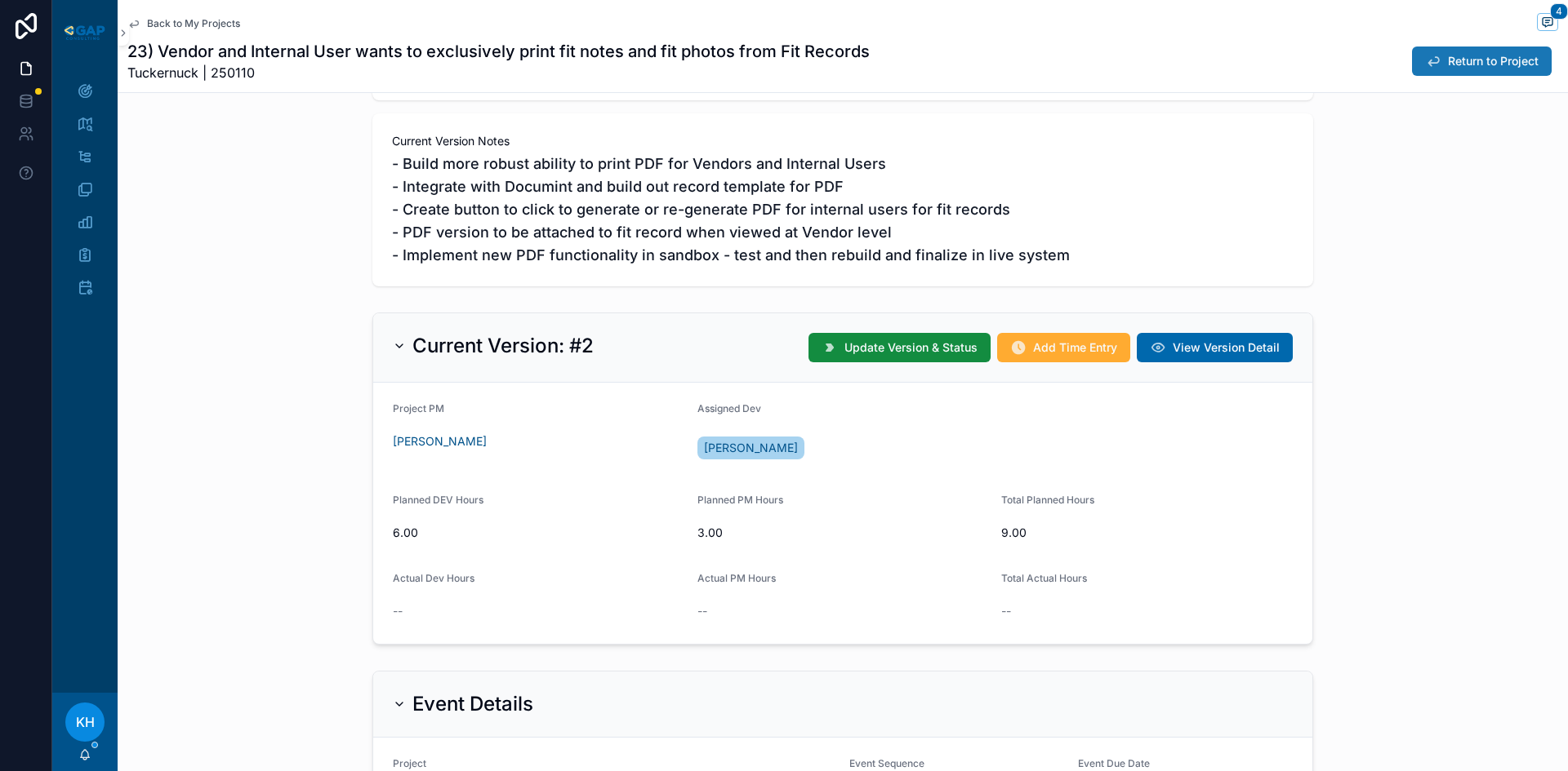
click at [1447, 67] on span "Return to Project" at bounding box center [1492, 61] width 91 height 16
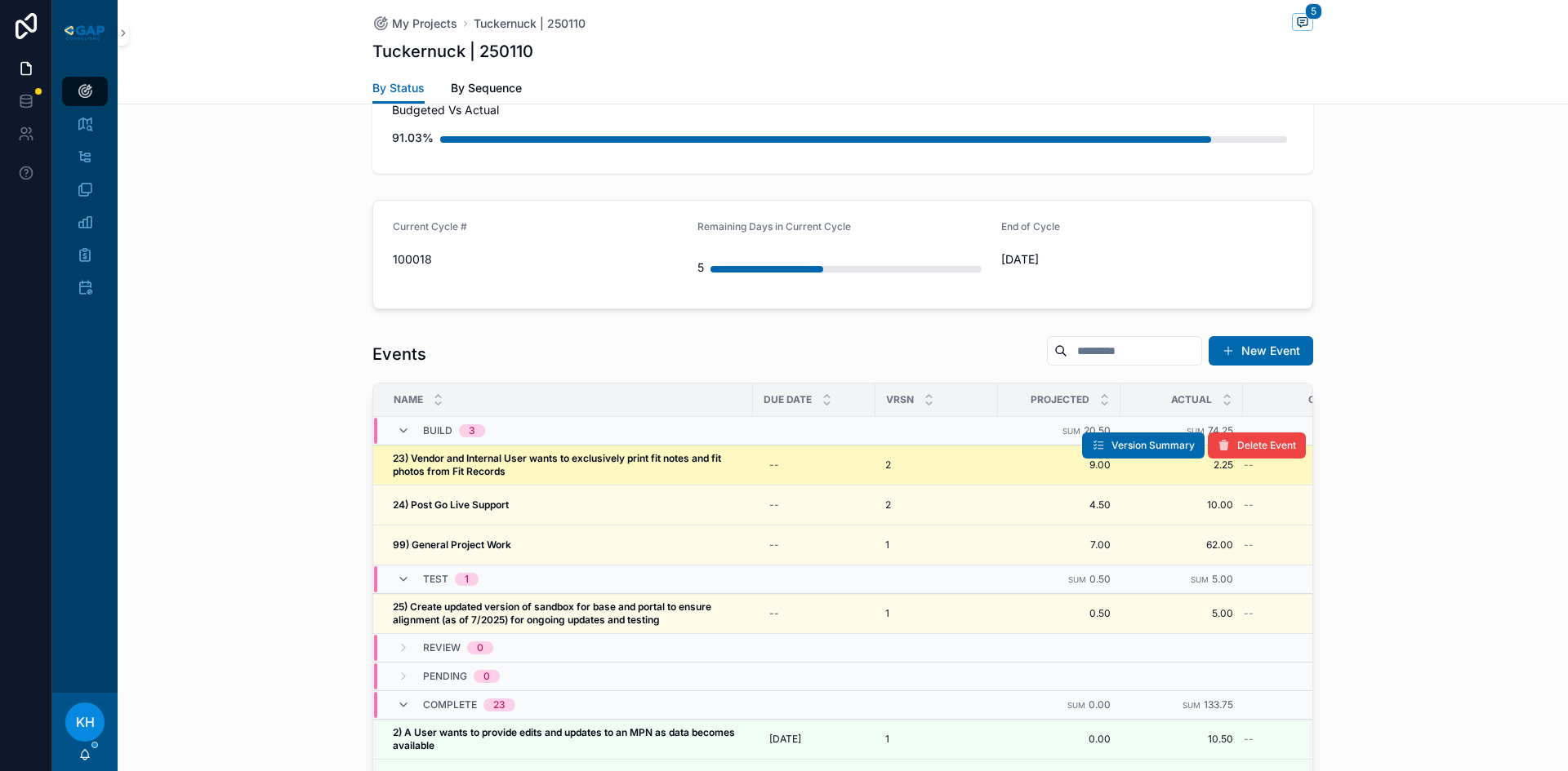
scroll to position [1483, 0]
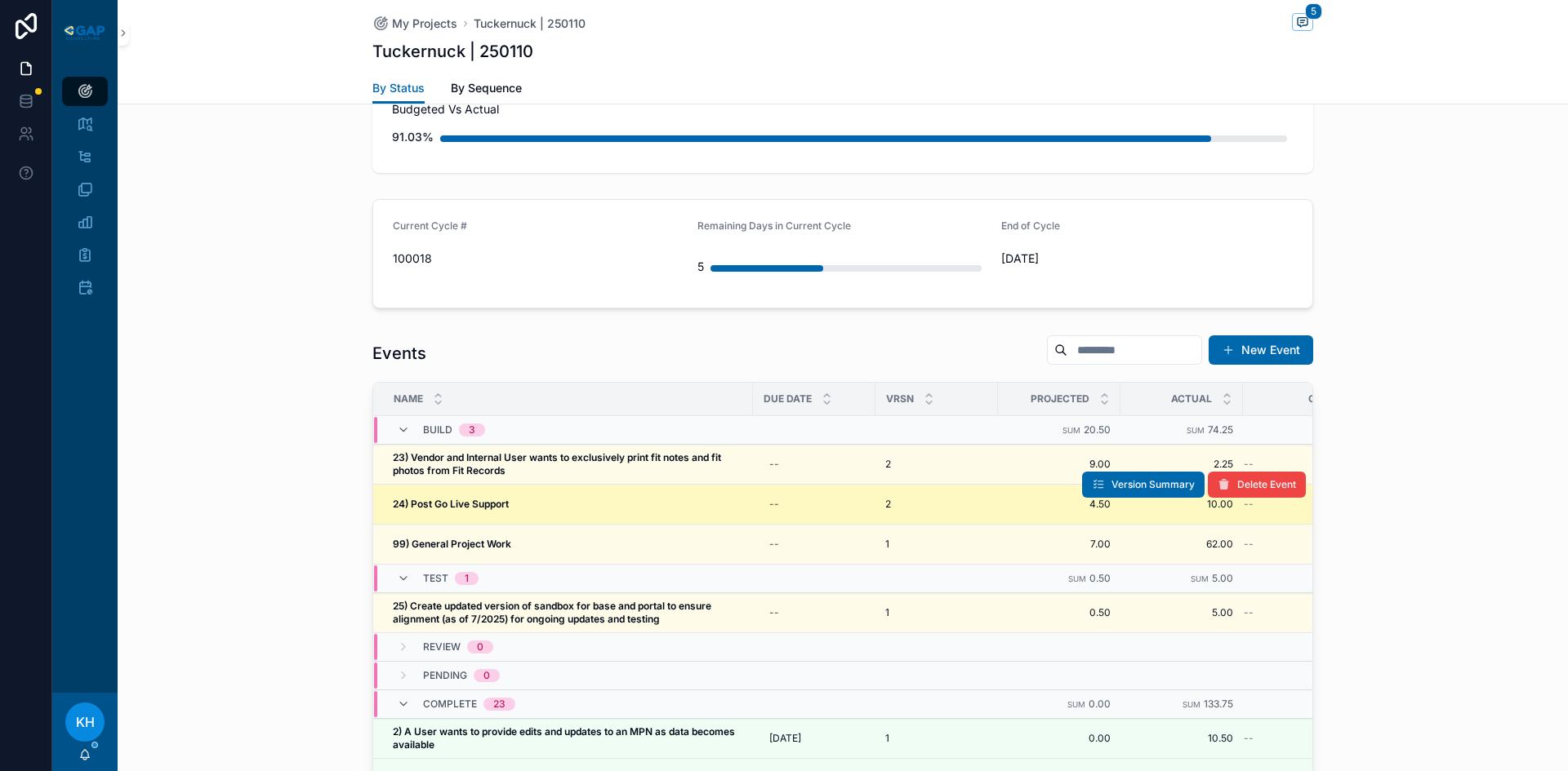
click at [448, 498] on strong "24) Post Go Live Support" at bounding box center [451, 504] width 116 height 13
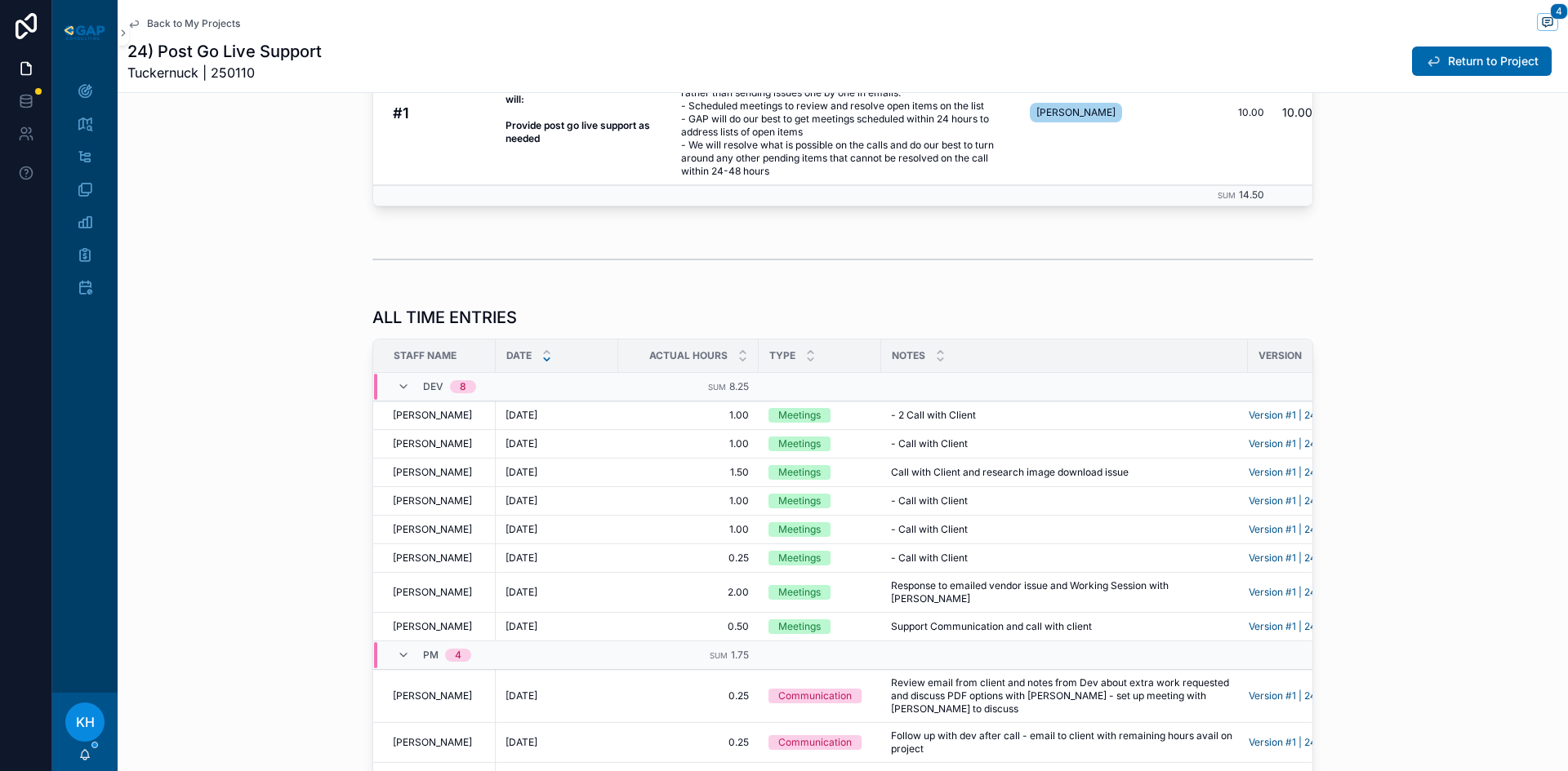
scroll to position [1524, 0]
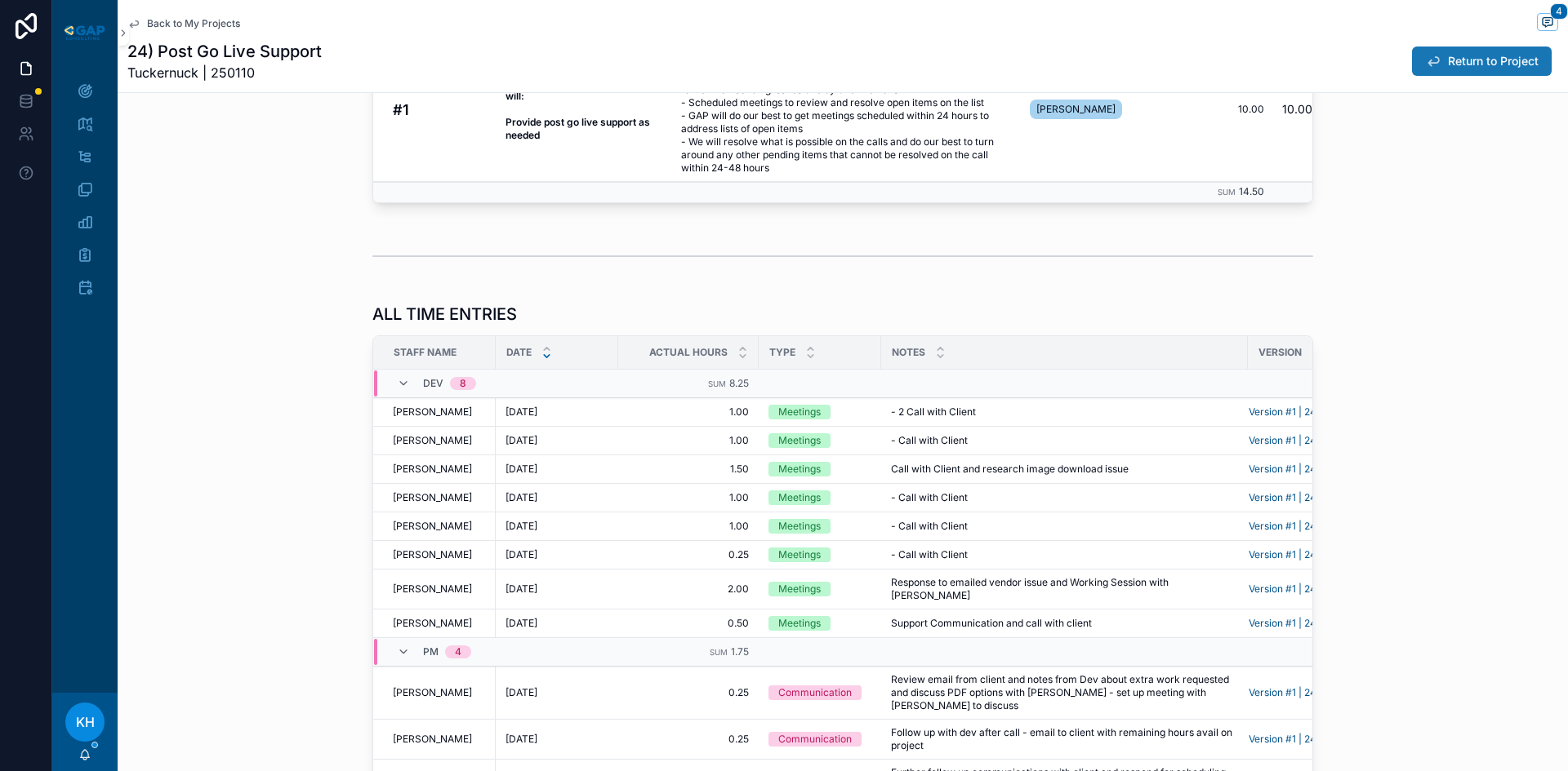
click at [1466, 64] on span "Return to Project" at bounding box center [1492, 61] width 91 height 16
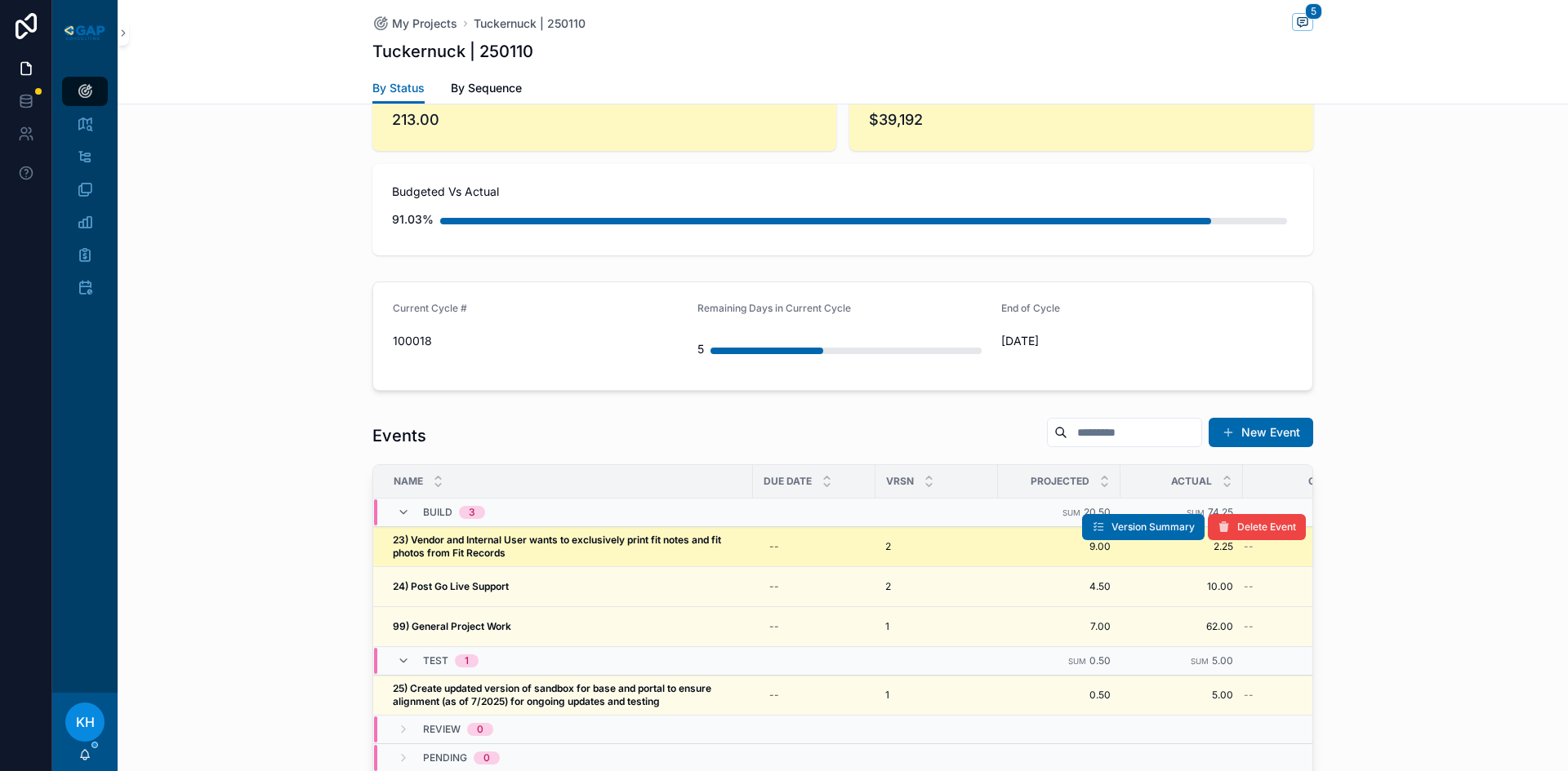
scroll to position [1406, 0]
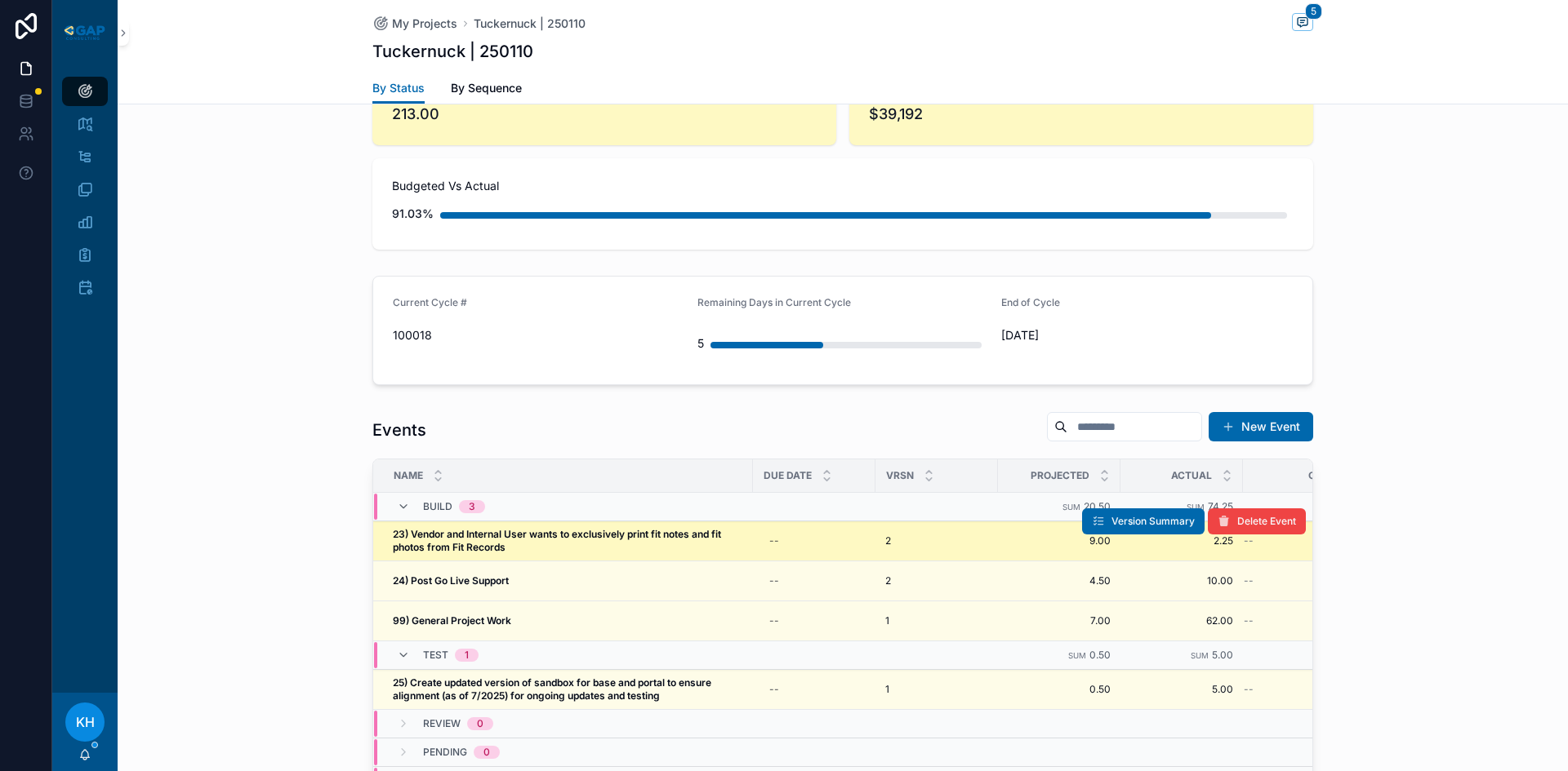
click at [552, 528] on strong "23) Vendor and Internal User wants to exclusively print fit notes and fit photo…" at bounding box center [558, 540] width 331 height 25
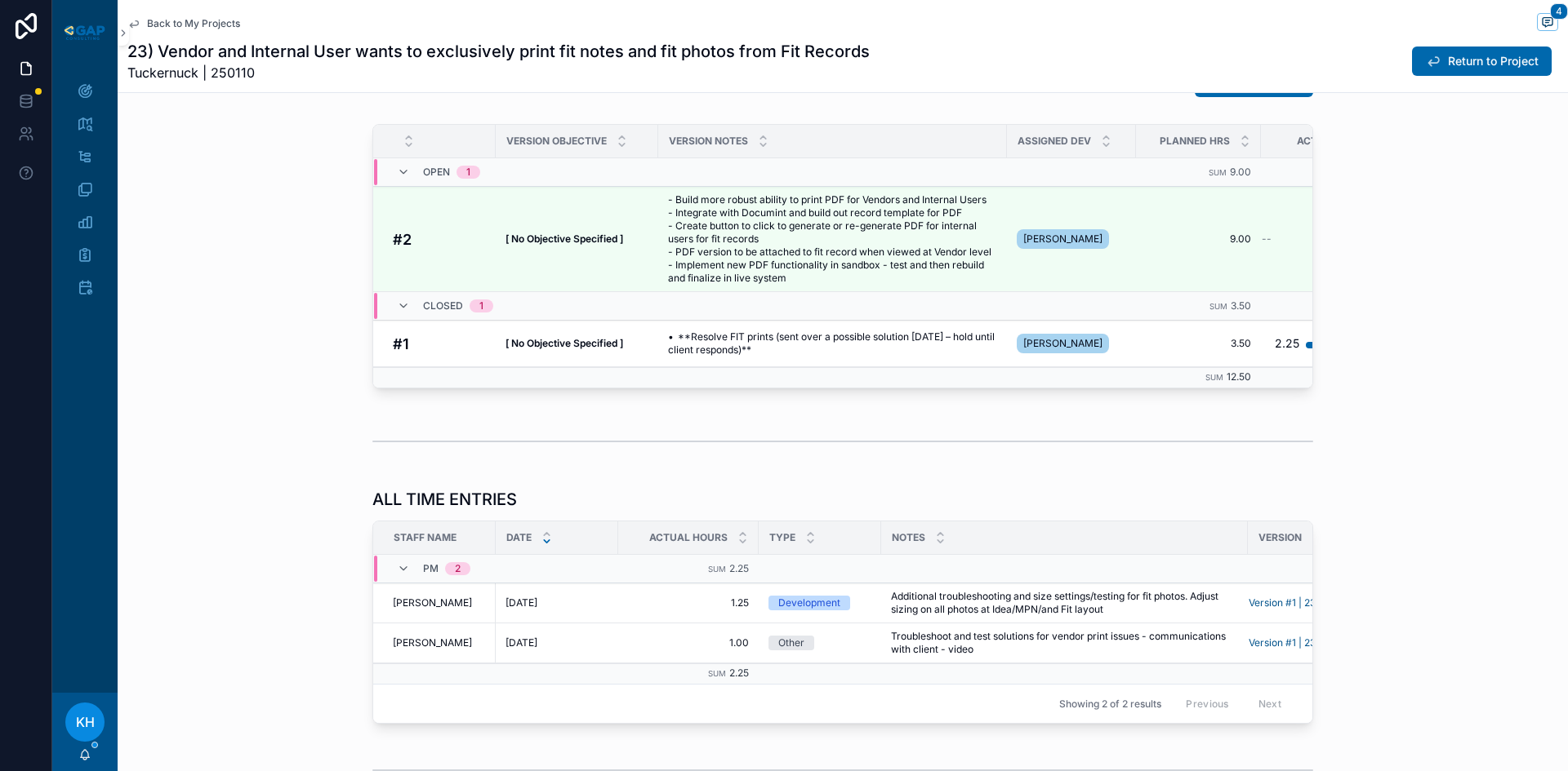
scroll to position [1360, 0]
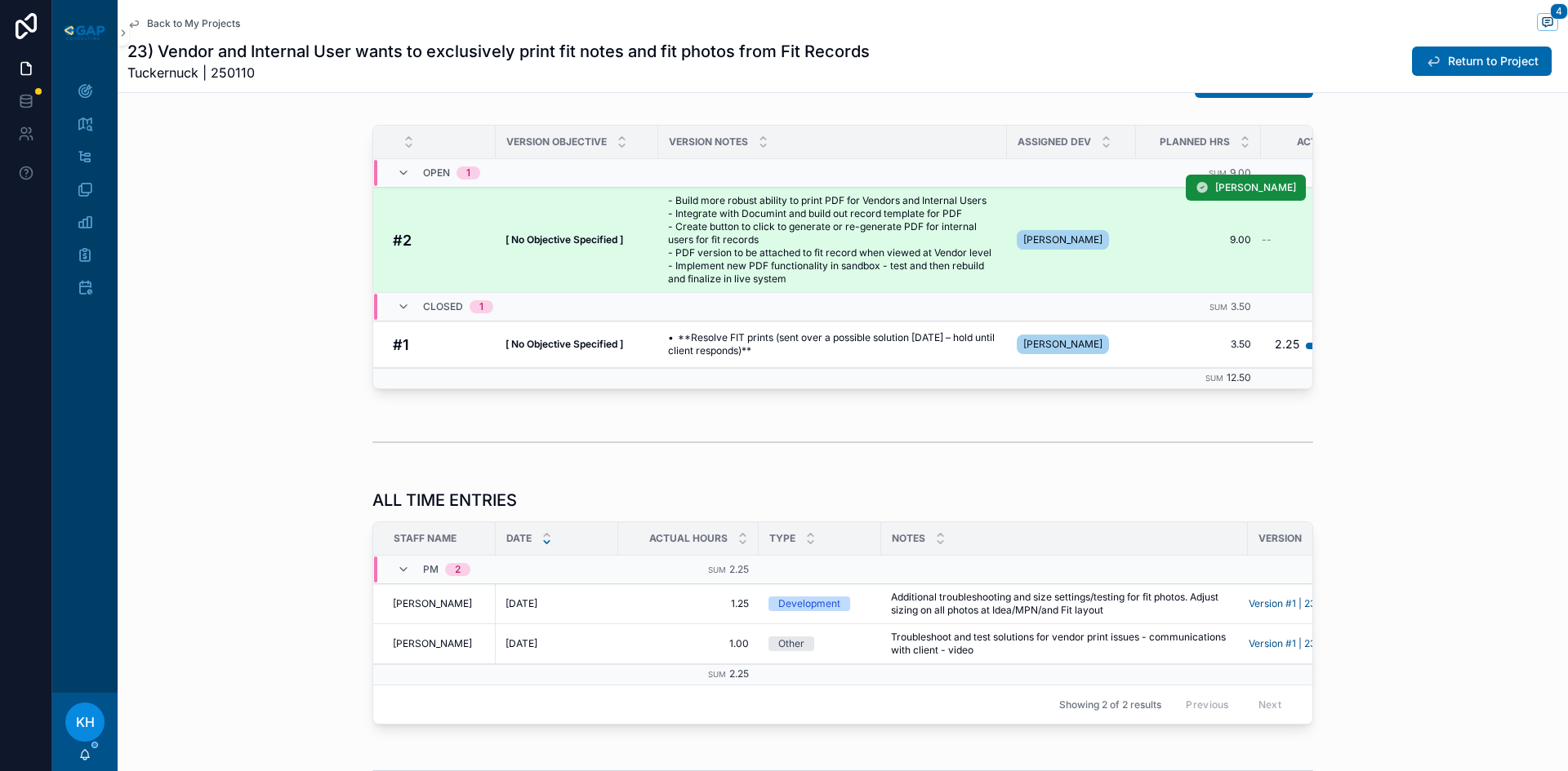
click at [829, 256] on span "- Build more robust ability to print PDF for Vendors and Internal Users - Integ…" at bounding box center [832, 240] width 329 height 91
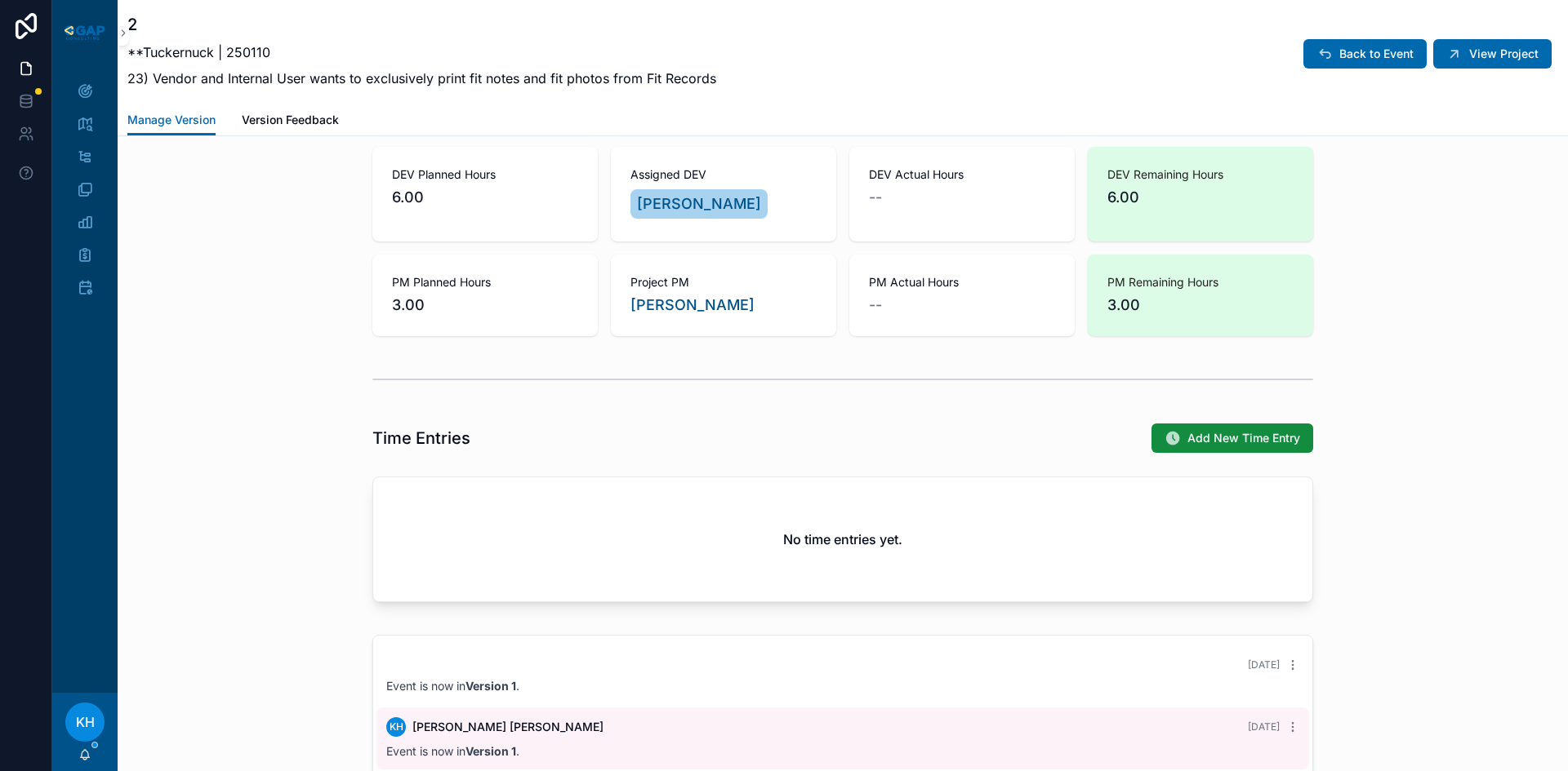
scroll to position [1116, 0]
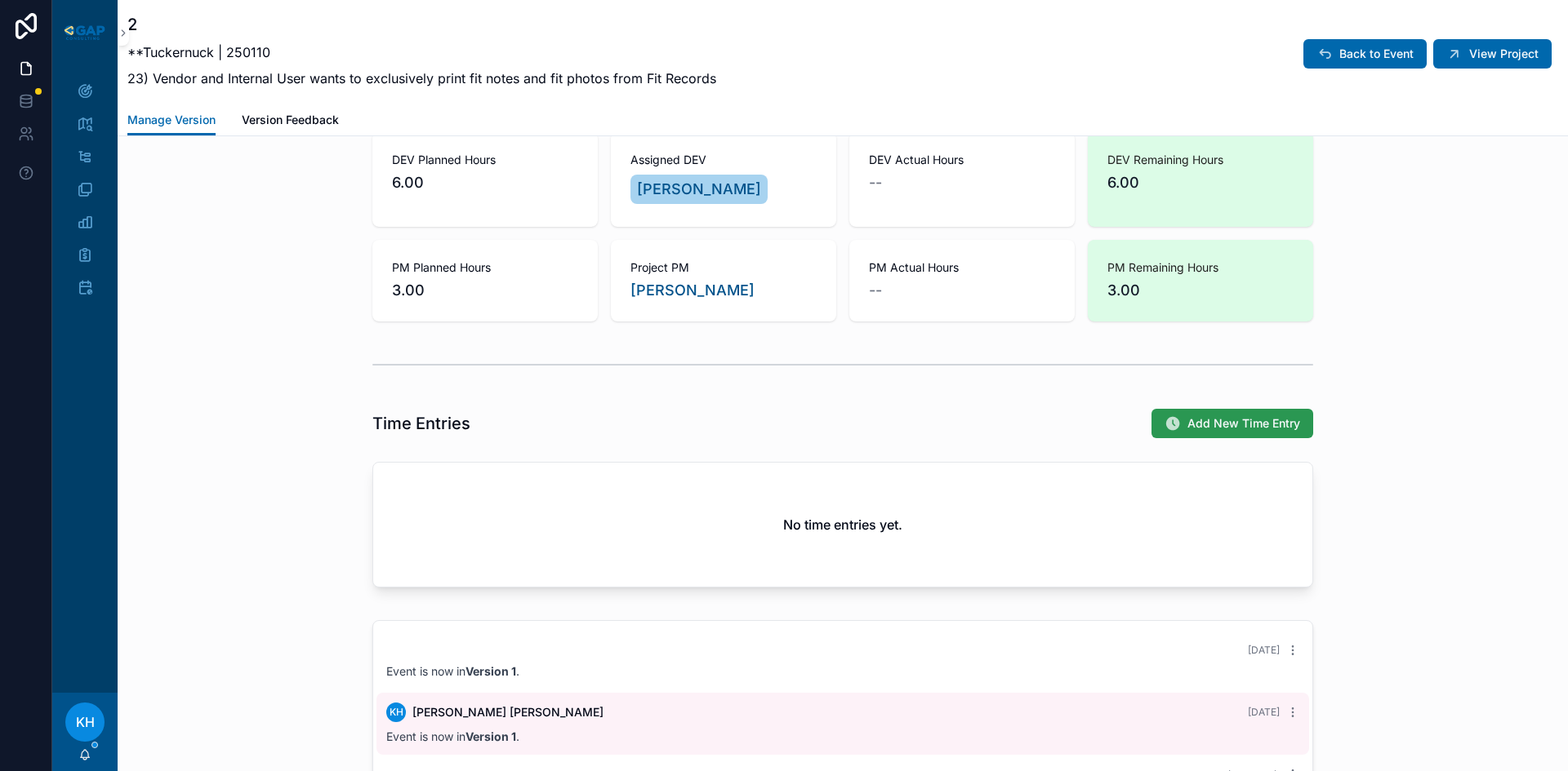
click at [1234, 428] on span "Add New Time Entry" at bounding box center [1243, 423] width 113 height 16
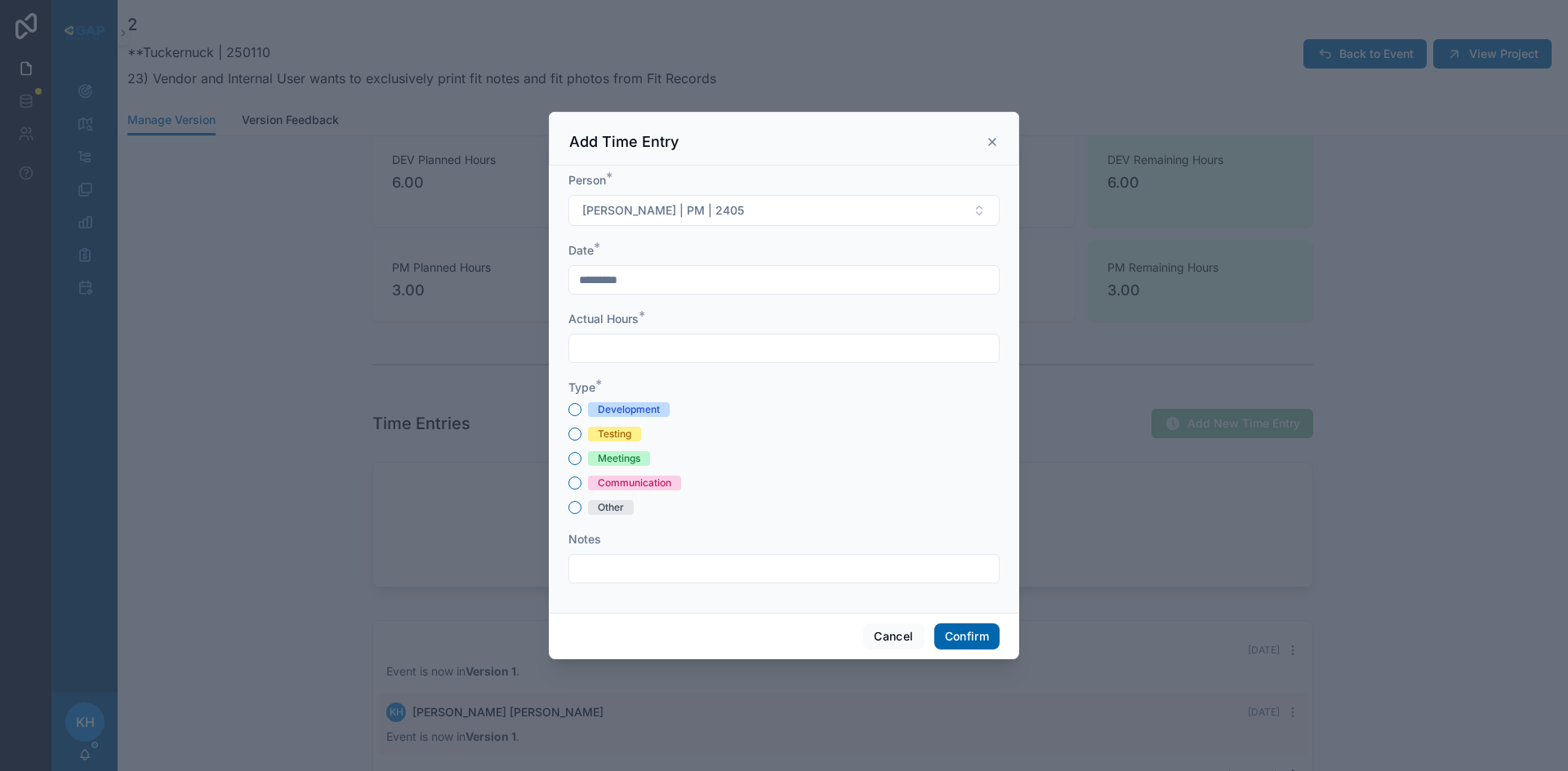
click at [691, 347] on input "text" at bounding box center [784, 348] width 430 height 23
type input "****"
click at [579, 430] on button "Testing" at bounding box center [575, 434] width 13 height 13
click at [621, 563] on input "text" at bounding box center [784, 568] width 430 height 23
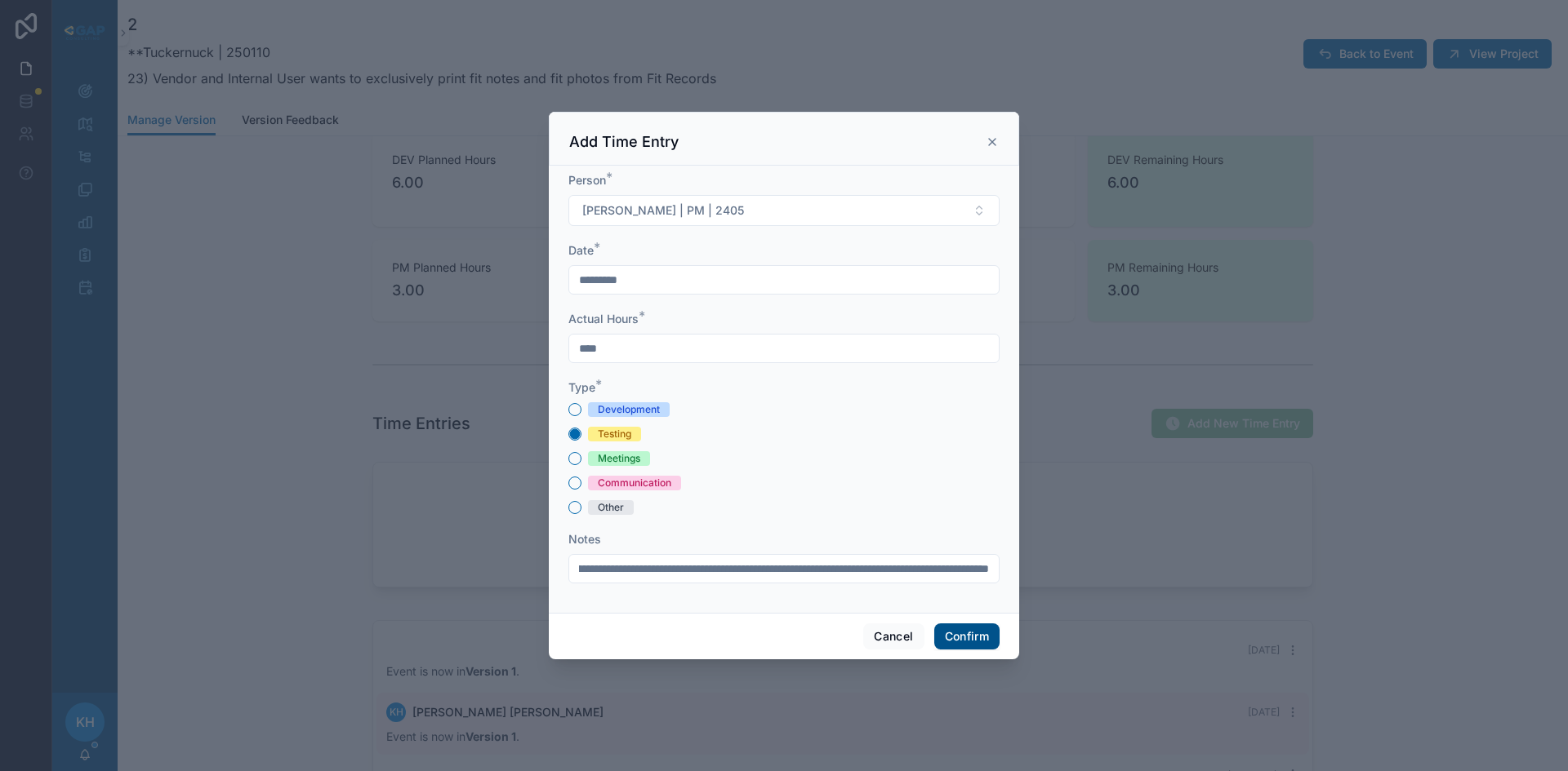
type input "**********"
click at [978, 636] on button "Confirm" at bounding box center [967, 636] width 65 height 26
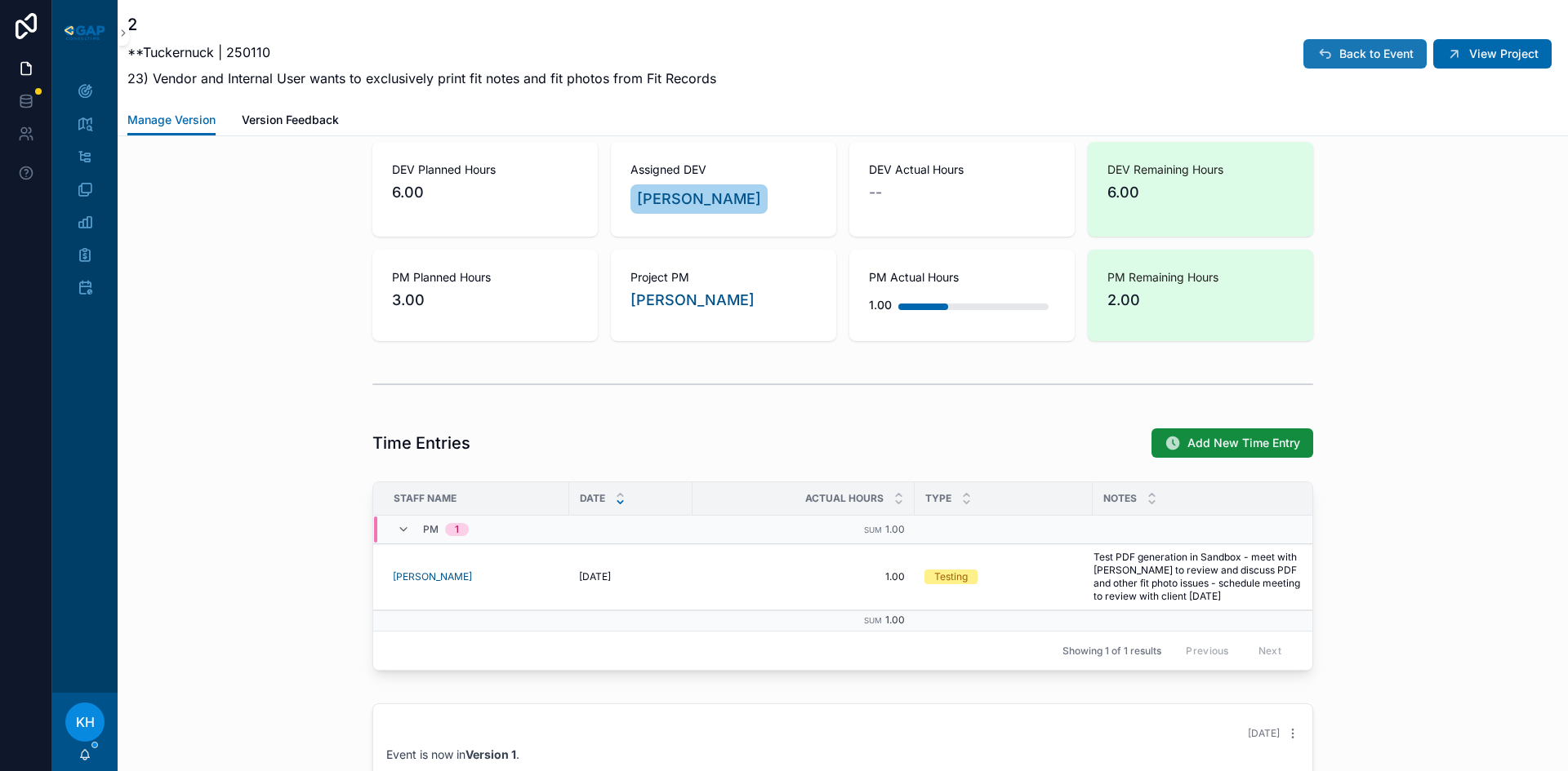
click at [1370, 52] on span "Back to Event" at bounding box center [1376, 54] width 74 height 16
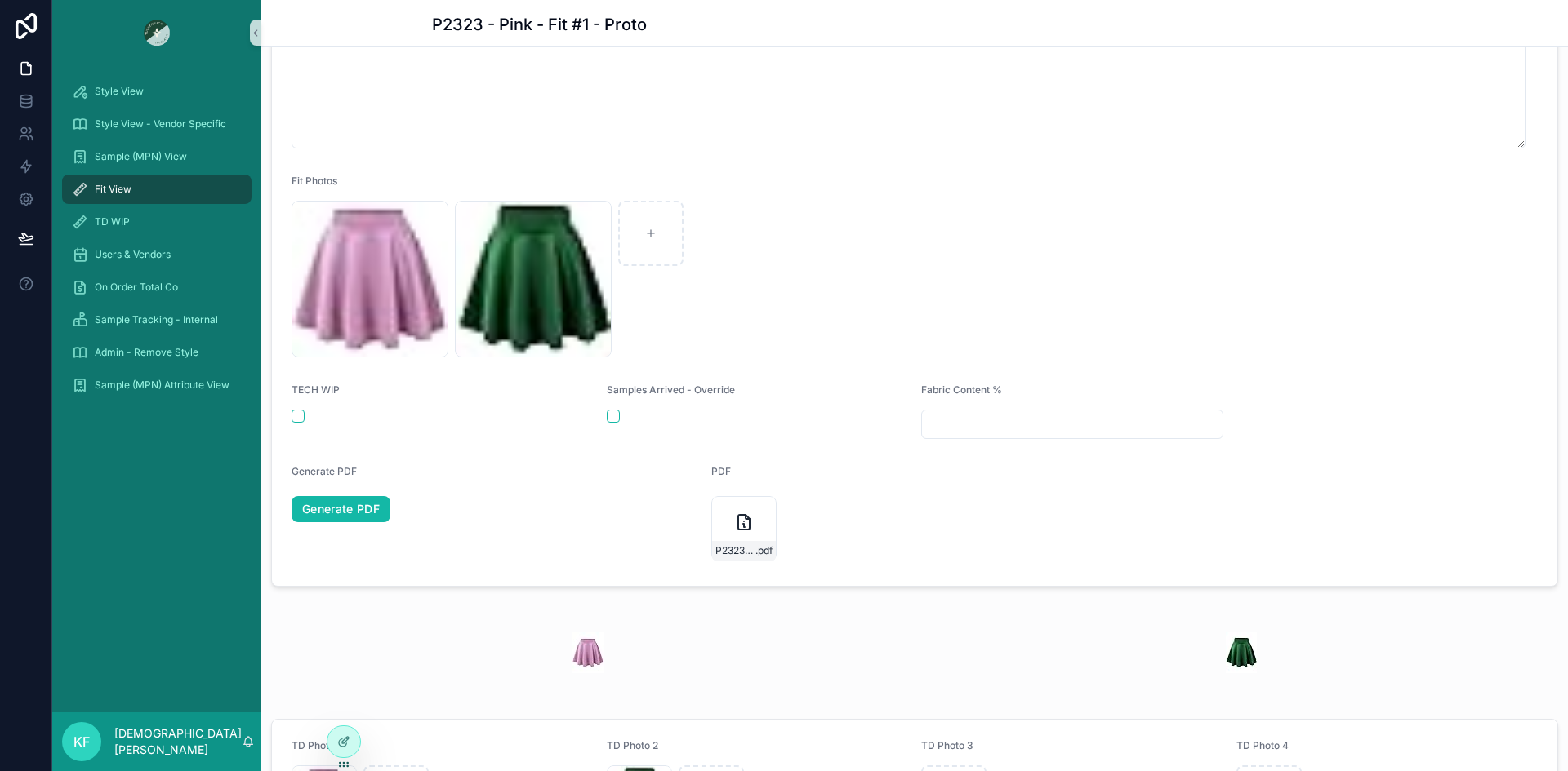
scroll to position [788, 0]
click at [347, 509] on link "Generate PDF" at bounding box center [341, 507] width 99 height 26
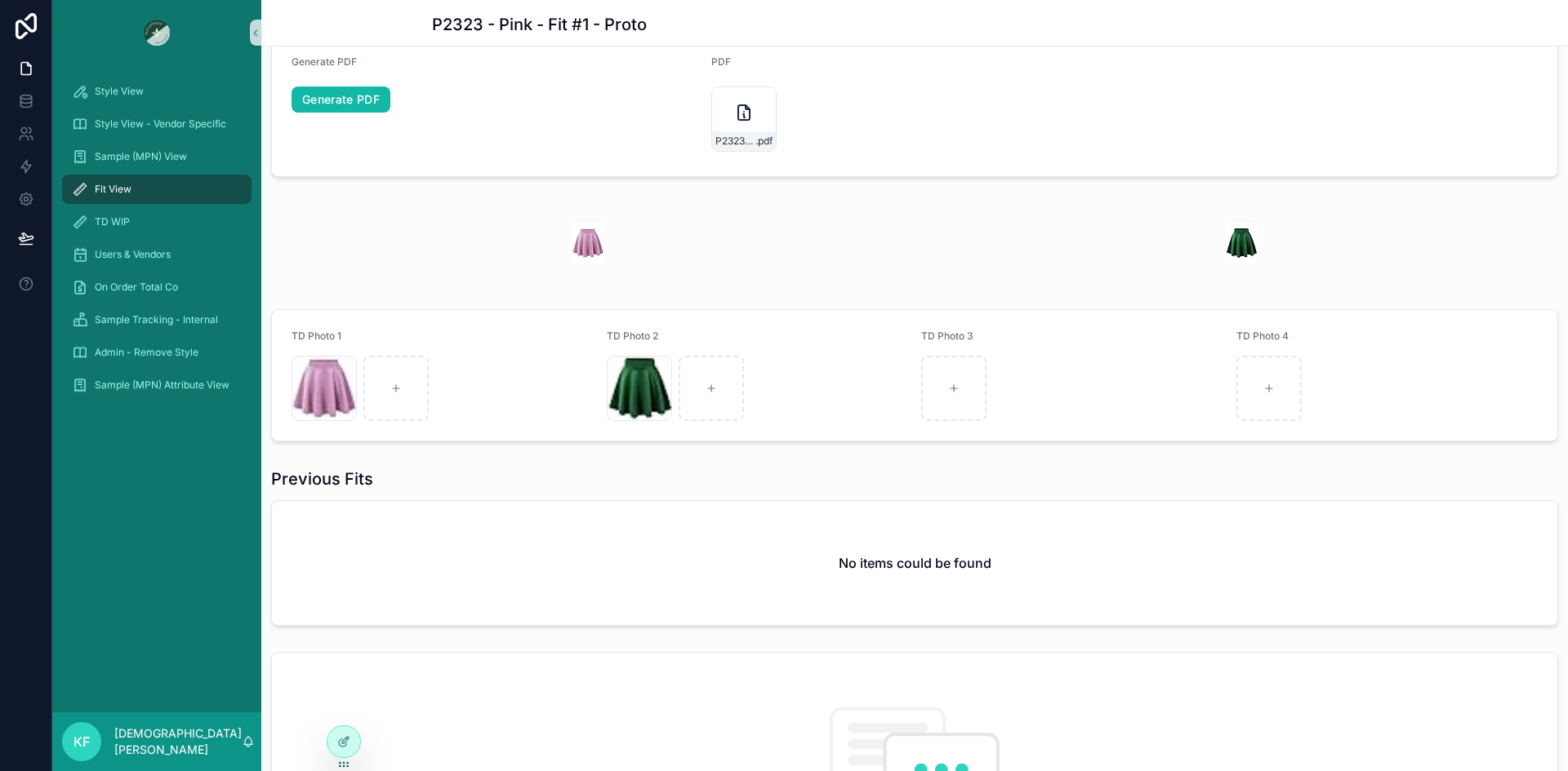
scroll to position [1197, 0]
click at [949, 378] on div "scrollable content" at bounding box center [953, 387] width 65 height 65
